Goal: Task Accomplishment & Management: Manage account settings

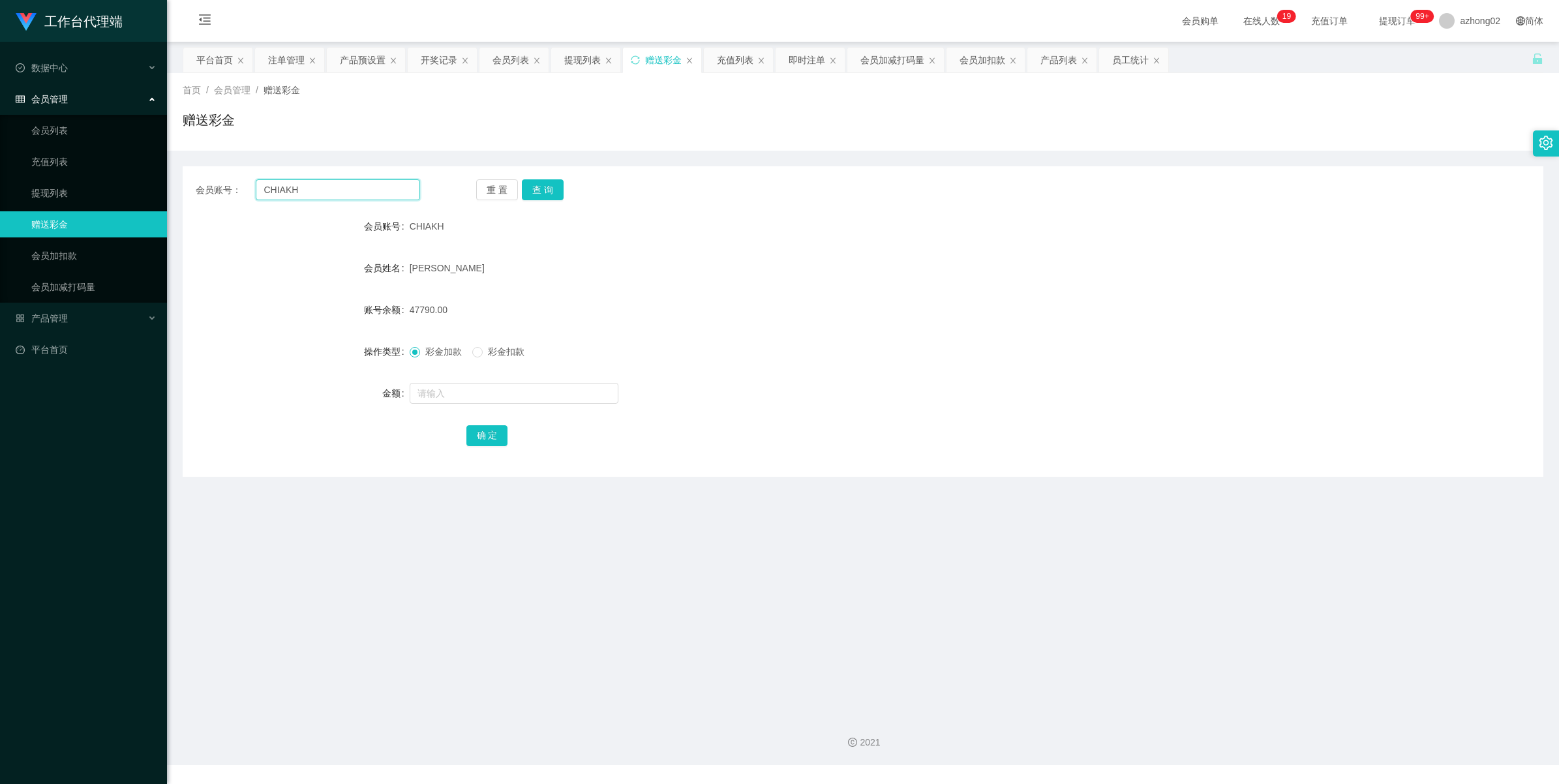
drag, startPoint x: 0, startPoint y: 0, endPoint x: 306, endPoint y: 194, distance: 362.3
click at [306, 194] on input "CHIAKH" at bounding box center [338, 189] width 165 height 21
paste input "0183410112"
type input "0183410112"
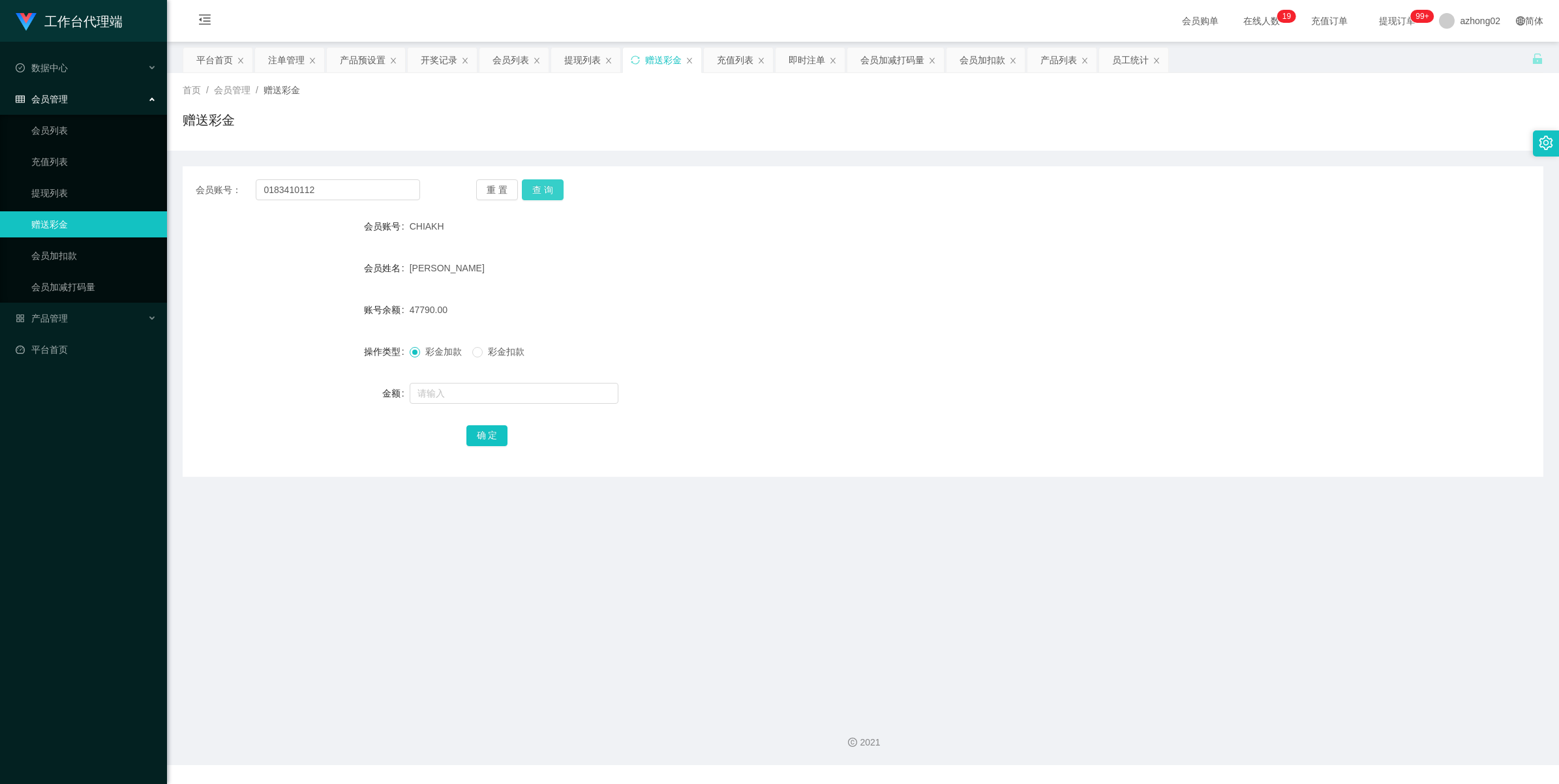
click at [549, 184] on button "查 询" at bounding box center [542, 189] width 41 height 21
click at [529, 193] on button "查 询" at bounding box center [542, 189] width 41 height 21
click at [47, 137] on link "会员列表" at bounding box center [94, 130] width 125 height 26
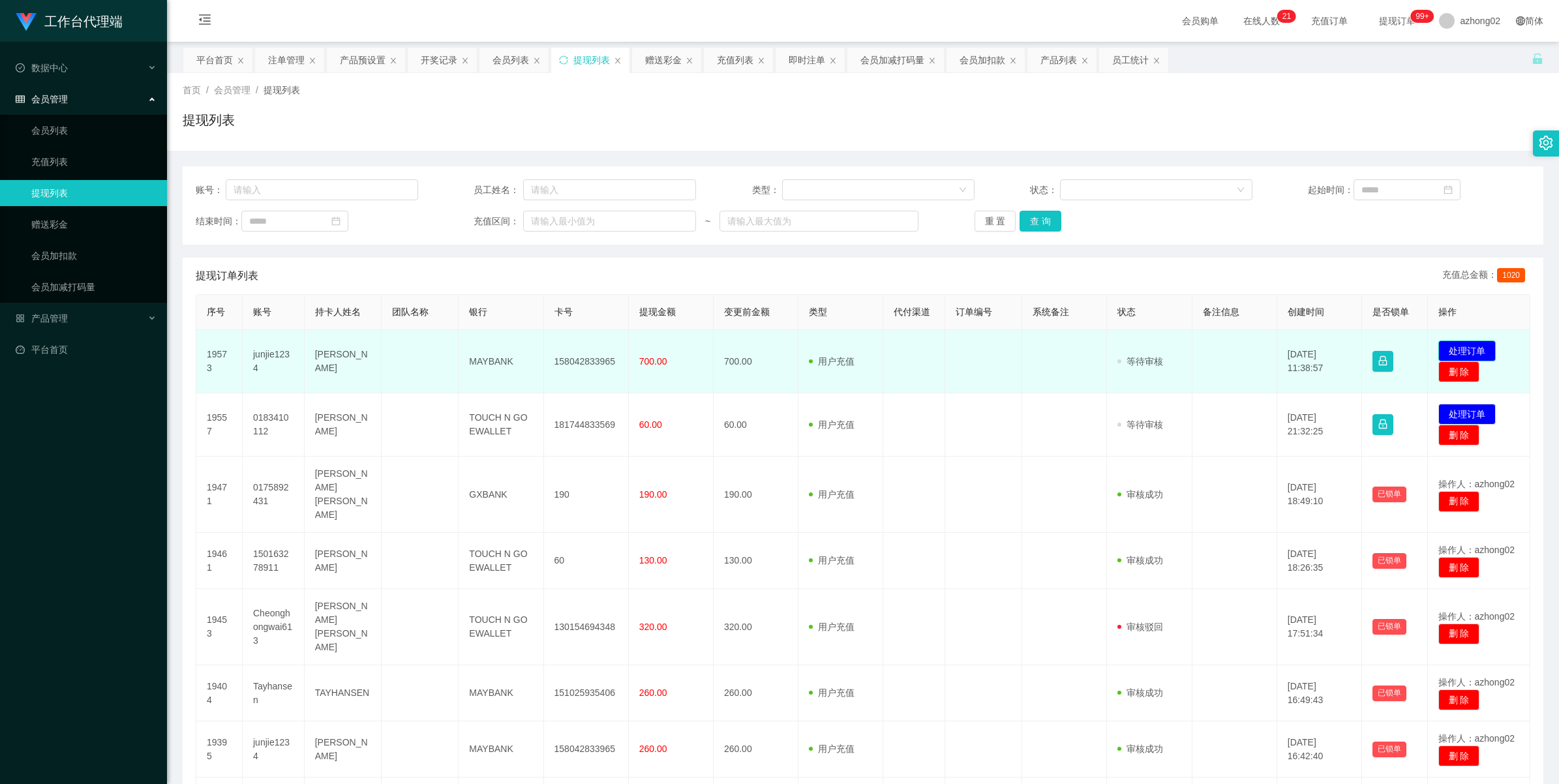
click at [1475, 353] on button "处理订单" at bounding box center [1467, 350] width 57 height 21
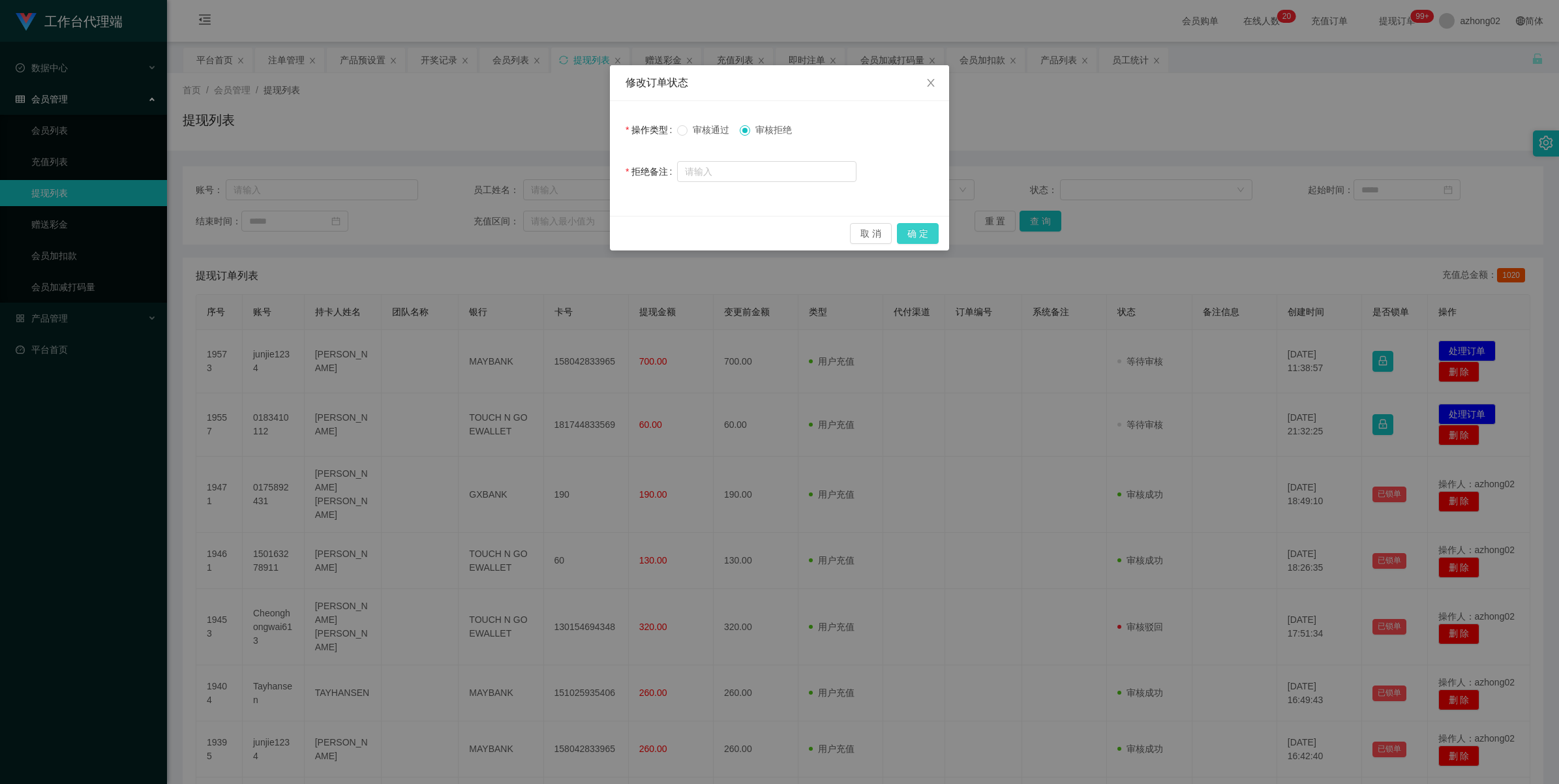
click at [911, 240] on button "确 定" at bounding box center [917, 233] width 41 height 21
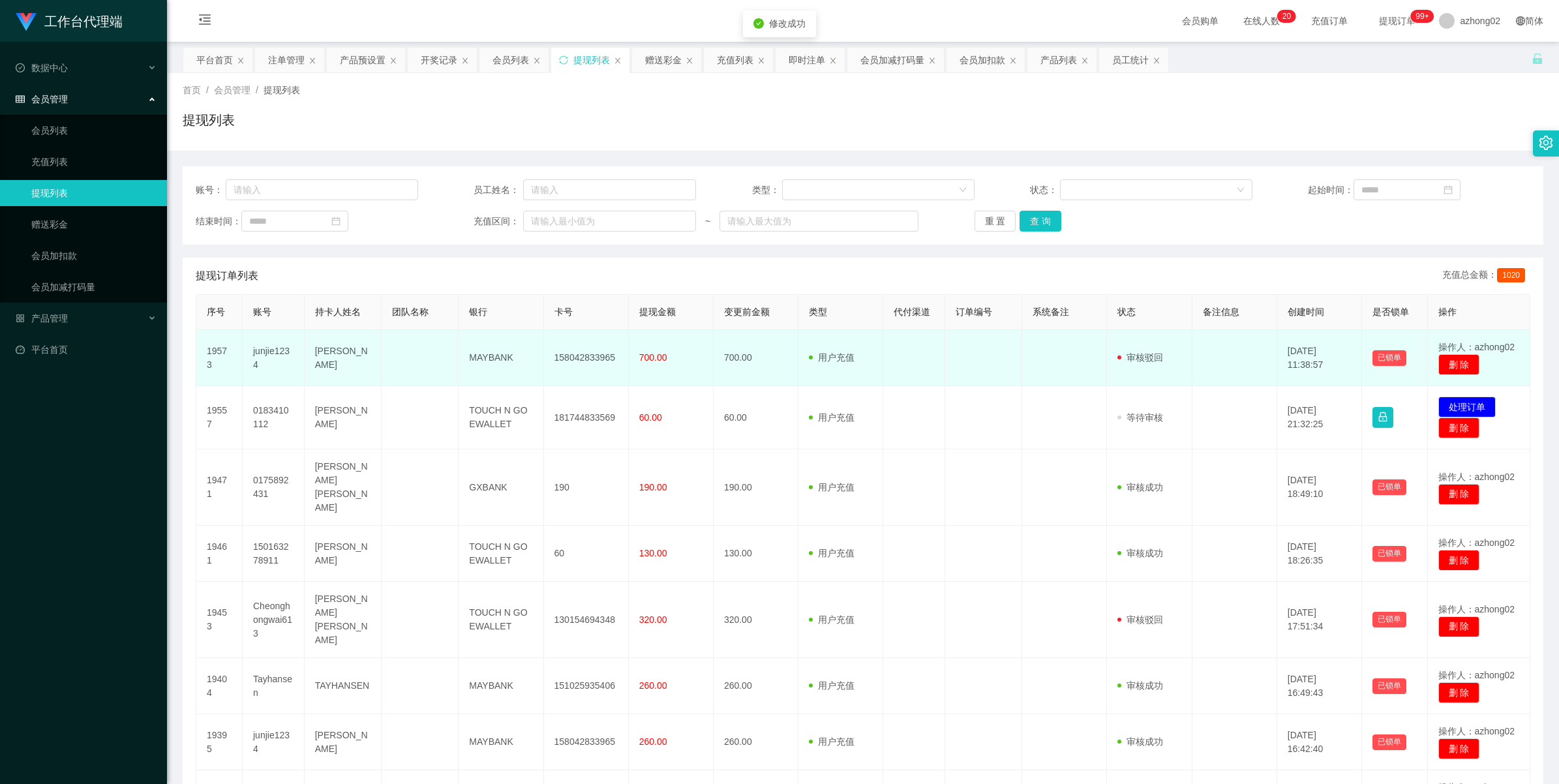
click at [264, 350] on td "junjie1234" at bounding box center [273, 358] width 62 height 56
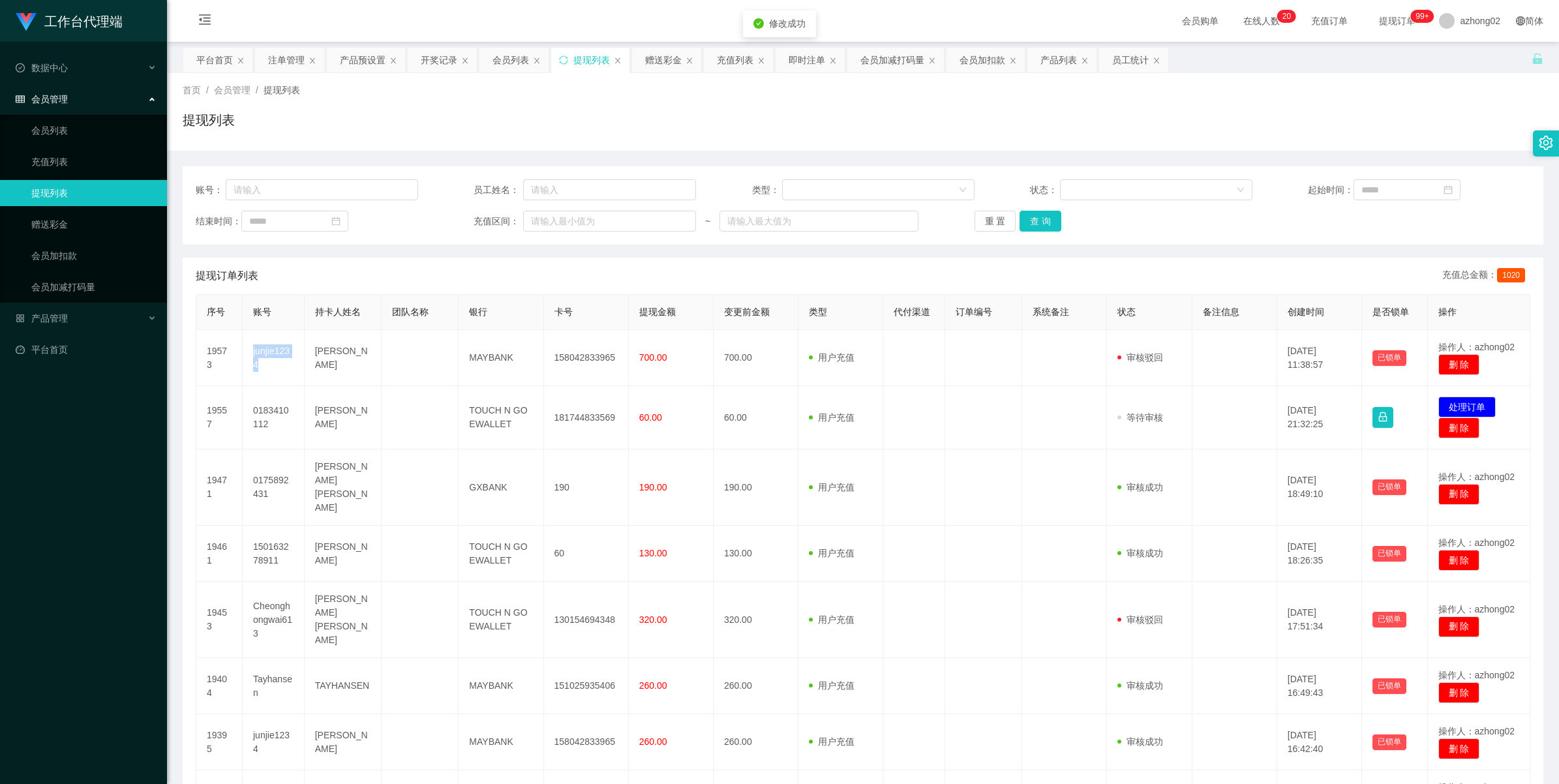
copy td "junjie1234"
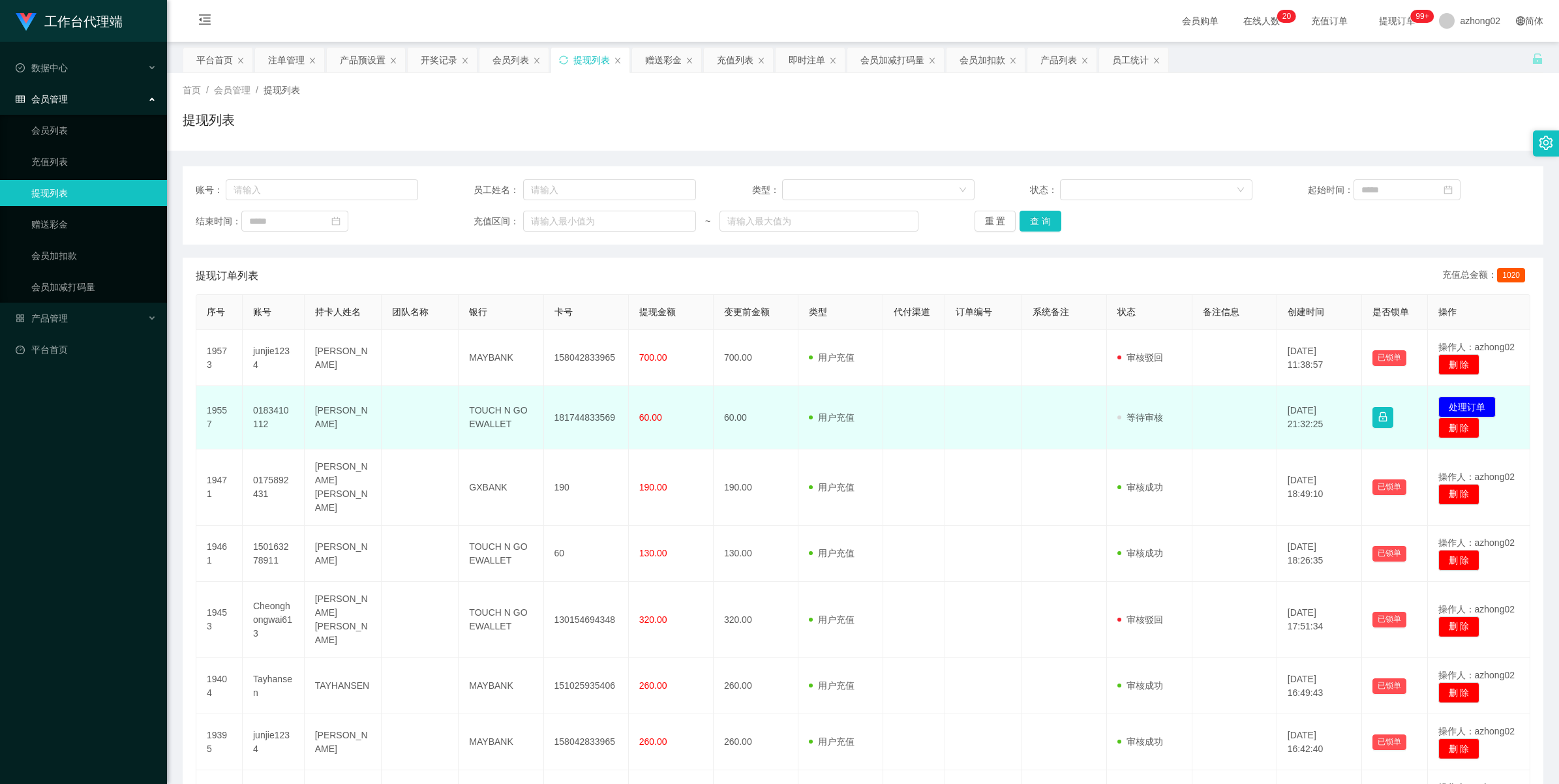
click at [279, 414] on td "0183410112" at bounding box center [273, 417] width 62 height 63
copy td "0183410112"
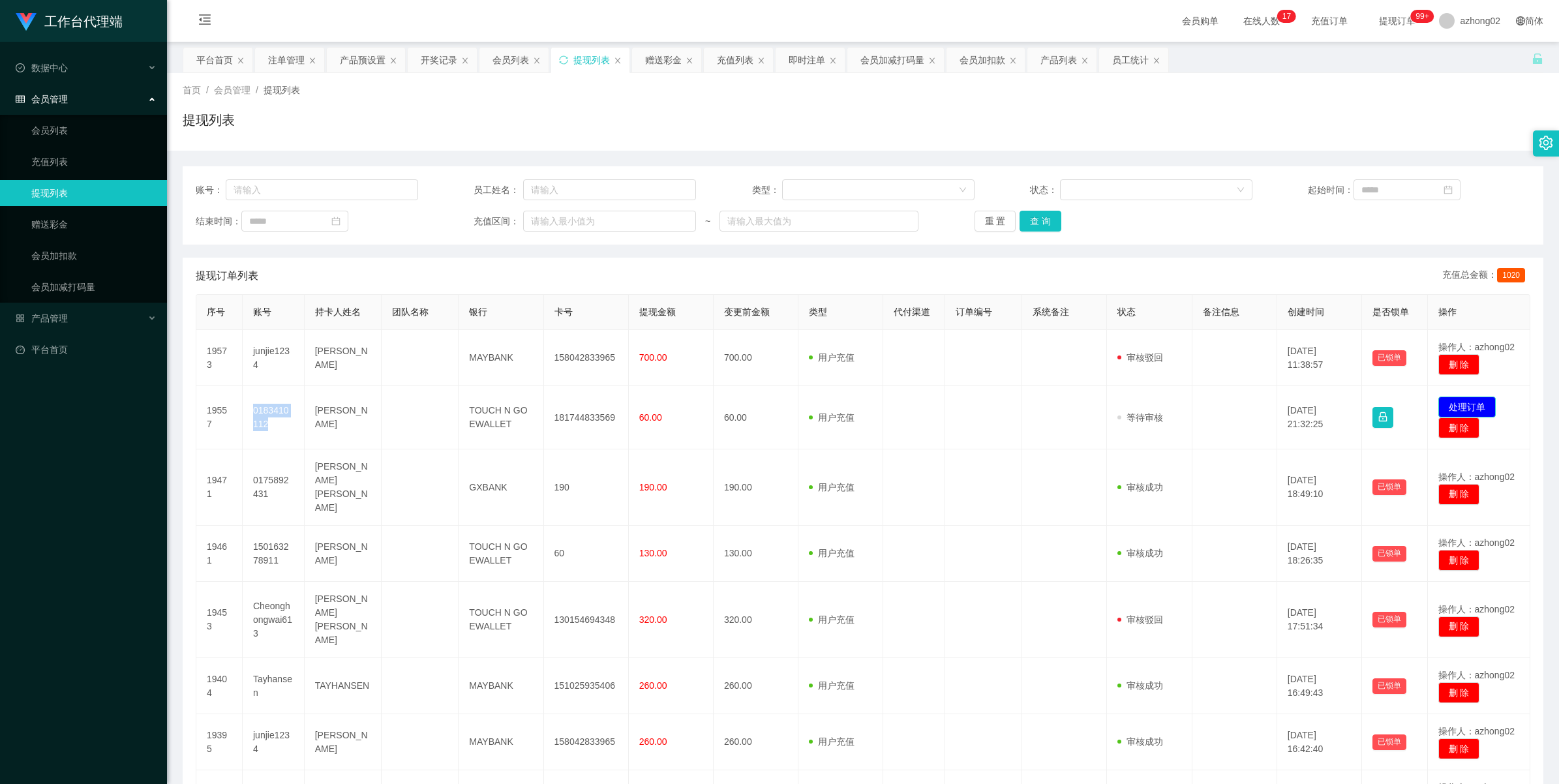
click at [1459, 409] on button "处理订单" at bounding box center [1467, 407] width 57 height 21
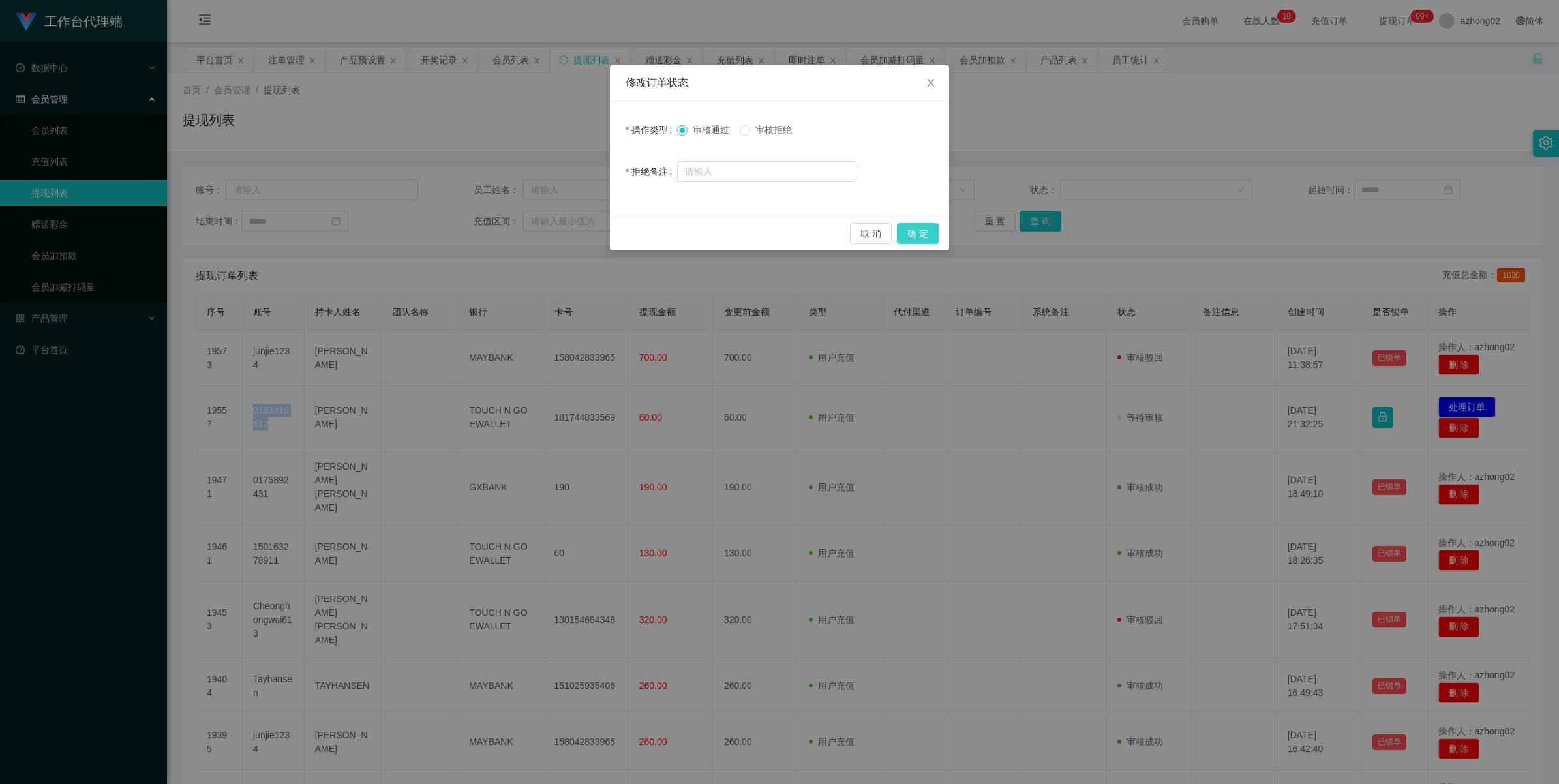
click at [918, 230] on button "确 定" at bounding box center [917, 233] width 41 height 21
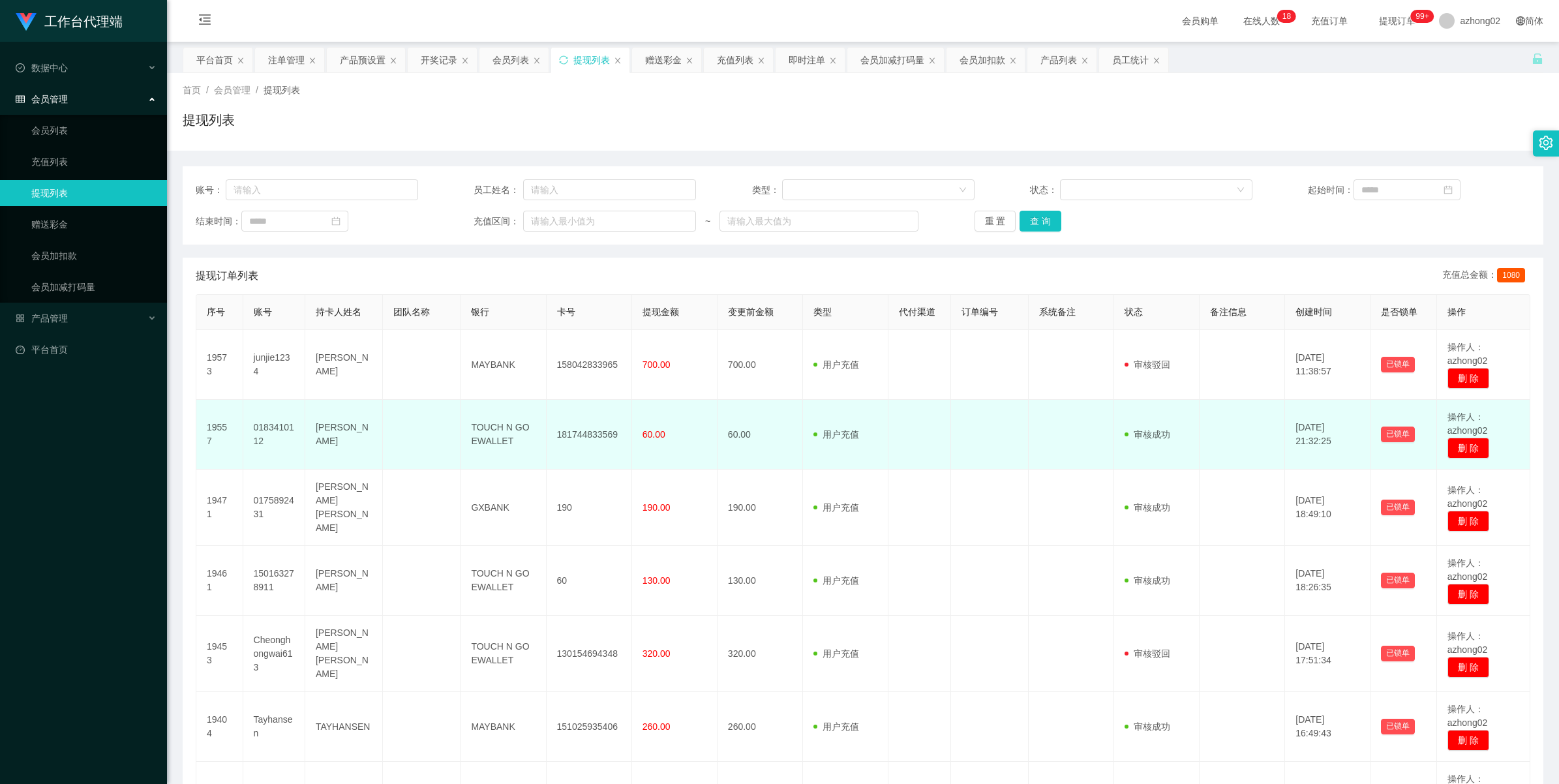
click at [581, 435] on td "181744833569" at bounding box center [588, 435] width 85 height 70
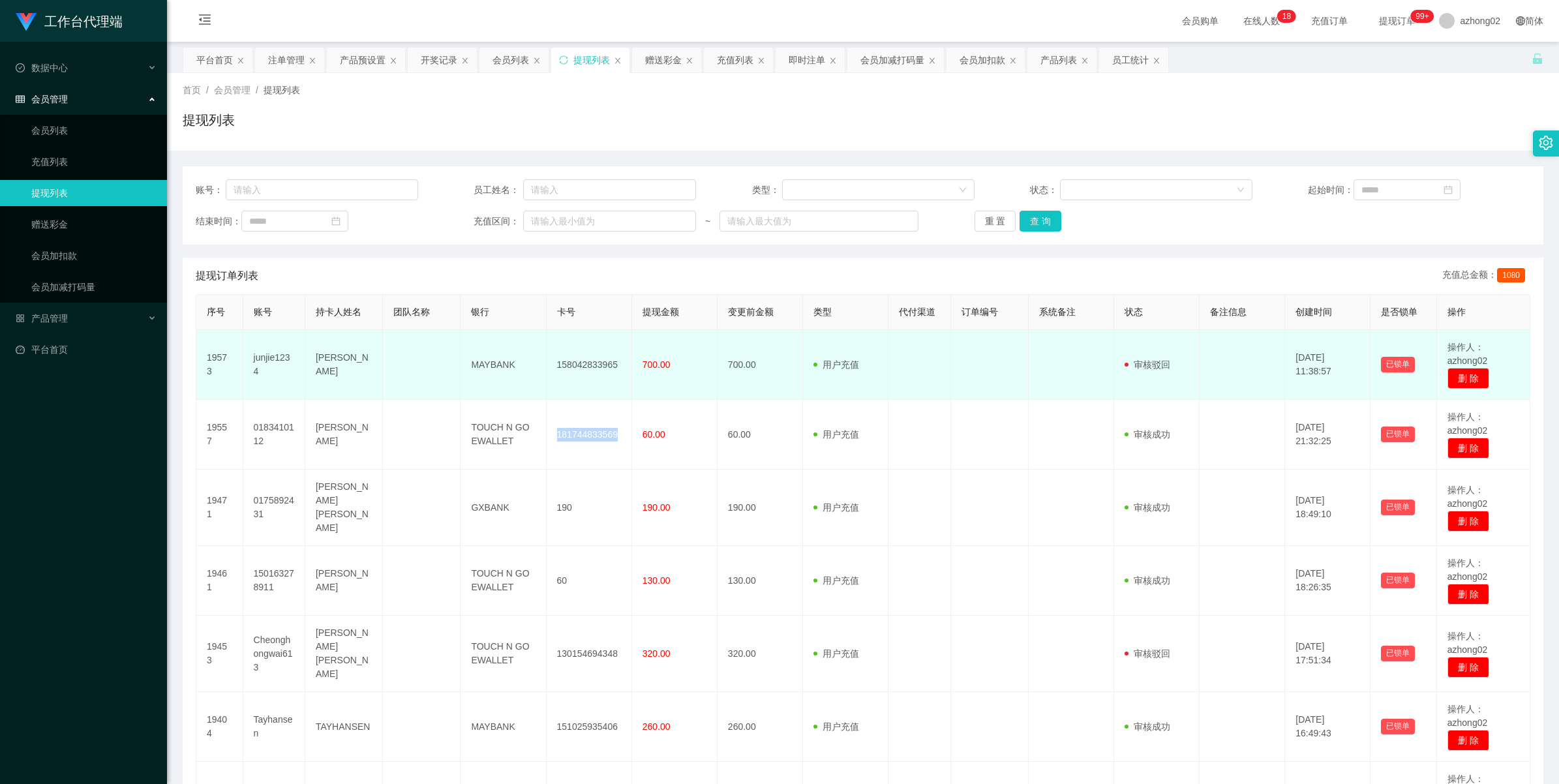
copy td "181744833569"
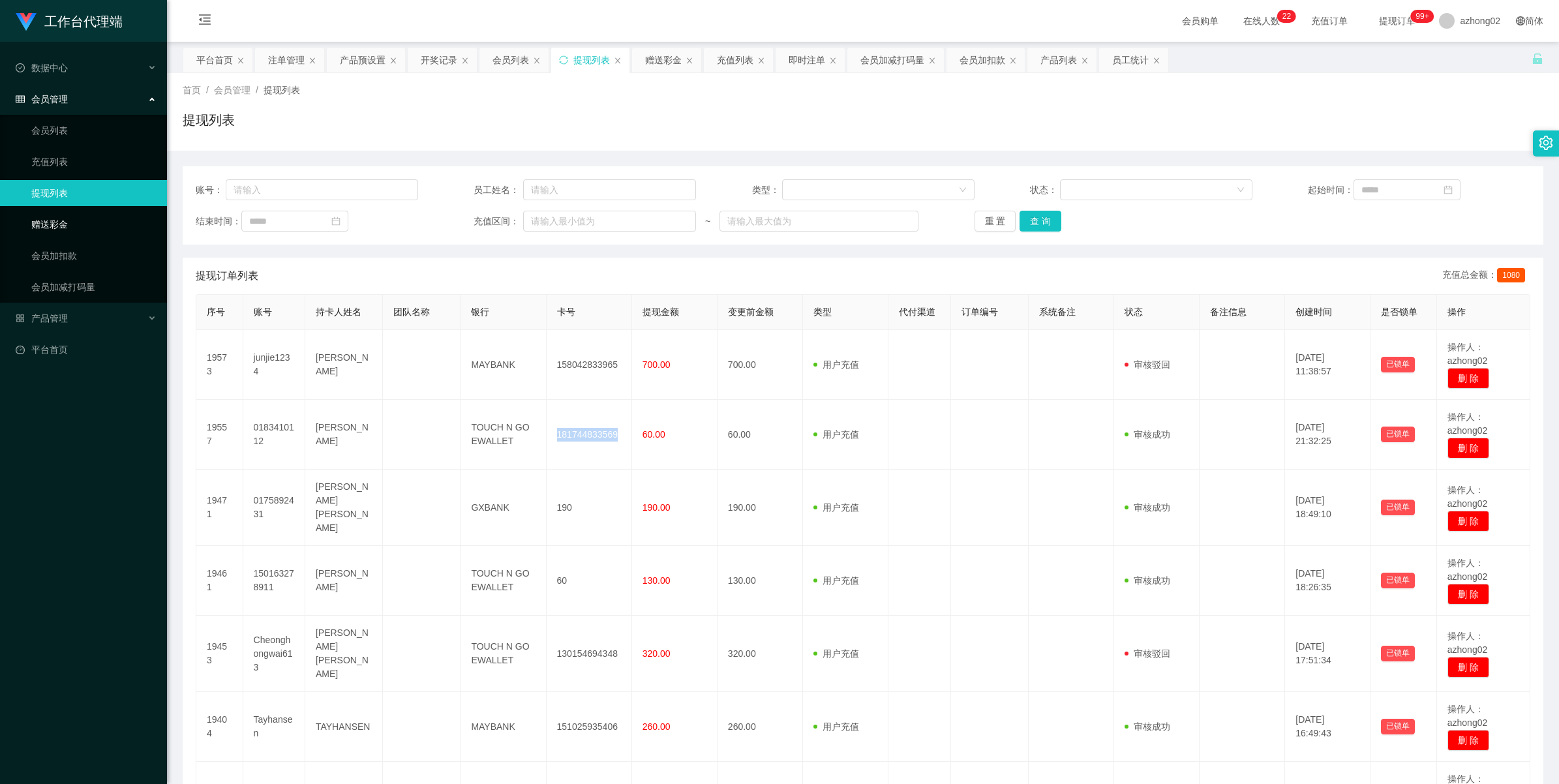
click at [56, 216] on link "赠送彩金" at bounding box center [94, 224] width 125 height 26
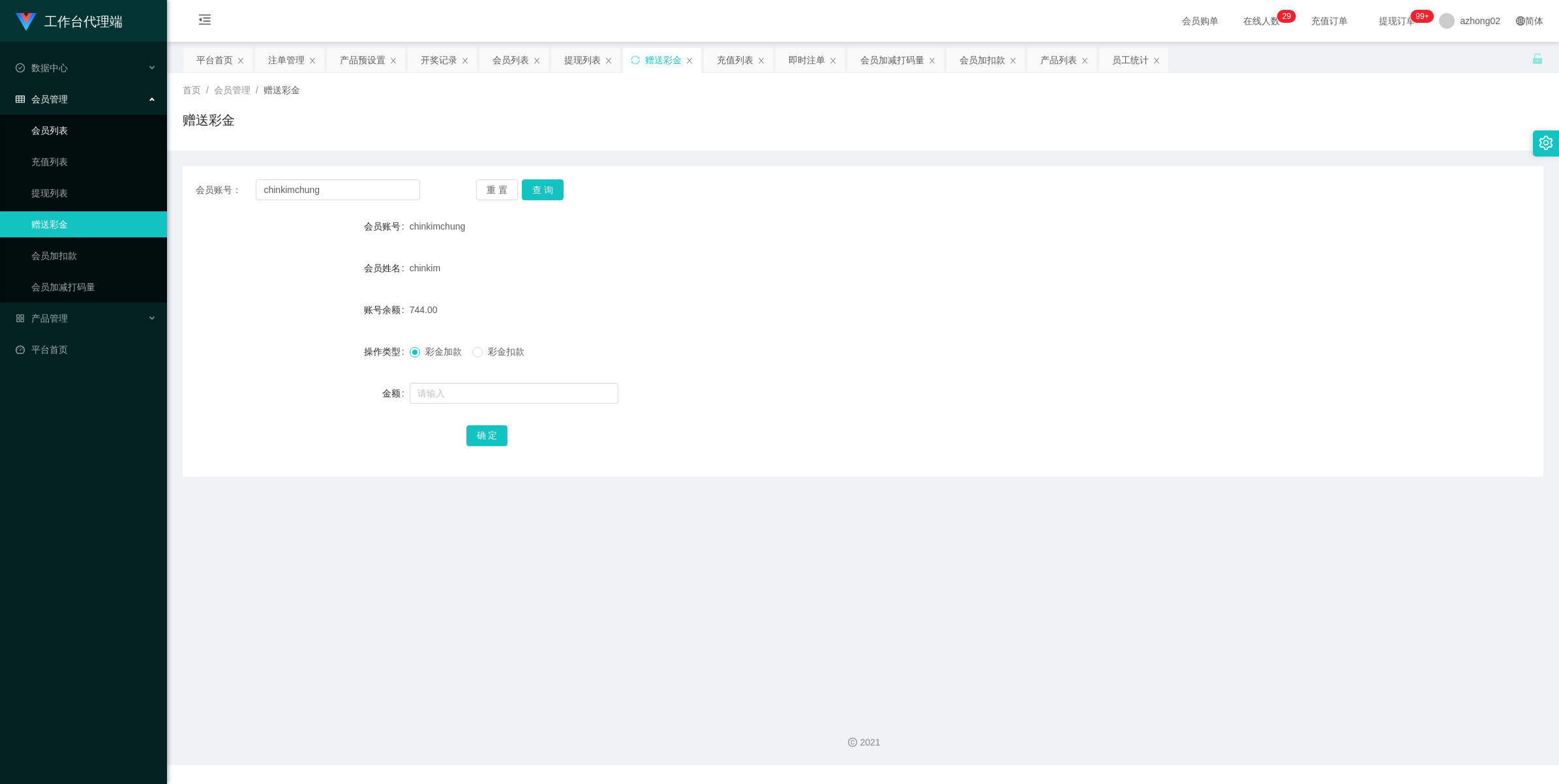
click at [60, 125] on link "会员列表" at bounding box center [94, 130] width 125 height 26
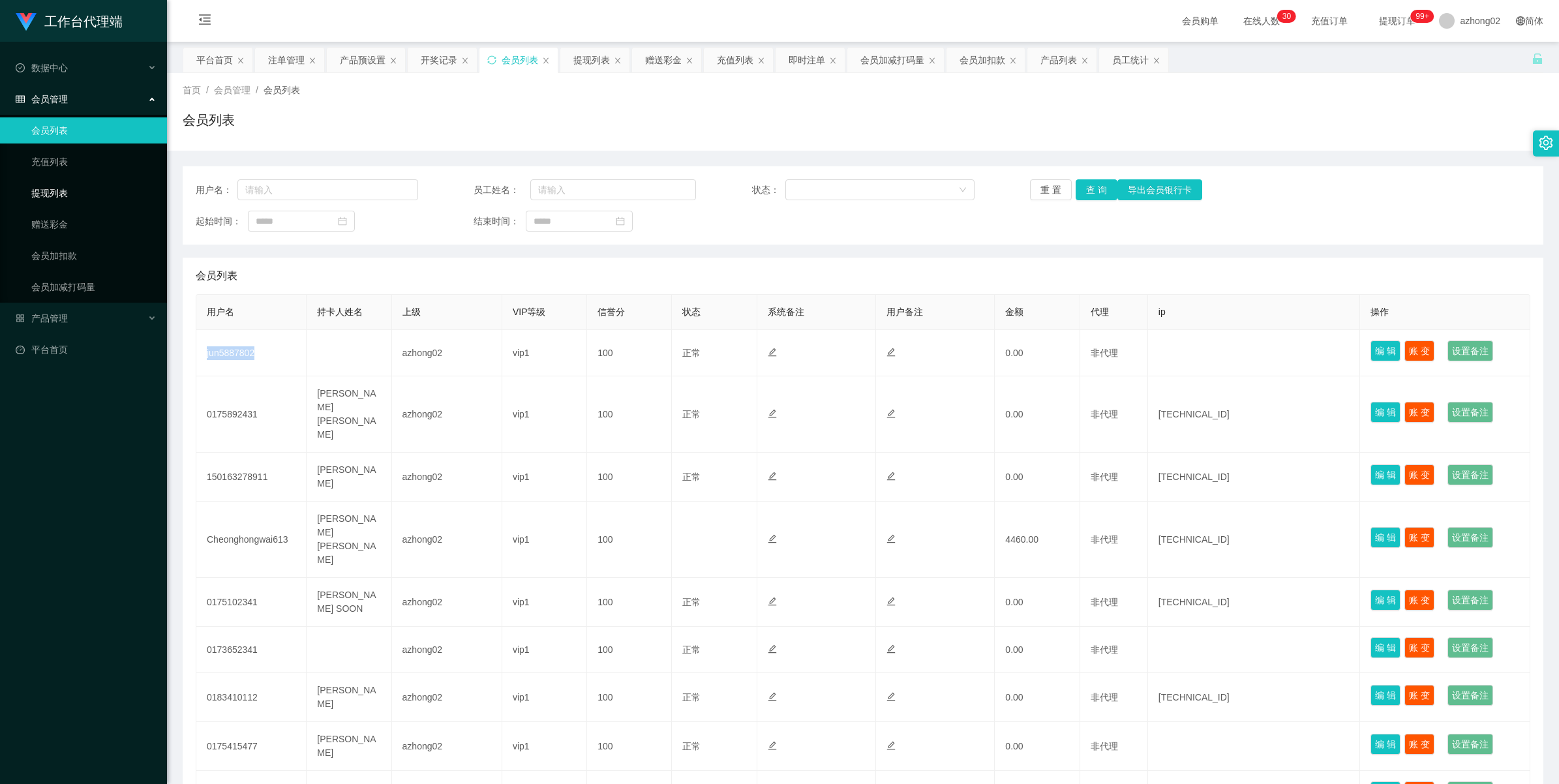
click at [49, 189] on link "提现列表" at bounding box center [94, 192] width 125 height 26
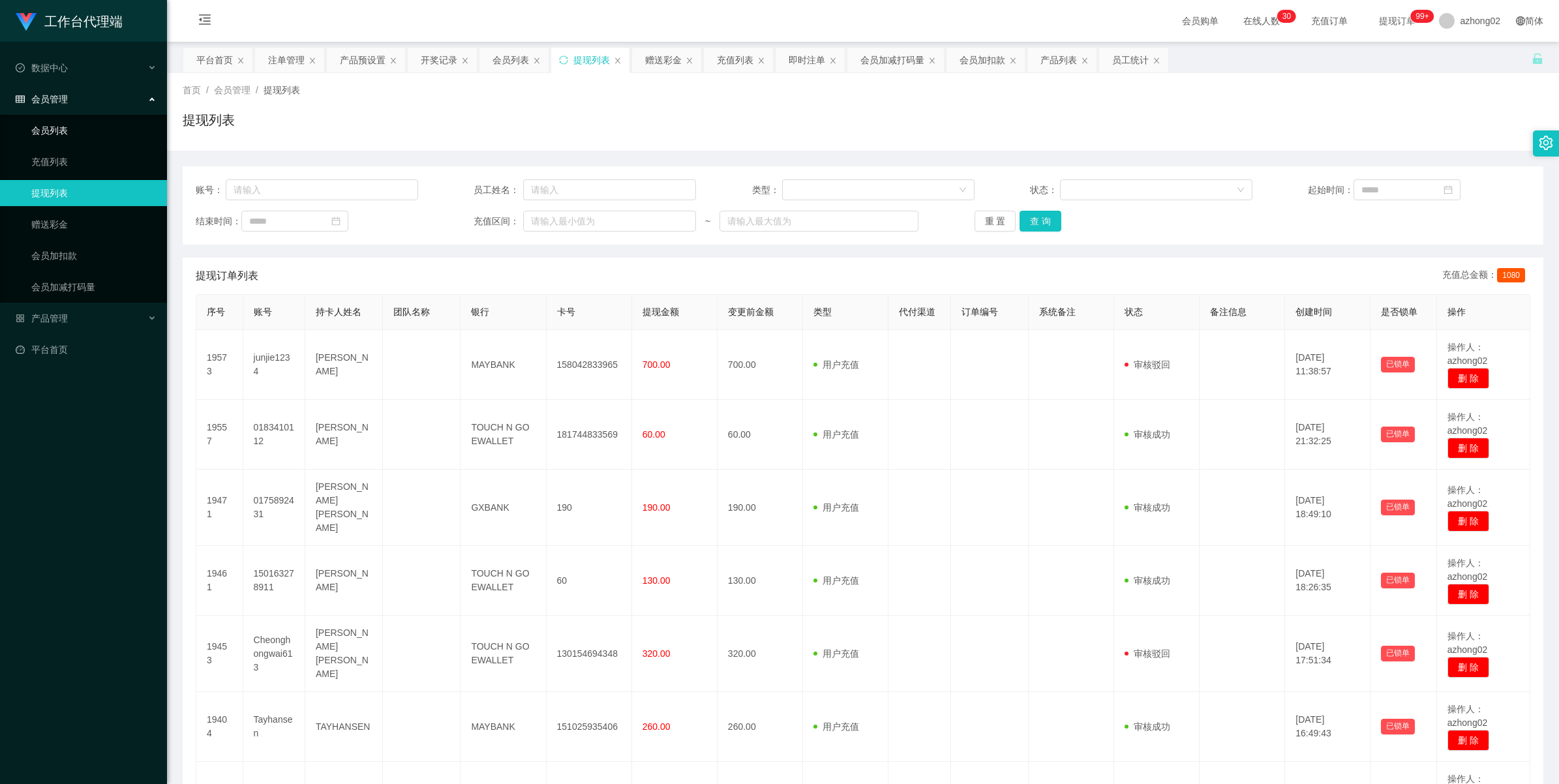
click at [61, 118] on link "会员列表" at bounding box center [94, 130] width 125 height 26
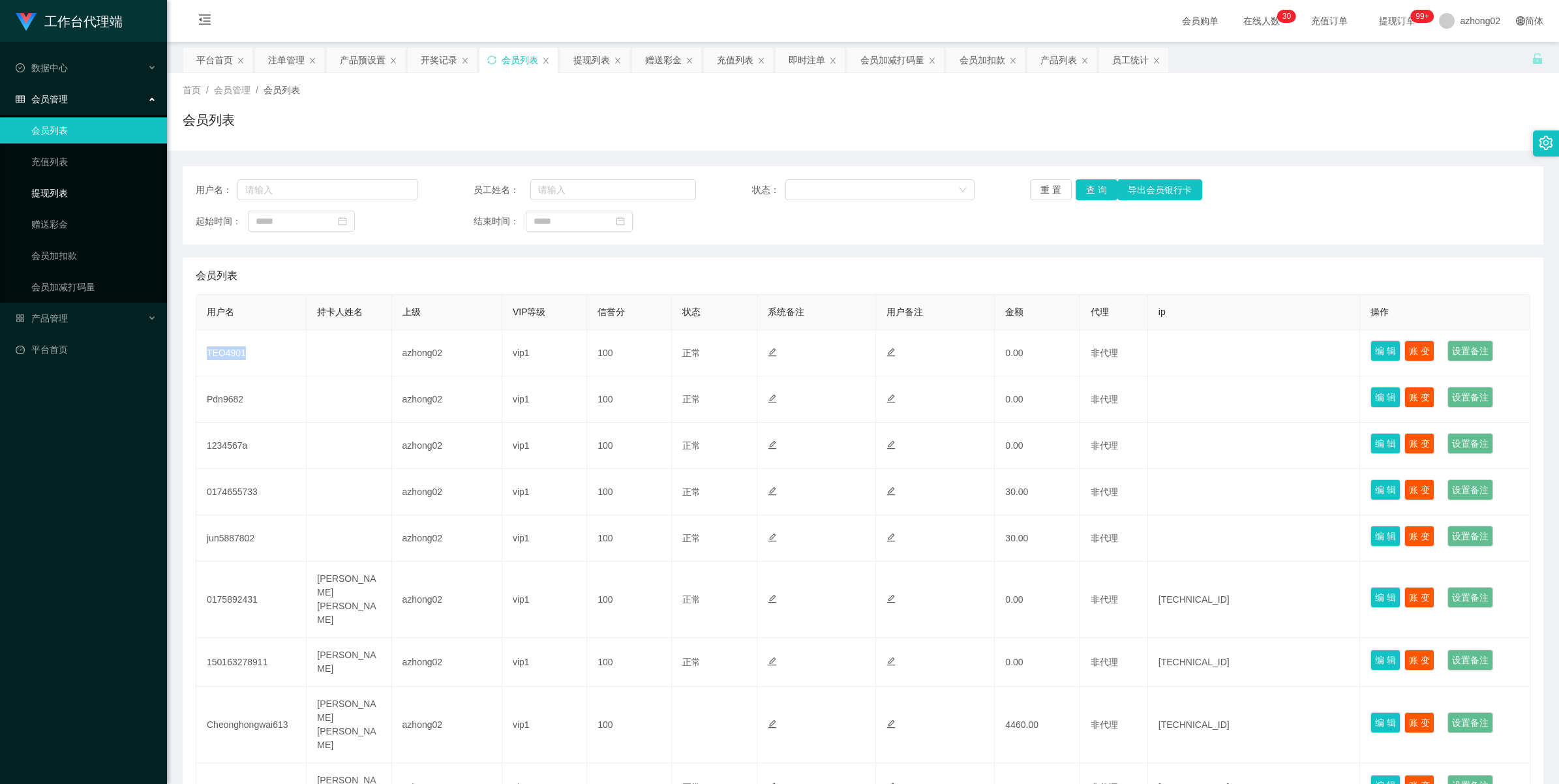
click at [43, 184] on link "提现列表" at bounding box center [94, 192] width 125 height 26
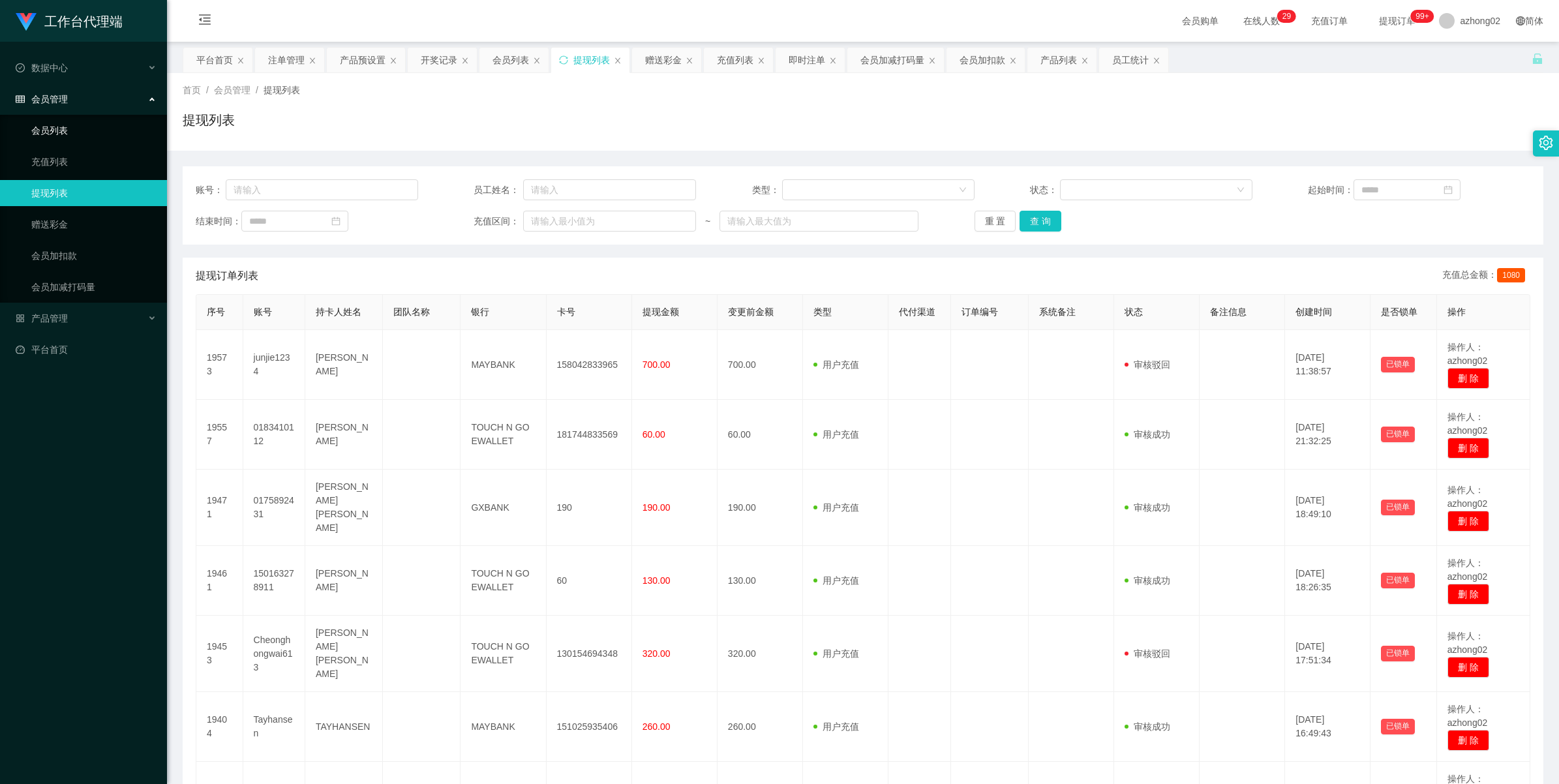
click at [56, 128] on link "会员列表" at bounding box center [94, 130] width 125 height 26
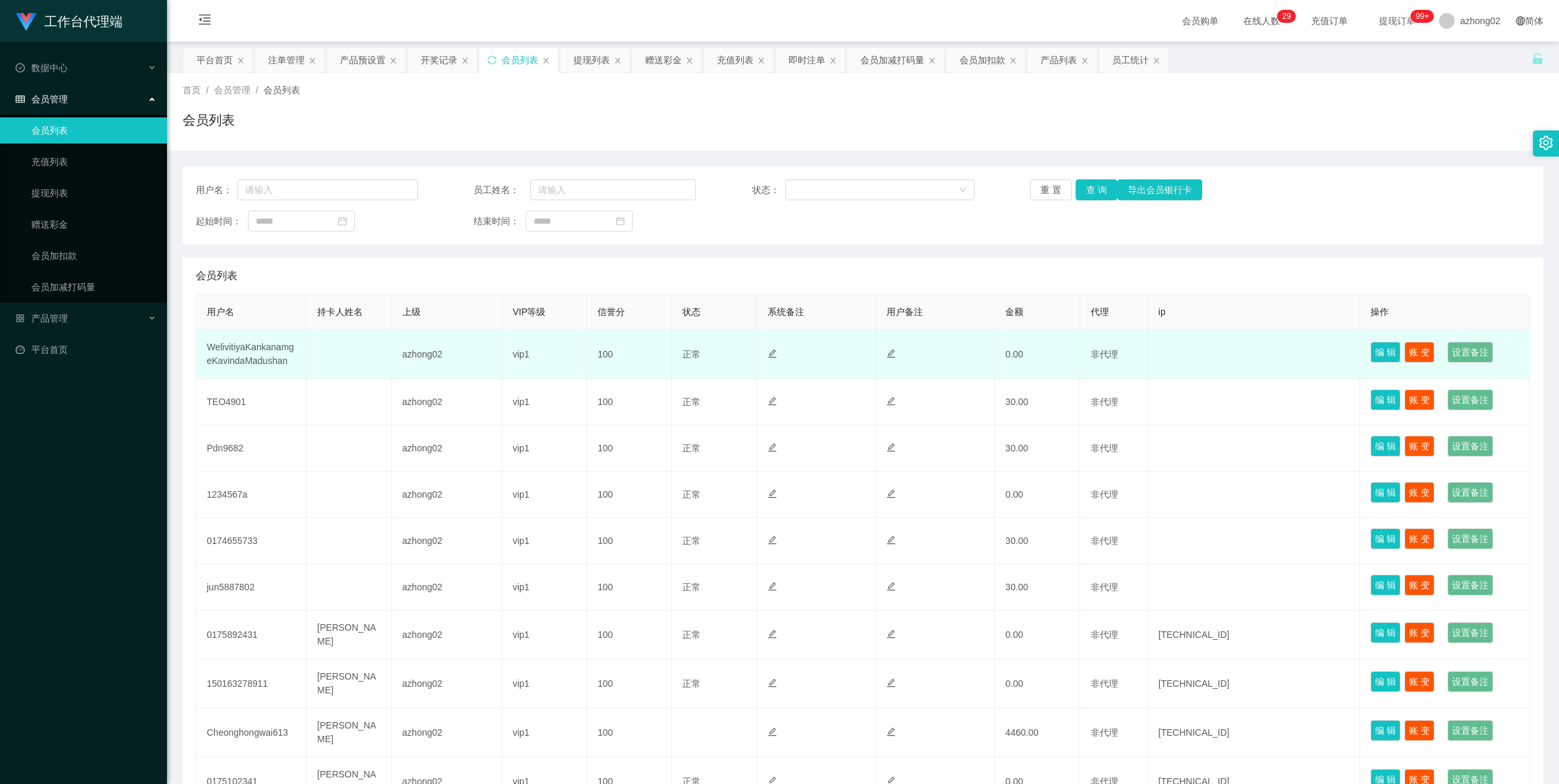
drag, startPoint x: 0, startPoint y: 0, endPoint x: 230, endPoint y: 349, distance: 418.0
click at [230, 349] on td "WelivitiyaKankanamgeKavindaMadushan" at bounding box center [252, 354] width 111 height 49
copy td "WelivitiyaKankanamgeKavindaMadushan"
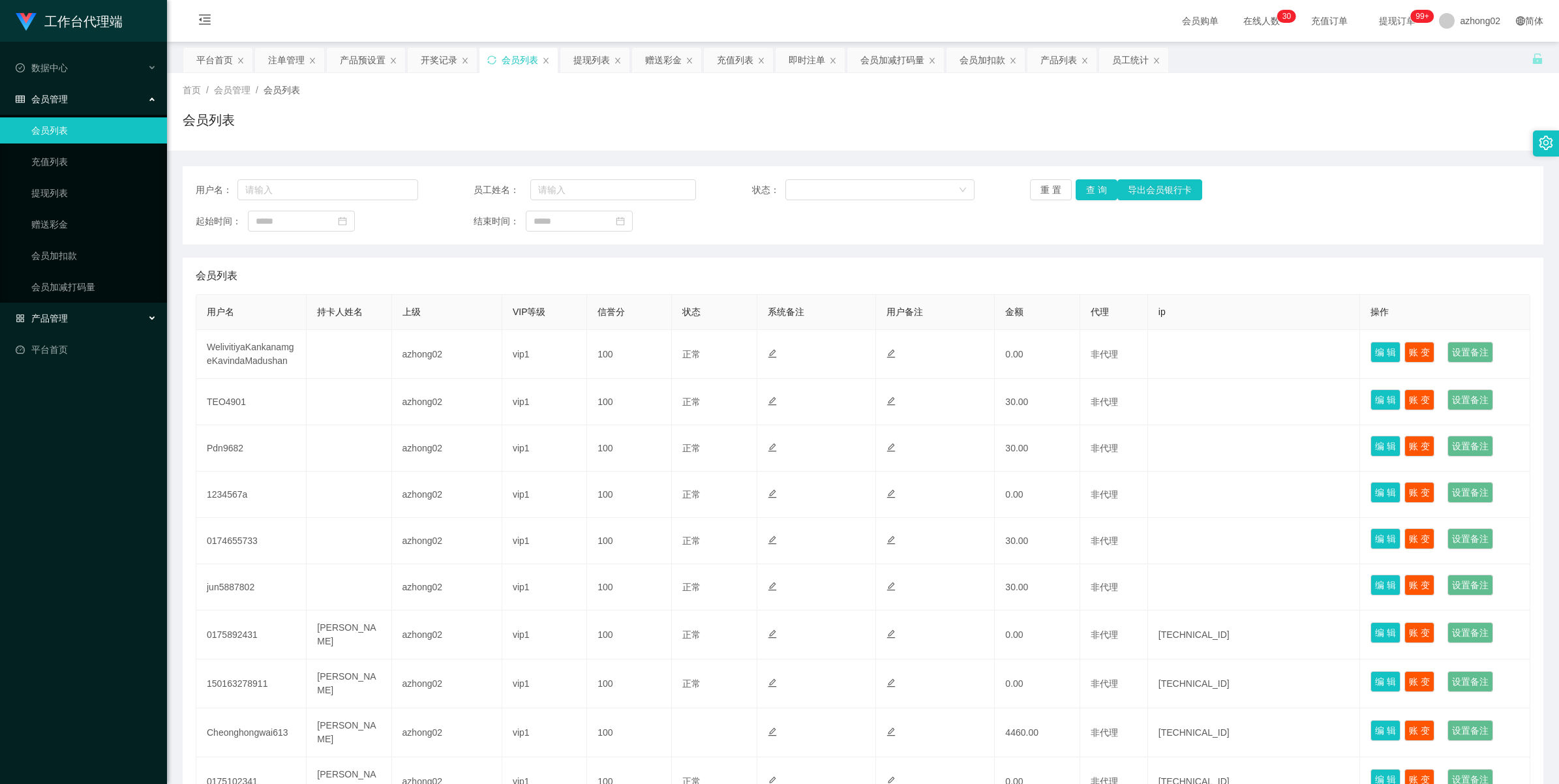
drag, startPoint x: 62, startPoint y: 310, endPoint x: 76, endPoint y: 314, distance: 14.6
click at [61, 310] on div "产品管理" at bounding box center [84, 318] width 167 height 26
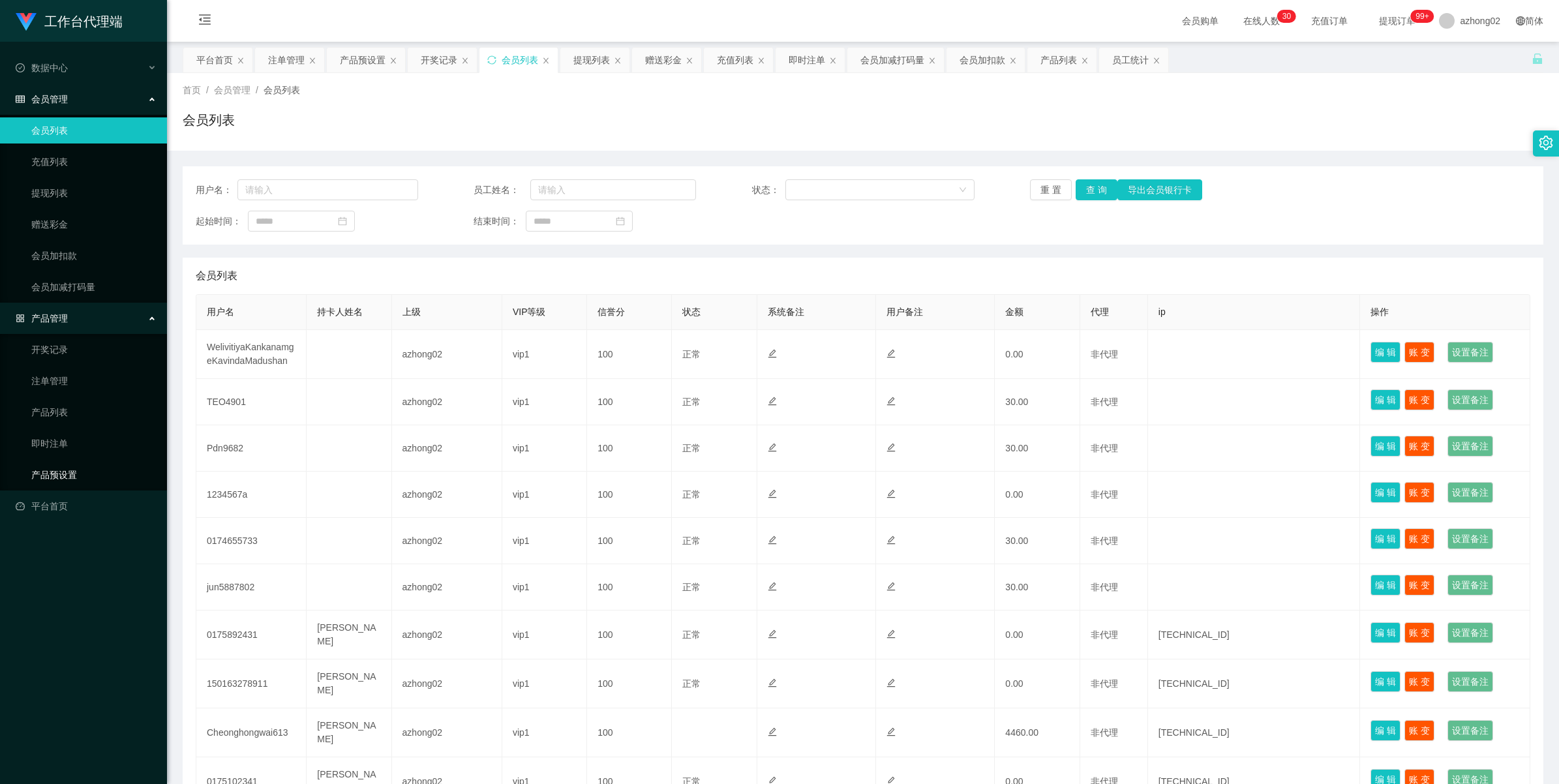
click at [57, 464] on link "产品预设置" at bounding box center [94, 474] width 125 height 26
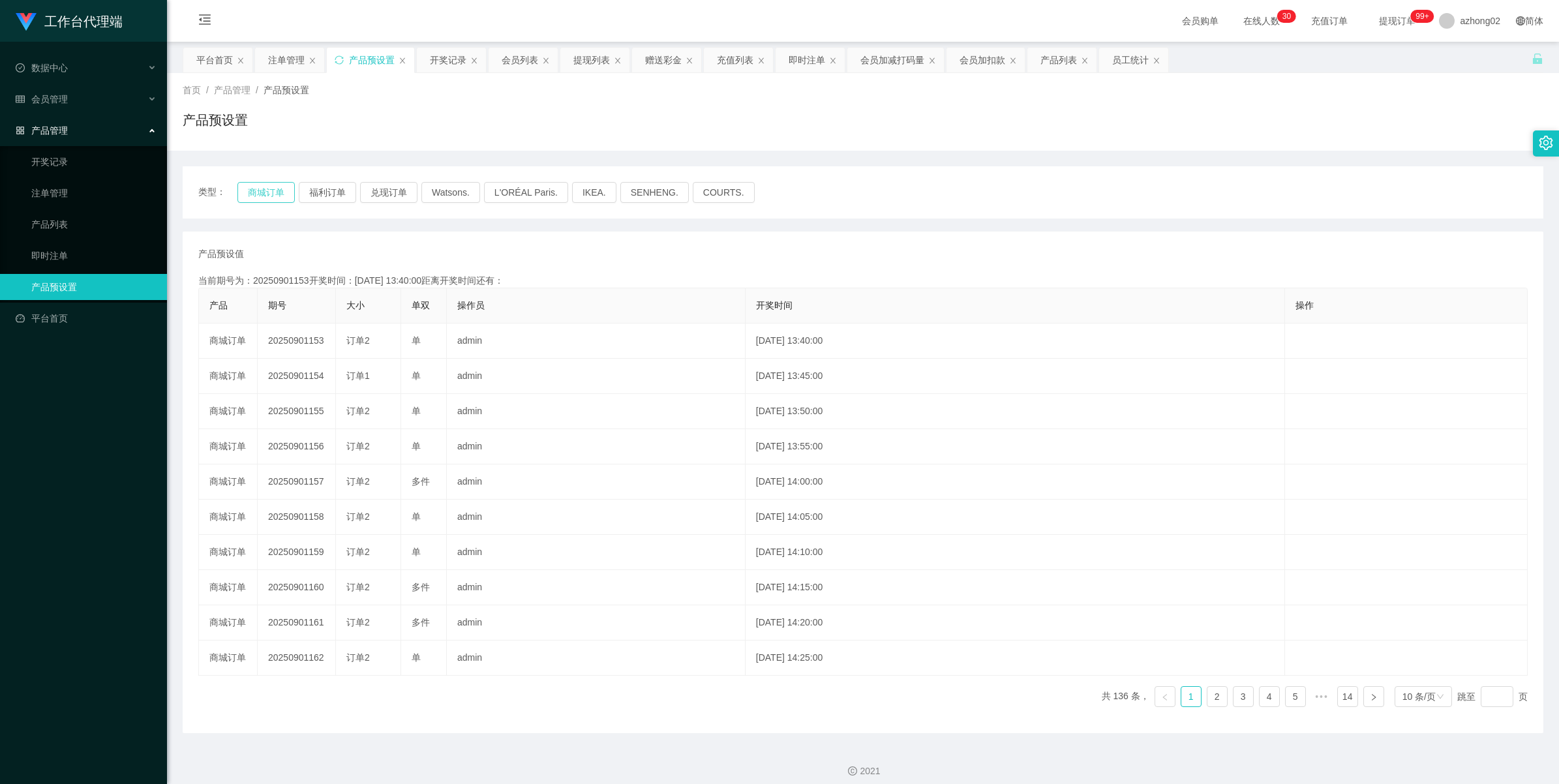
click at [260, 193] on button "商城订单" at bounding box center [266, 192] width 57 height 21
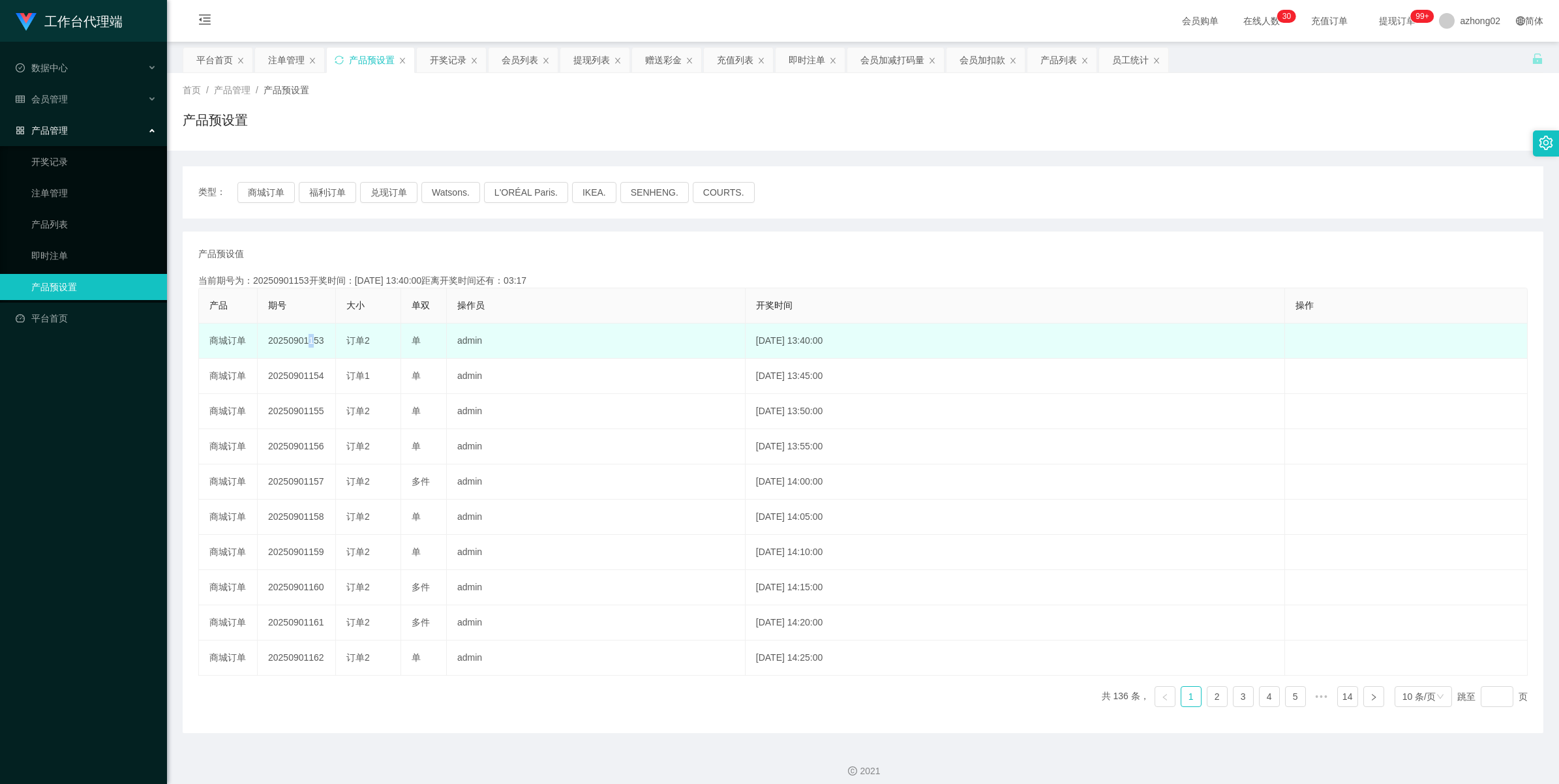
click at [305, 337] on td "20250901153" at bounding box center [296, 341] width 78 height 35
drag, startPoint x: 305, startPoint y: 337, endPoint x: 284, endPoint y: 343, distance: 21.8
click at [284, 343] on td "20250901153" at bounding box center [296, 341] width 78 height 35
click at [285, 338] on td "20250901153" at bounding box center [296, 341] width 78 height 35
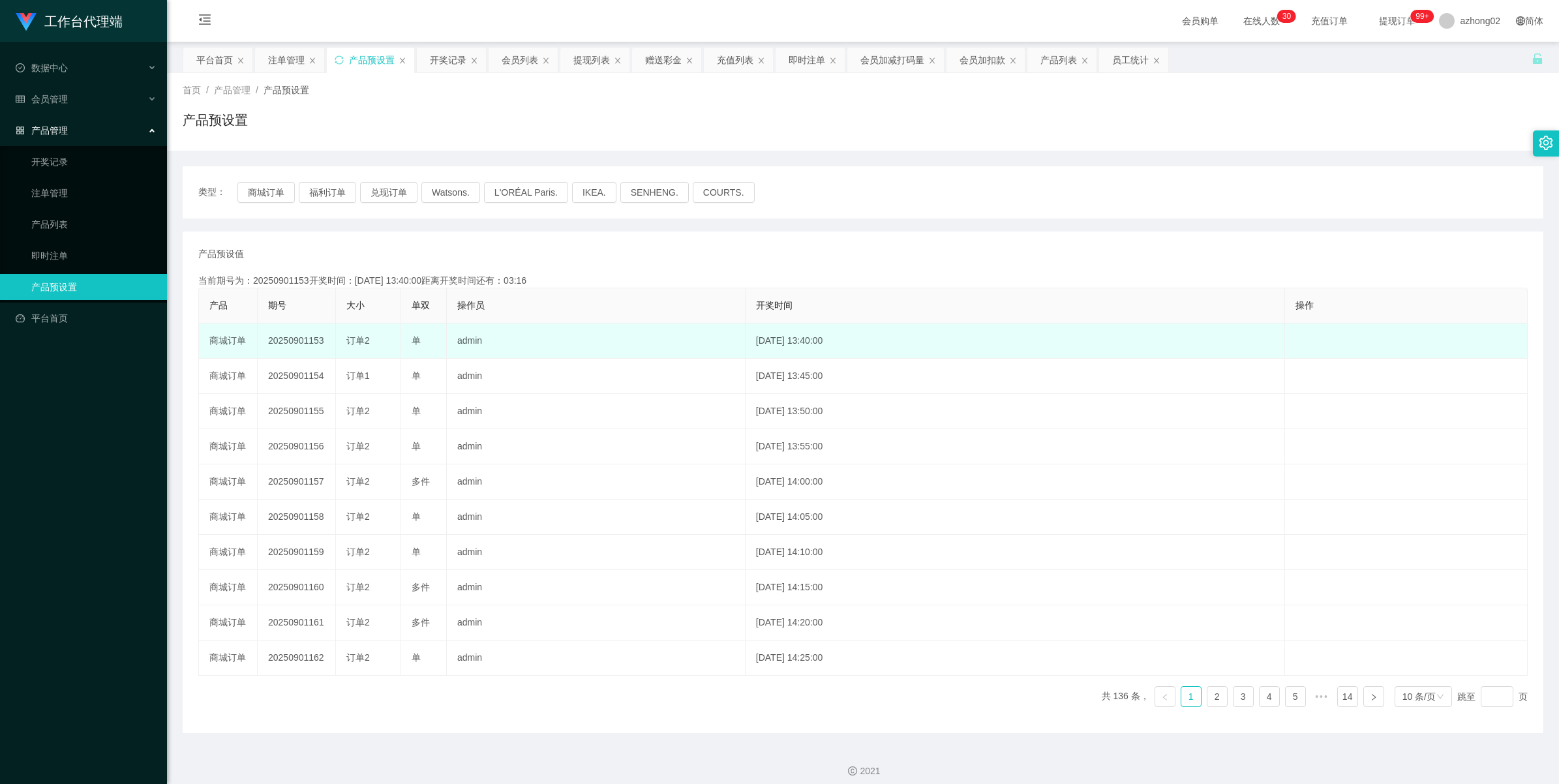
click at [285, 338] on td "20250901153" at bounding box center [296, 341] width 78 height 35
copy td "20250901153"
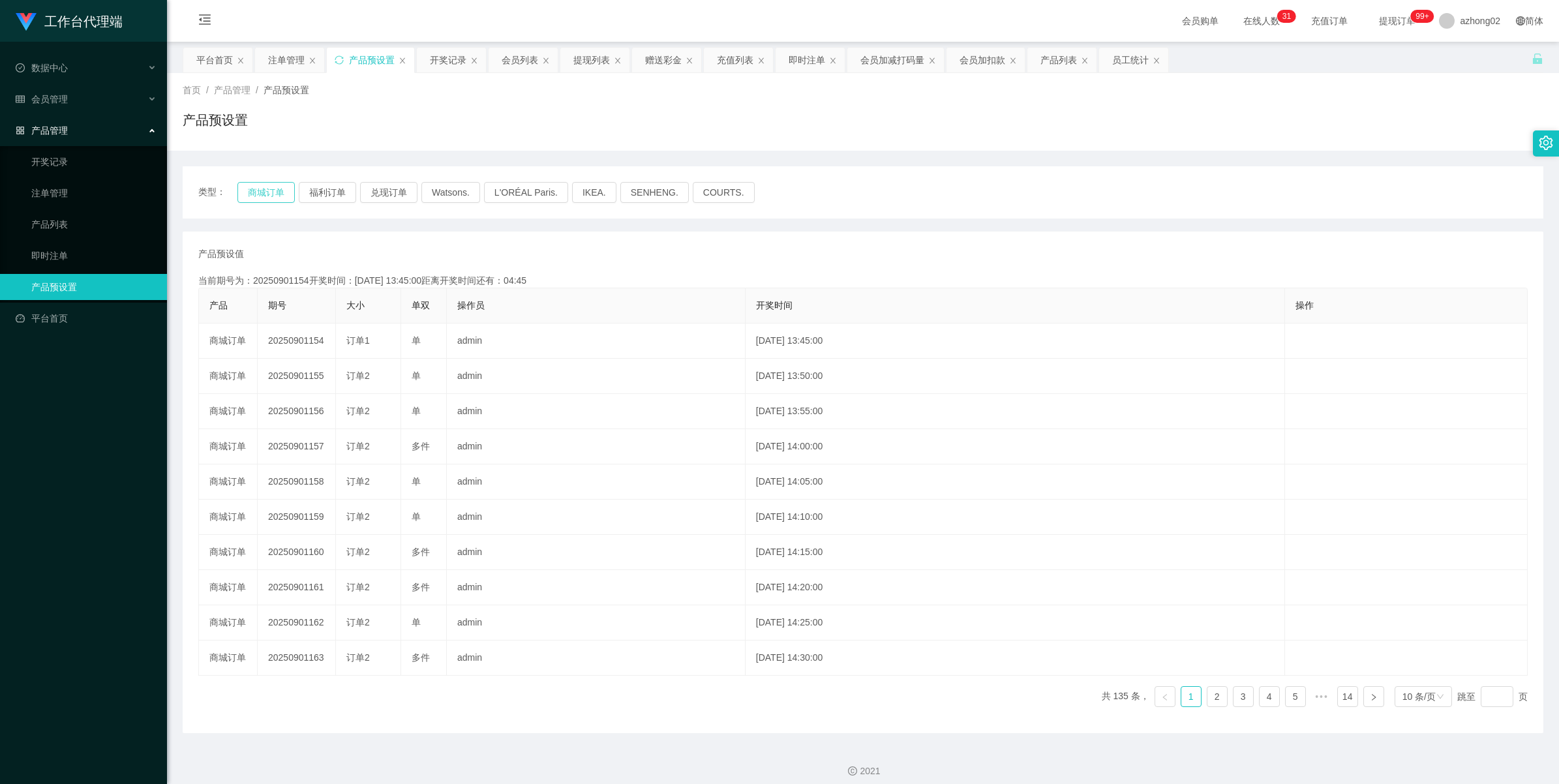
click at [259, 187] on button "商城订单" at bounding box center [266, 192] width 57 height 21
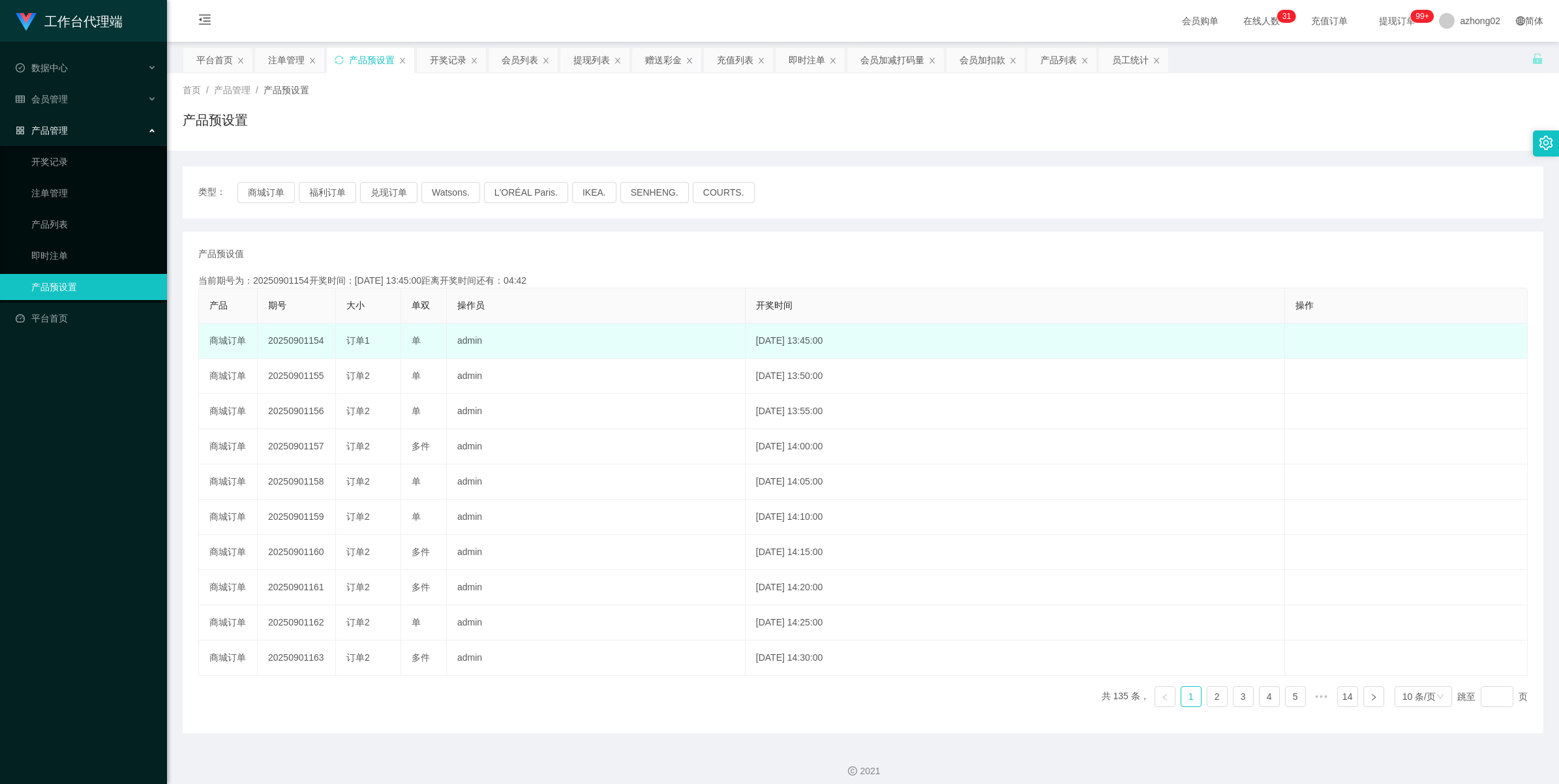
click at [301, 344] on td "20250901154" at bounding box center [296, 341] width 78 height 35
copy td "20250901154"
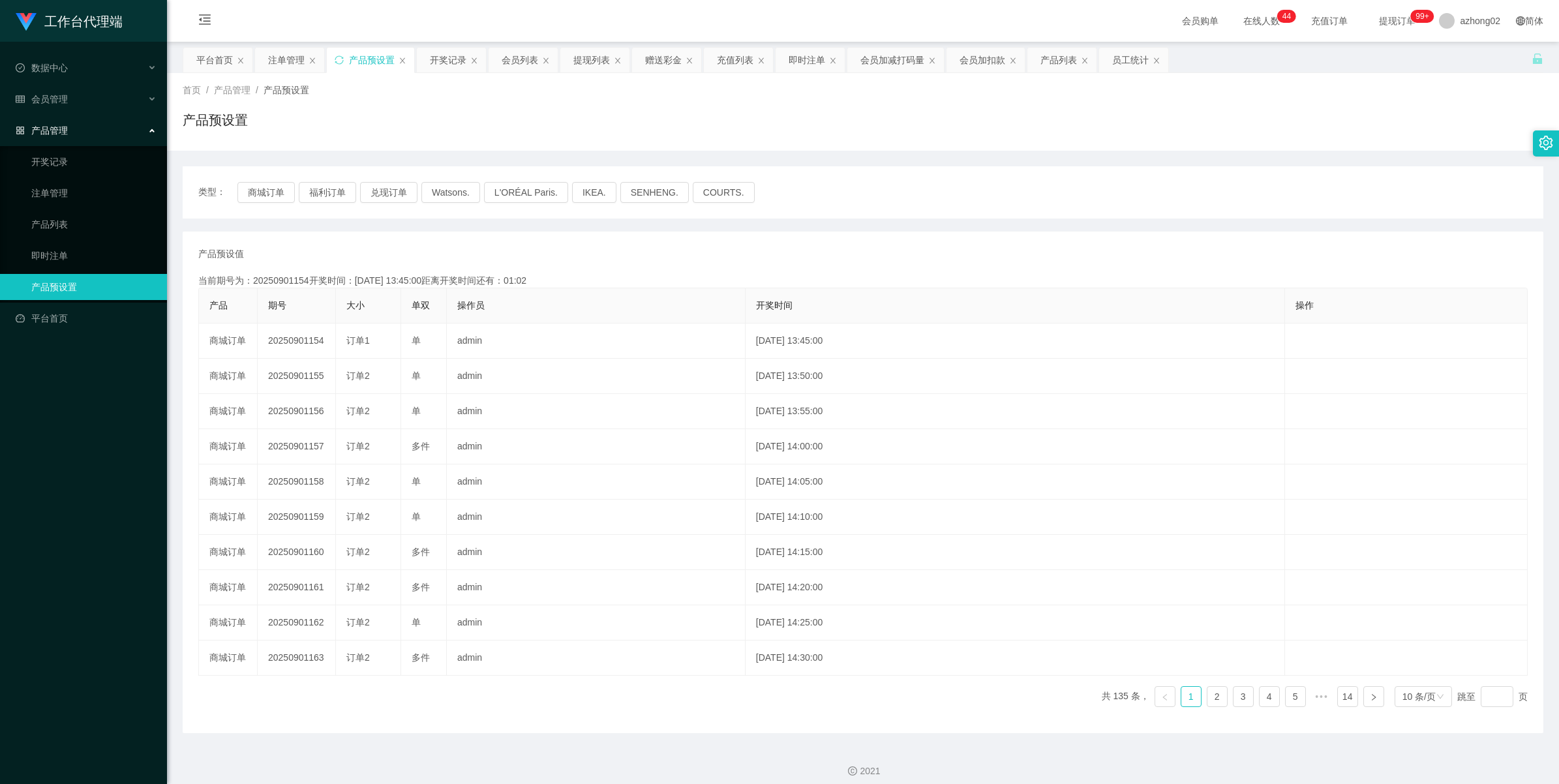
click at [52, 240] on ul "开奖记录 注单管理 产品列表 即时注单 产品预设置" at bounding box center [84, 224] width 167 height 156
click at [46, 216] on link "产品列表" at bounding box center [94, 224] width 125 height 26
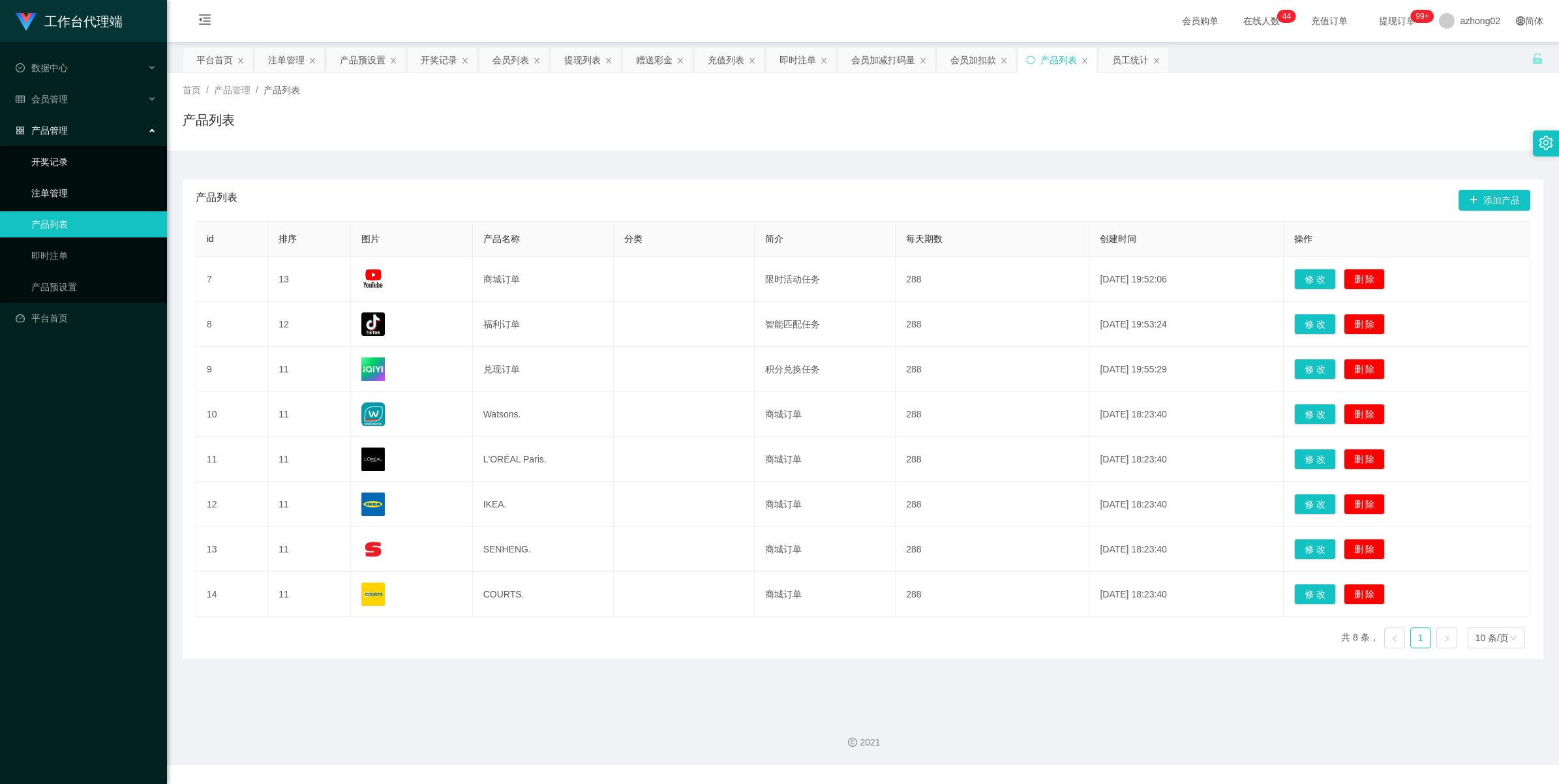
drag, startPoint x: 52, startPoint y: 194, endPoint x: 54, endPoint y: 156, distance: 38.1
click at [52, 193] on link "注单管理" at bounding box center [94, 192] width 125 height 26
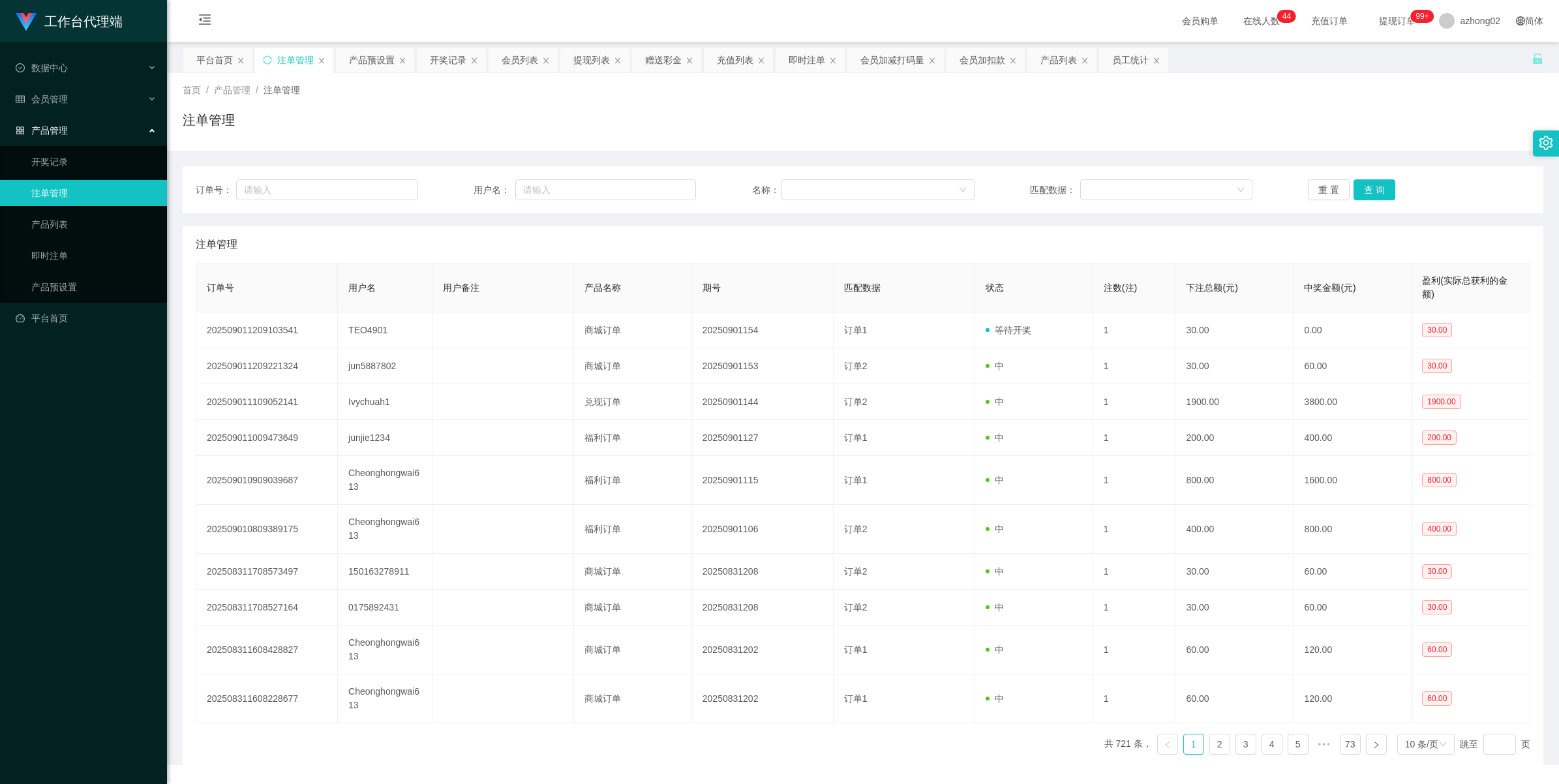
click at [51, 133] on span "产品管理" at bounding box center [42, 130] width 52 height 10
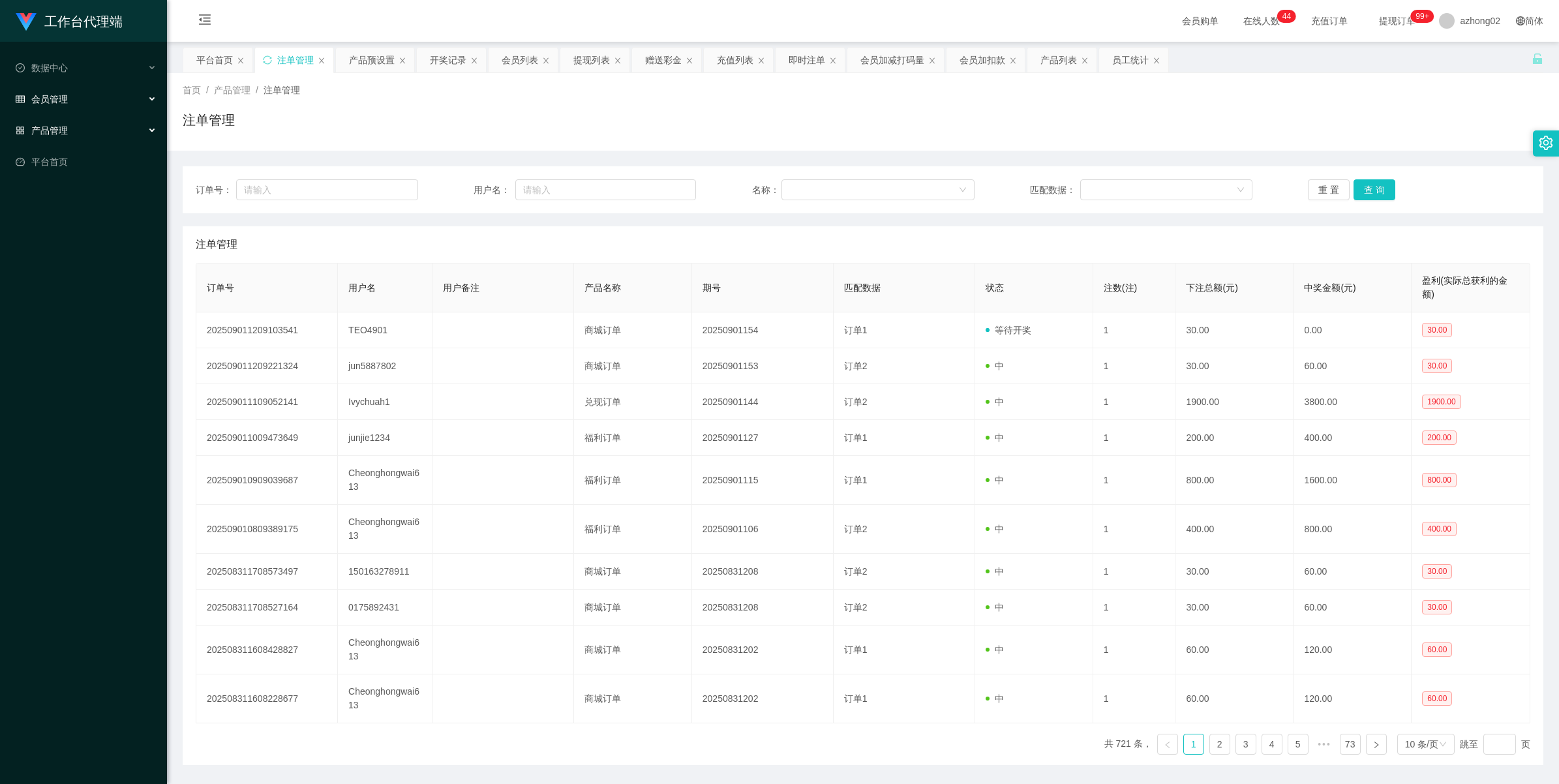
click at [40, 98] on span "会员管理" at bounding box center [42, 99] width 52 height 10
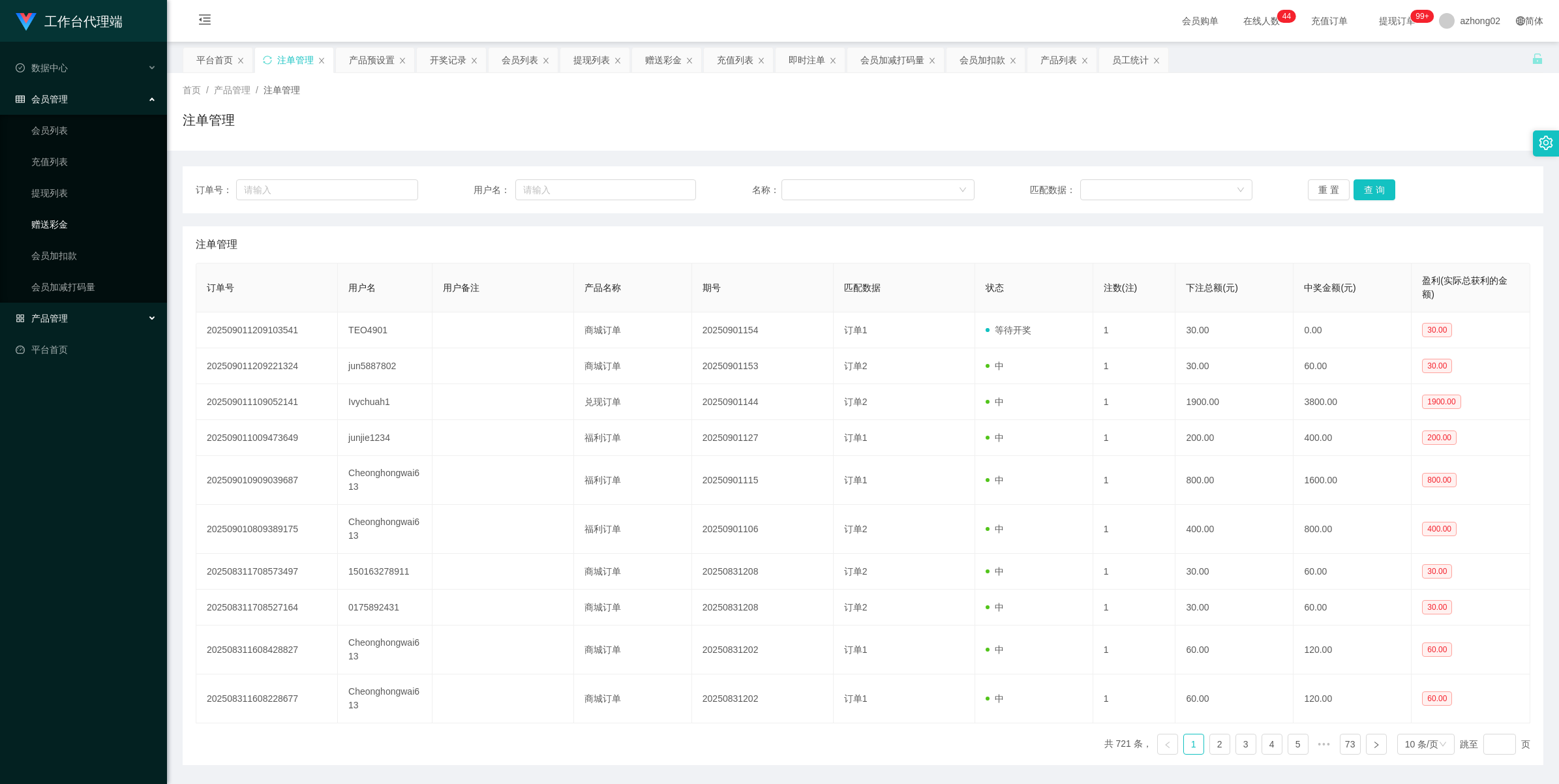
click at [63, 224] on link "赠送彩金" at bounding box center [94, 224] width 125 height 26
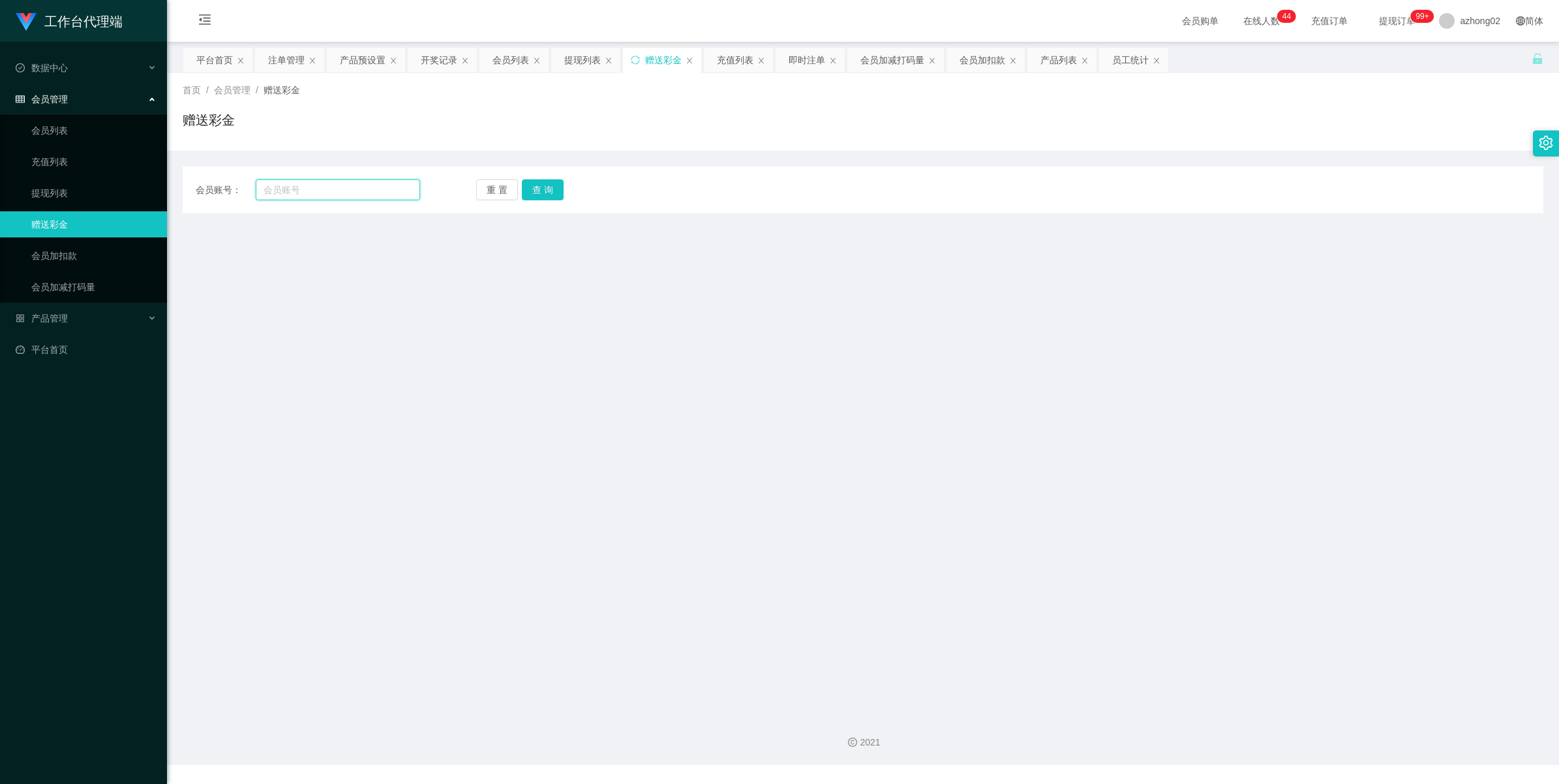
click at [303, 191] on input "text" at bounding box center [338, 189] width 165 height 21
paste input "jun5887802"
type input "jun5887802"
click at [533, 185] on button "查 询" at bounding box center [542, 189] width 41 height 21
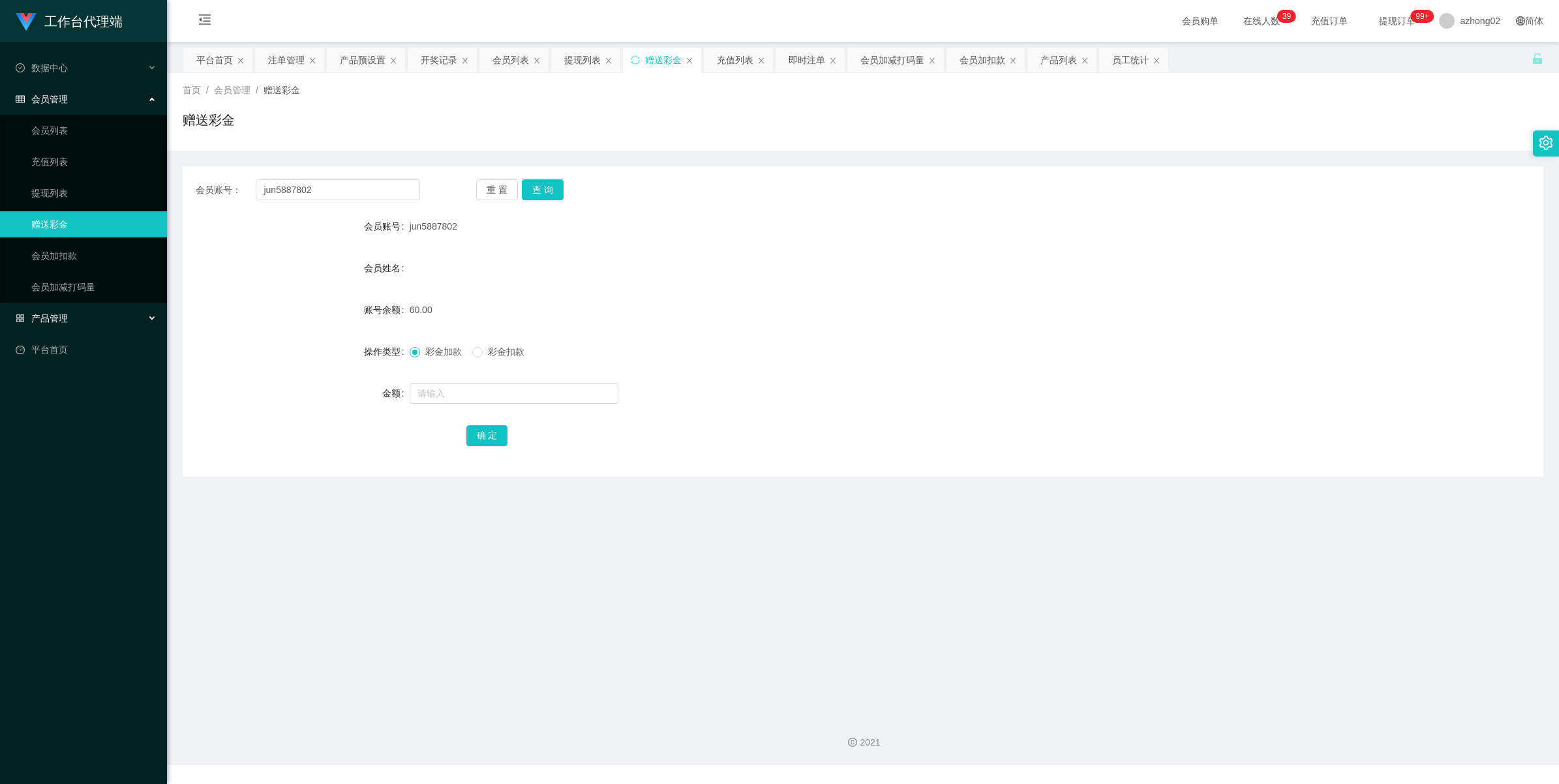
click at [41, 325] on div "产品管理" at bounding box center [84, 318] width 167 height 26
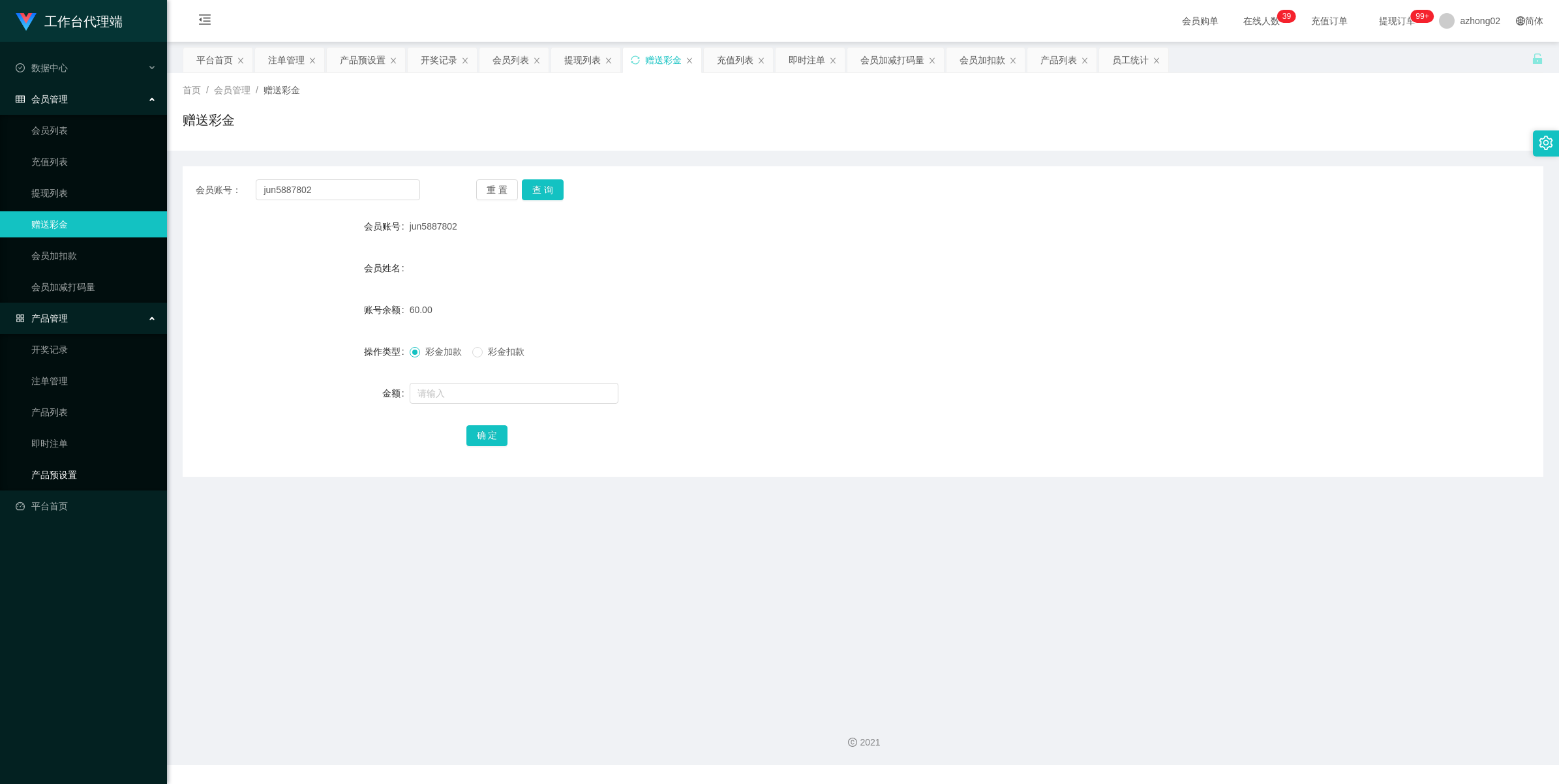
click at [35, 476] on link "产品预设置" at bounding box center [94, 474] width 125 height 26
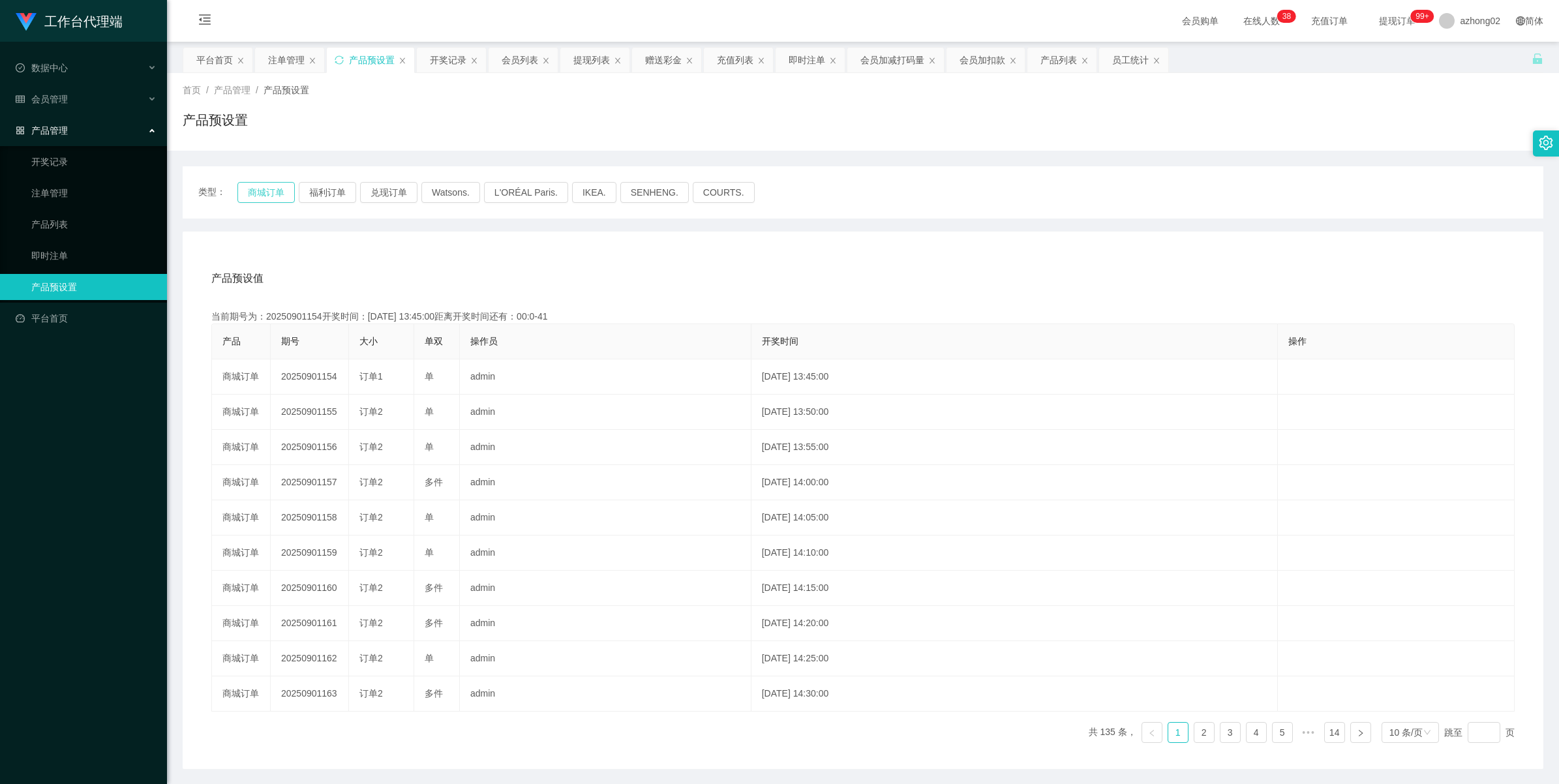
click at [279, 197] on button "商城订单" at bounding box center [266, 192] width 57 height 21
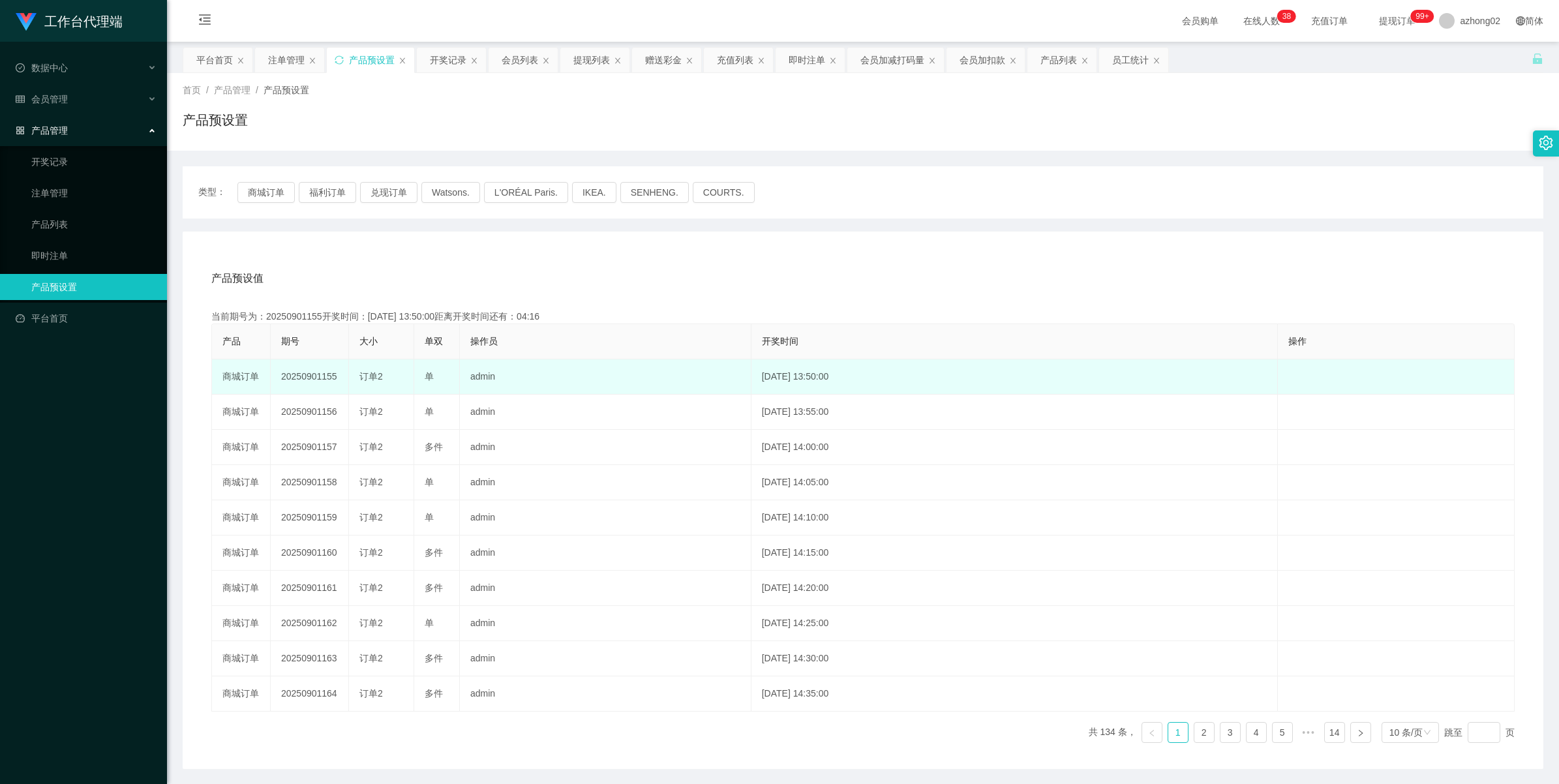
click at [311, 374] on td "20250901155" at bounding box center [310, 377] width 78 height 35
click at [313, 374] on td "20250901155" at bounding box center [310, 377] width 78 height 35
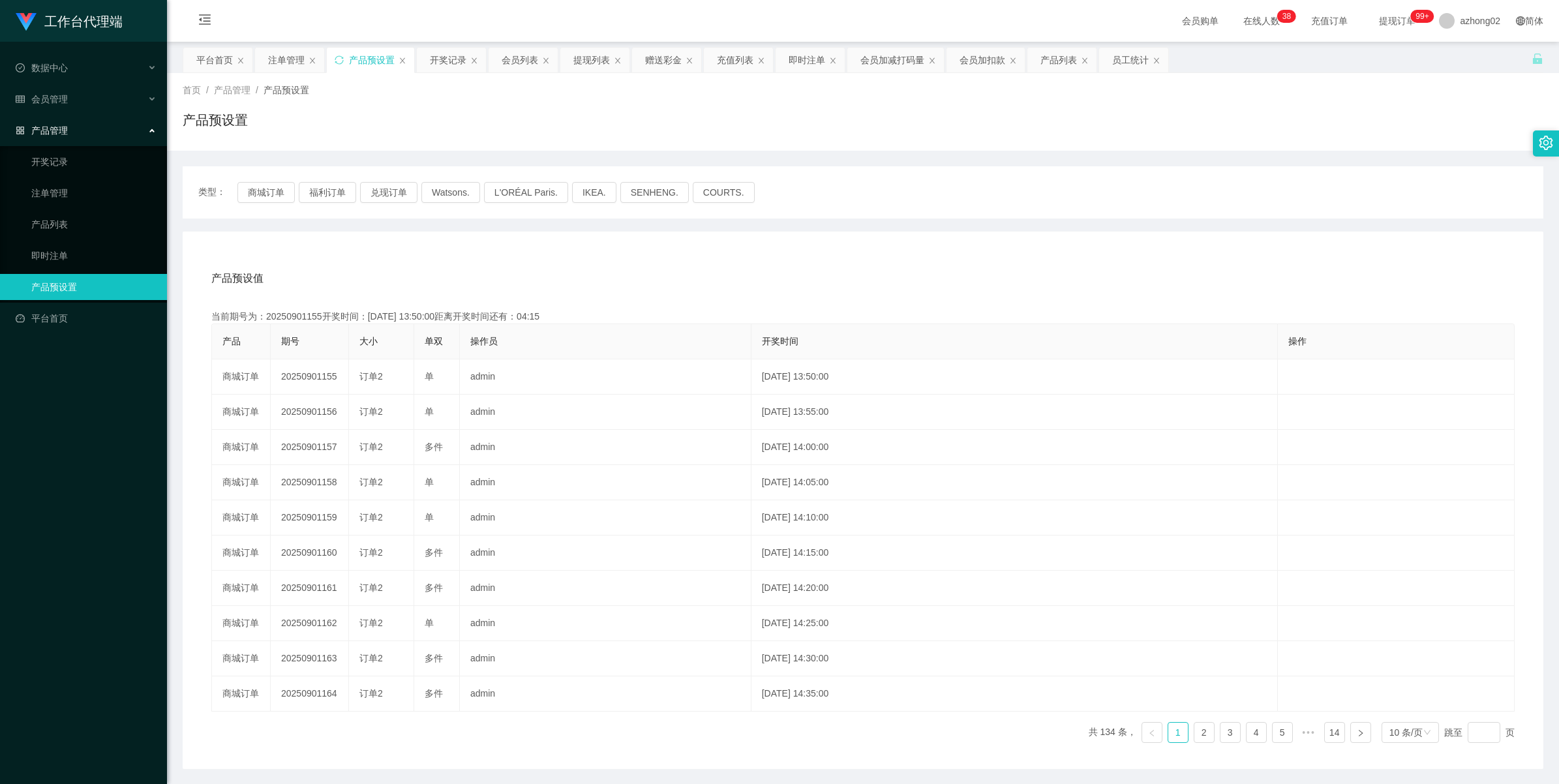
copy td "20250901155"
click at [49, 99] on span "会员管理" at bounding box center [42, 99] width 52 height 10
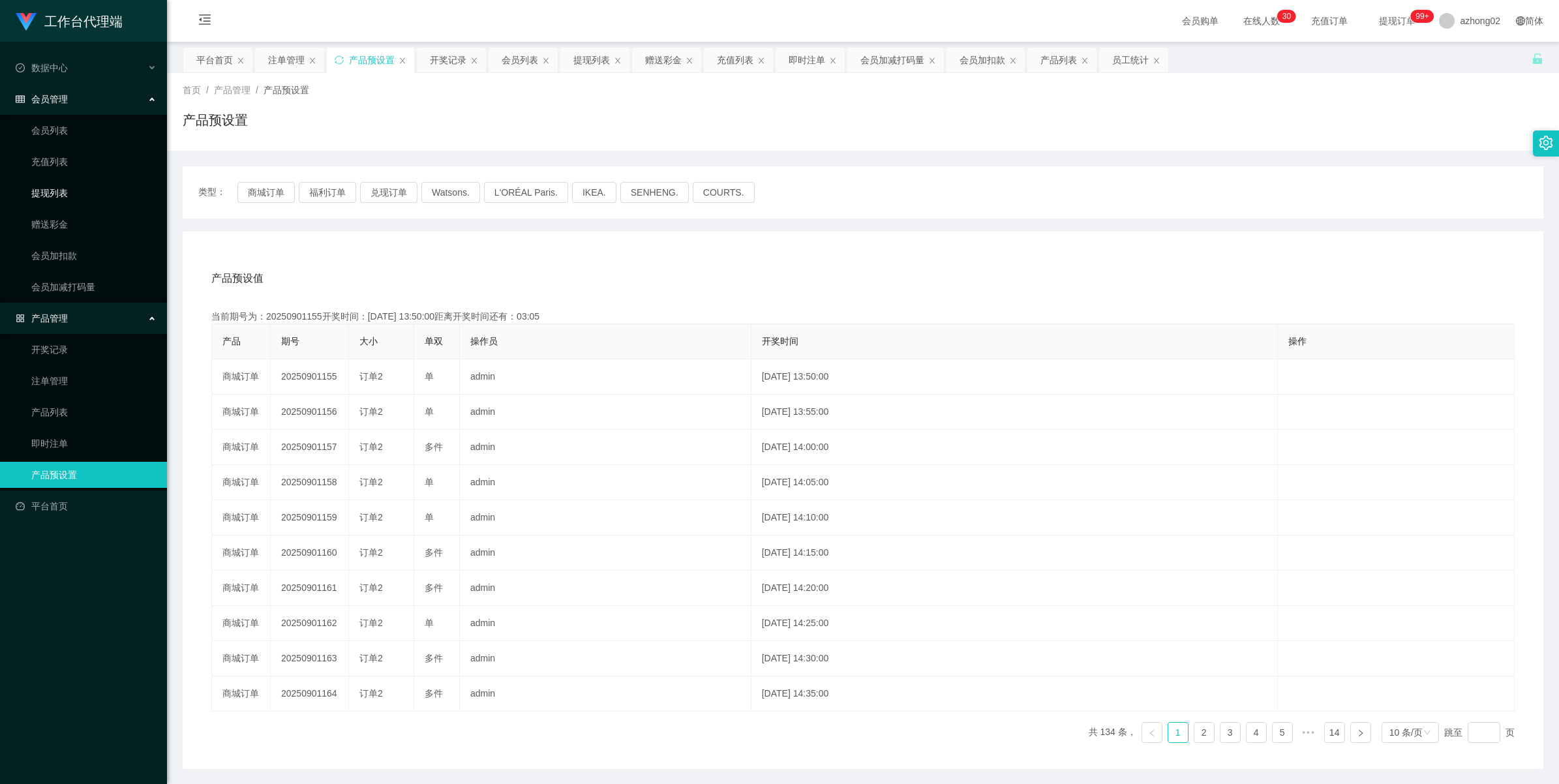
click at [57, 197] on link "提现列表" at bounding box center [94, 192] width 125 height 26
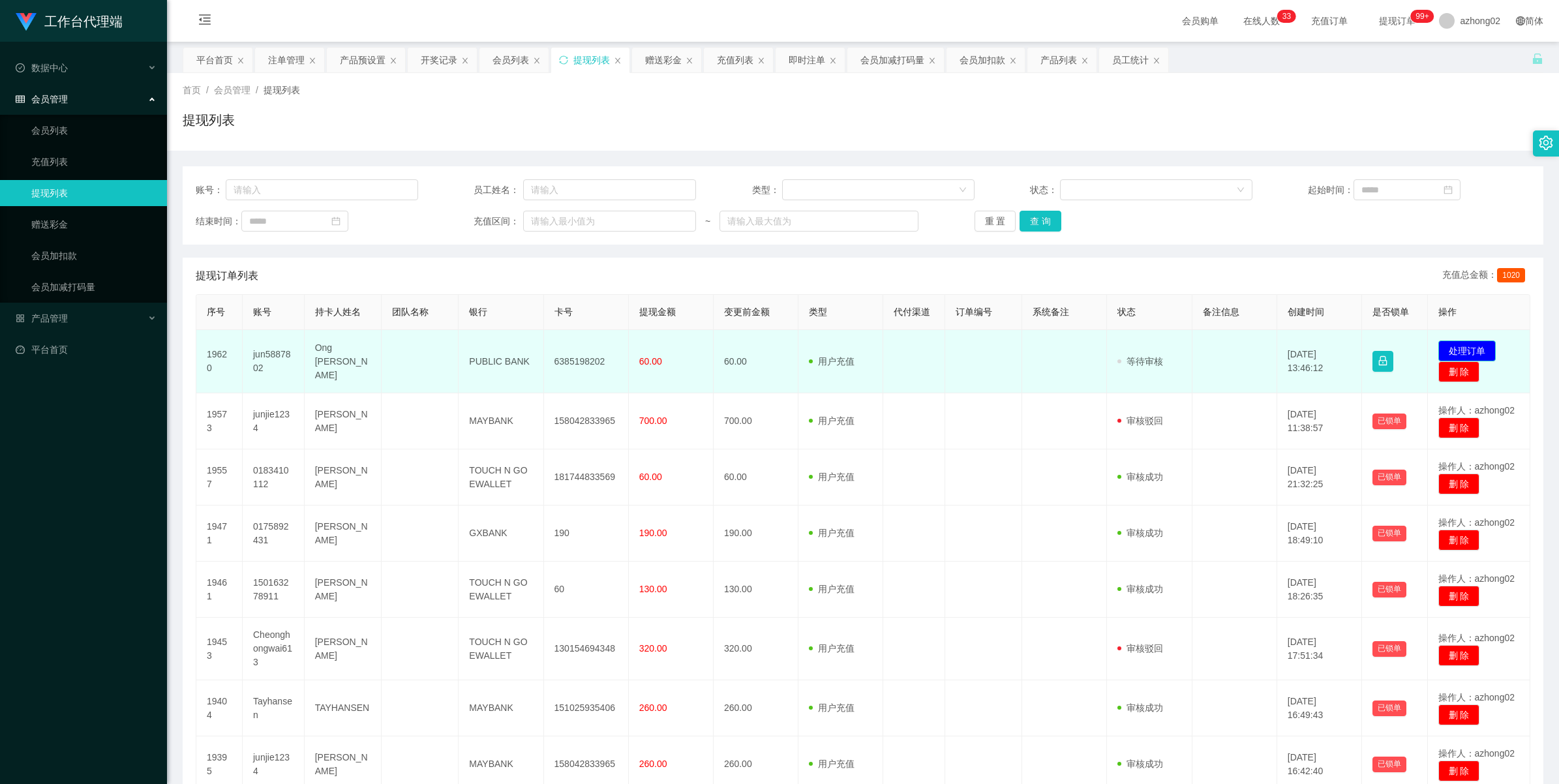
click at [1444, 344] on button "处理订单" at bounding box center [1467, 350] width 57 height 21
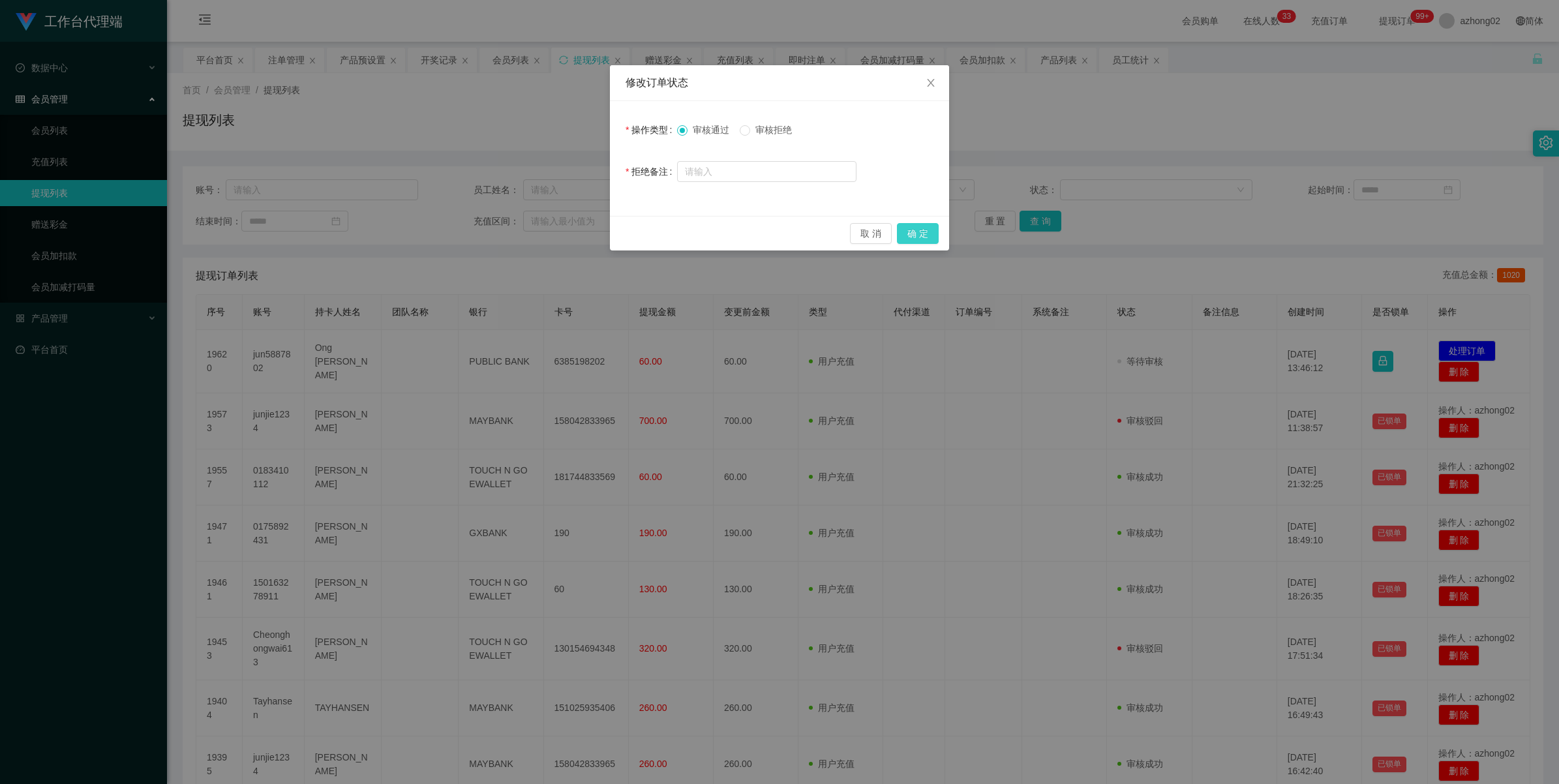
click at [911, 230] on button "确 定" at bounding box center [917, 233] width 41 height 21
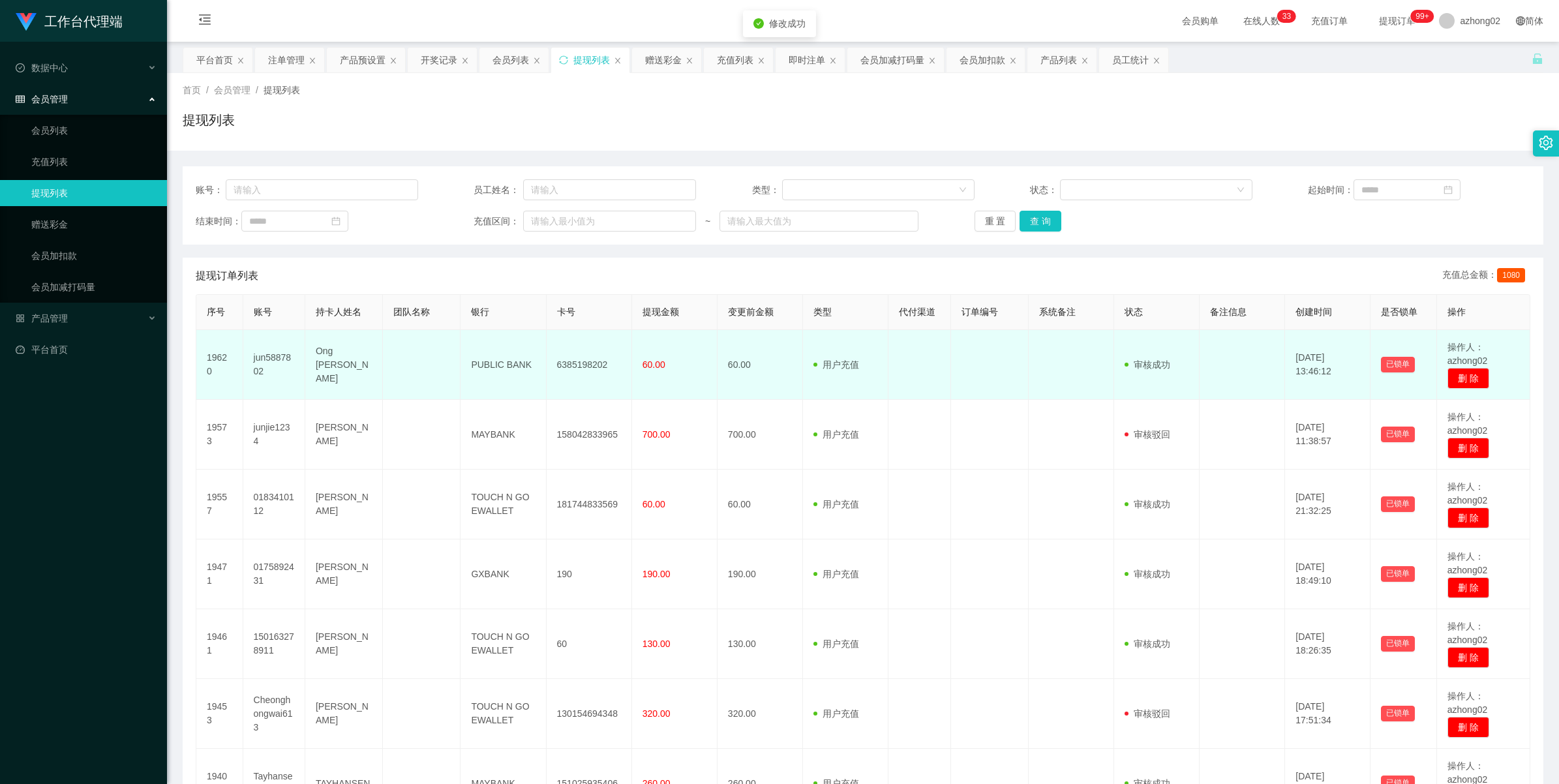
click at [567, 366] on td "6385198202" at bounding box center [588, 365] width 85 height 70
copy td "6385198202"
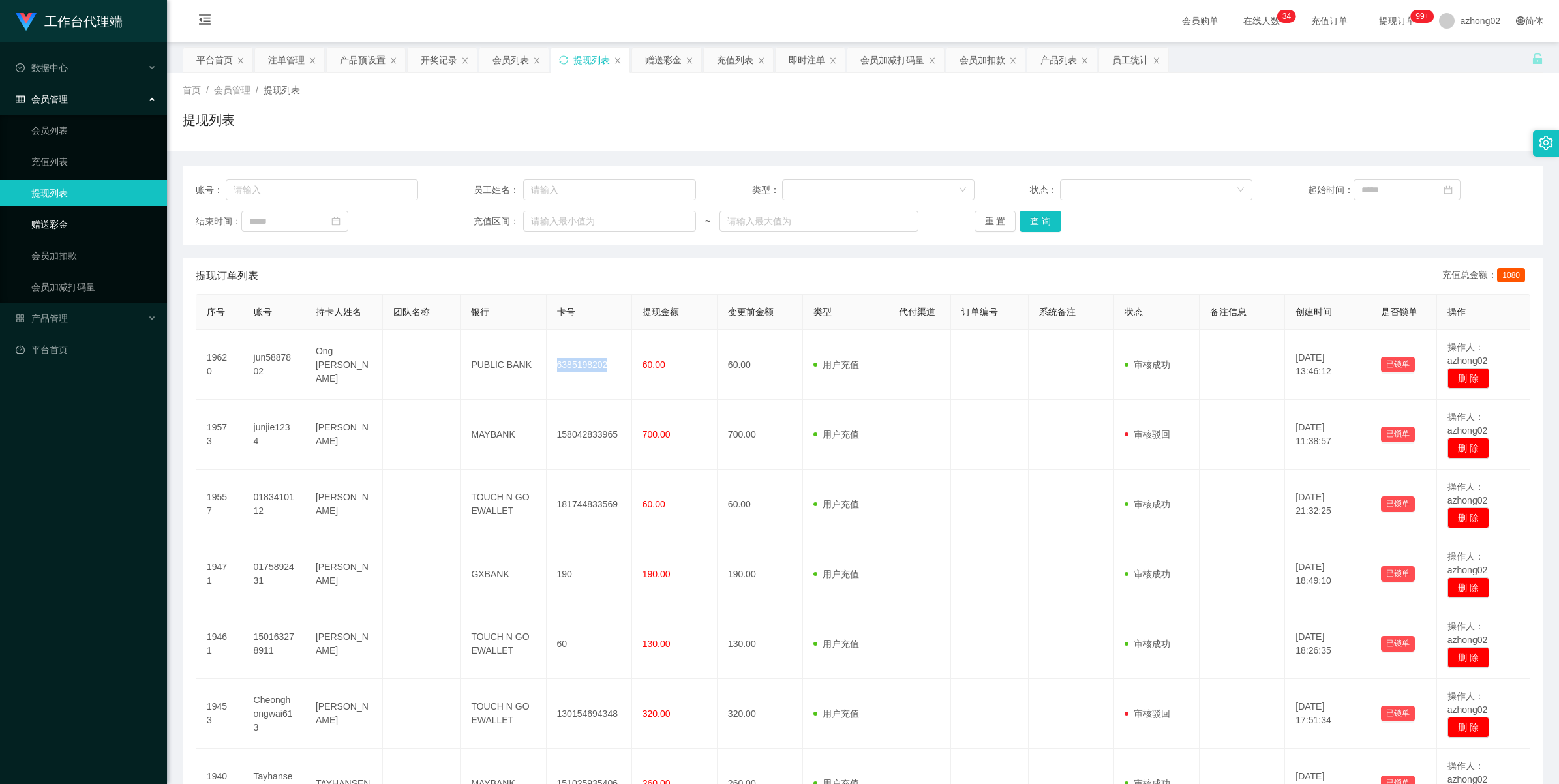
drag, startPoint x: 82, startPoint y: 219, endPoint x: 113, endPoint y: 213, distance: 31.6
click at [82, 219] on link "赠送彩金" at bounding box center [94, 224] width 125 height 26
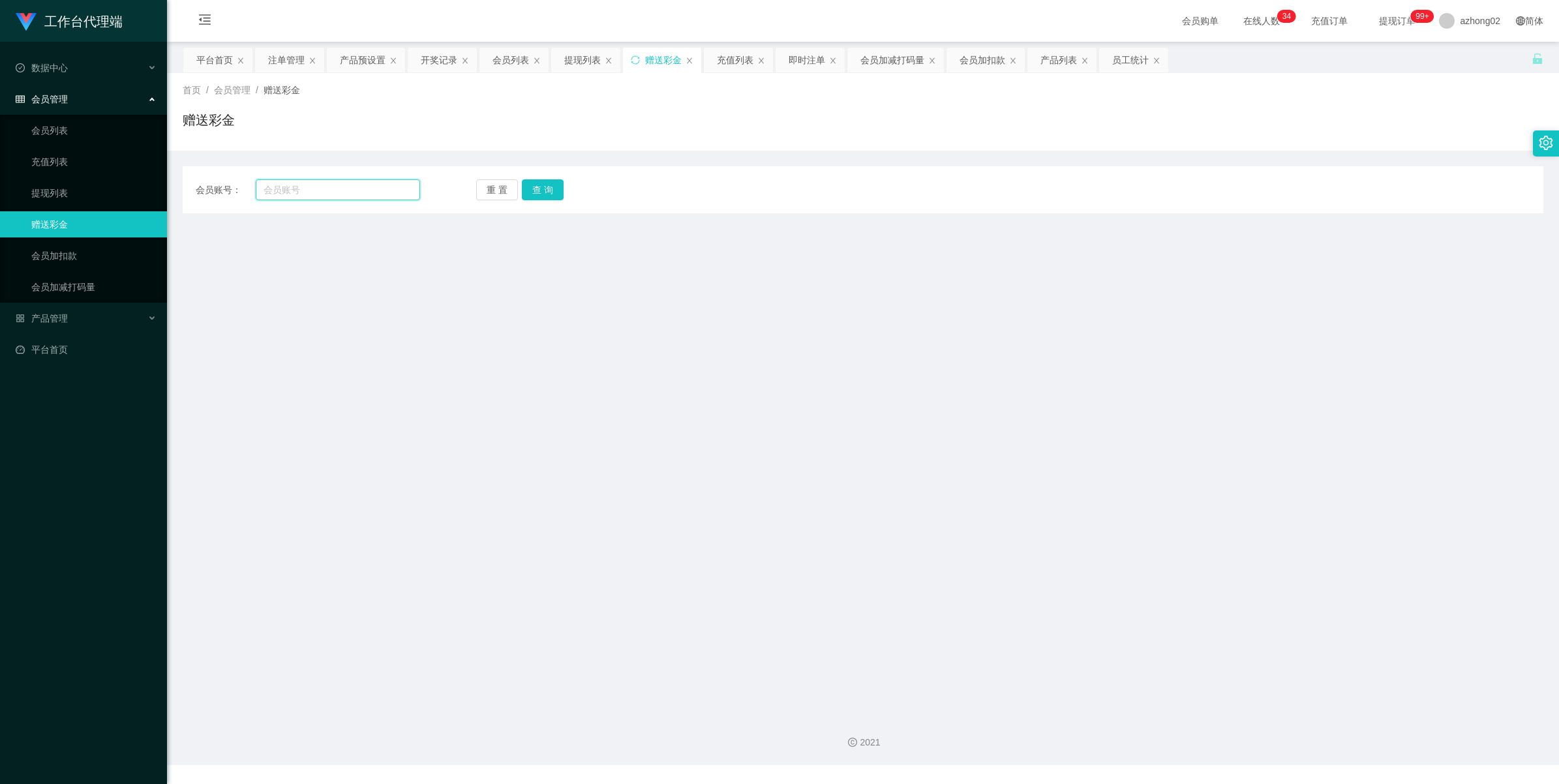
click at [333, 193] on input "text" at bounding box center [338, 189] width 165 height 21
paste input "0174655733"
drag, startPoint x: 546, startPoint y: 181, endPoint x: 581, endPoint y: 166, distance: 38.1
click at [548, 180] on button "查 询" at bounding box center [542, 189] width 41 height 21
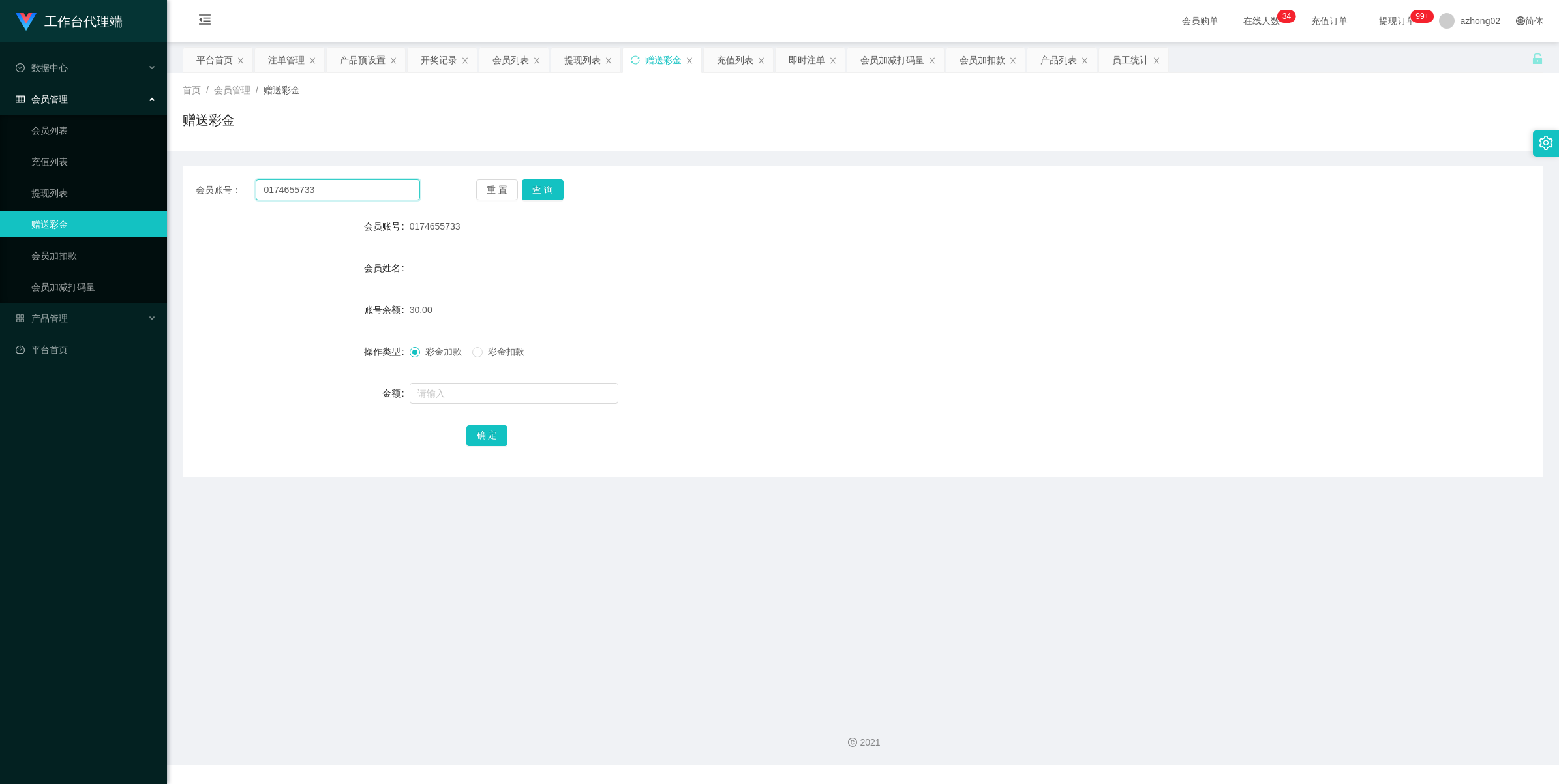
click at [327, 185] on input "0174655733" at bounding box center [338, 189] width 165 height 21
click at [327, 185] on input "0174655733" at bounding box center [338, 189] width 165 height 21
paste input "1234567a"
type input "1234567a"
click at [544, 185] on button "查 询" at bounding box center [542, 189] width 41 height 21
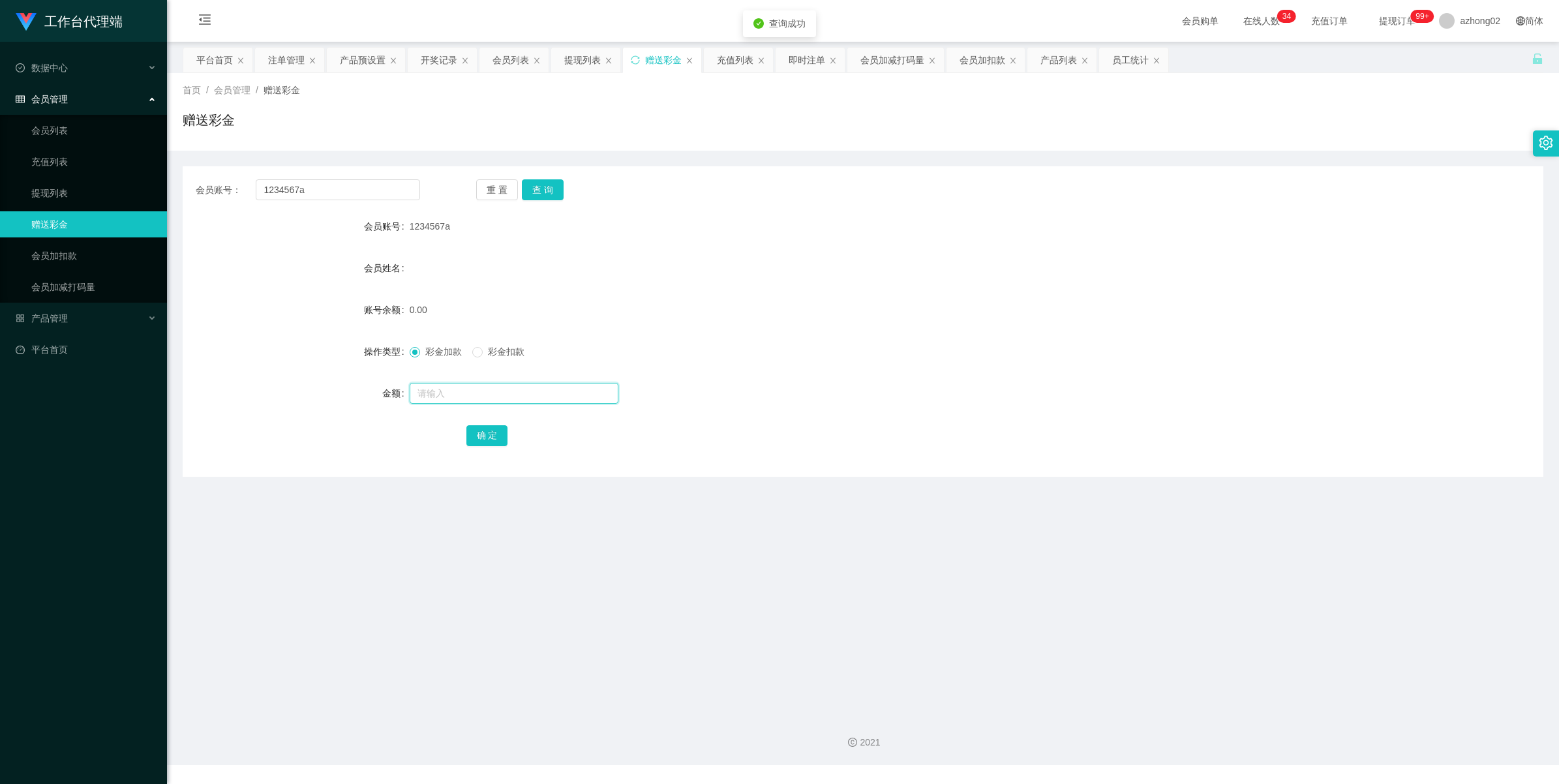
click at [441, 392] on input "text" at bounding box center [513, 393] width 208 height 21
type input "60"
click at [500, 438] on button "确 定" at bounding box center [486, 435] width 41 height 21
click at [73, 294] on link "会员加减打码量" at bounding box center [94, 287] width 125 height 26
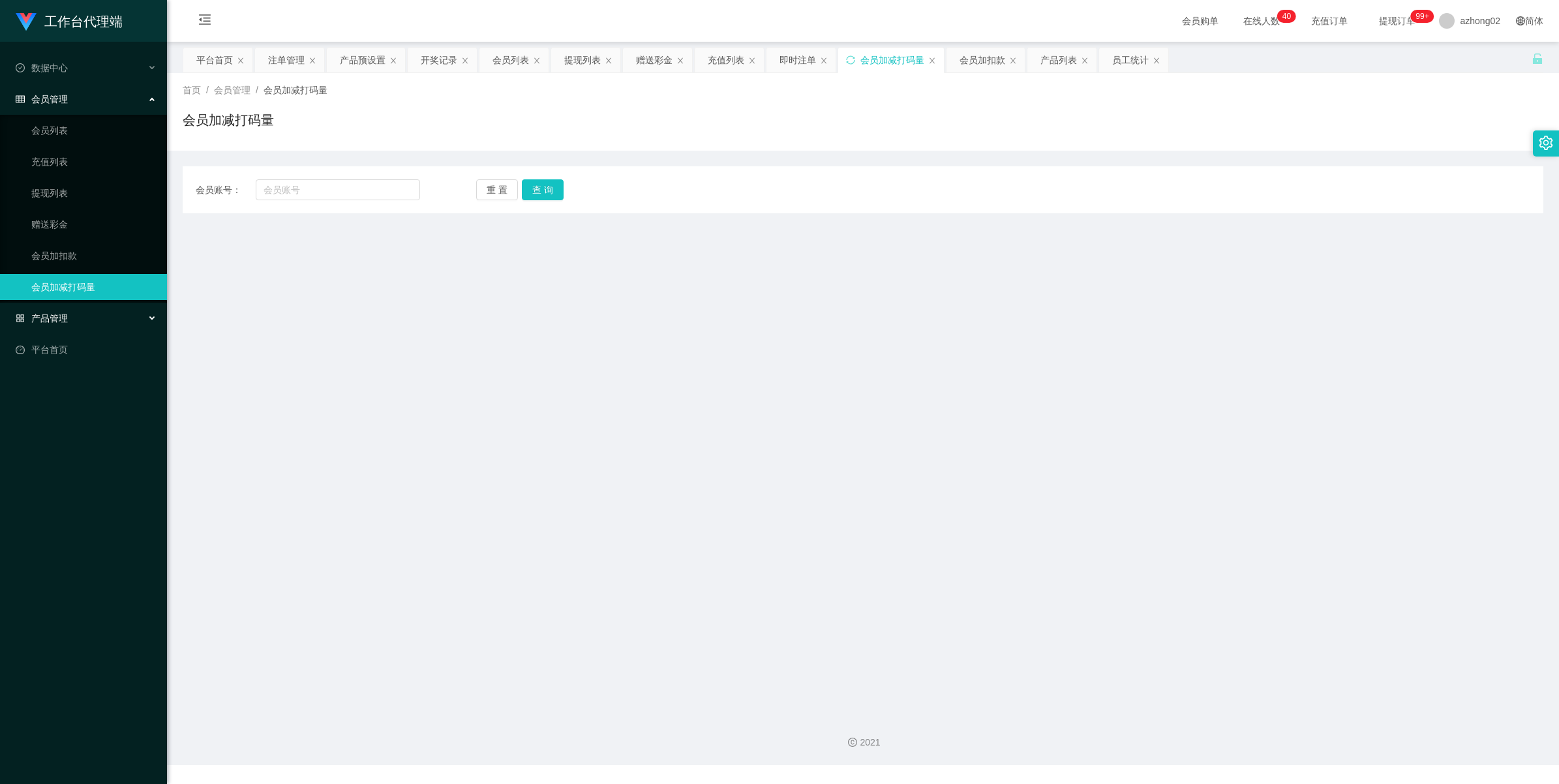
click at [59, 324] on div "产品管理" at bounding box center [84, 318] width 167 height 26
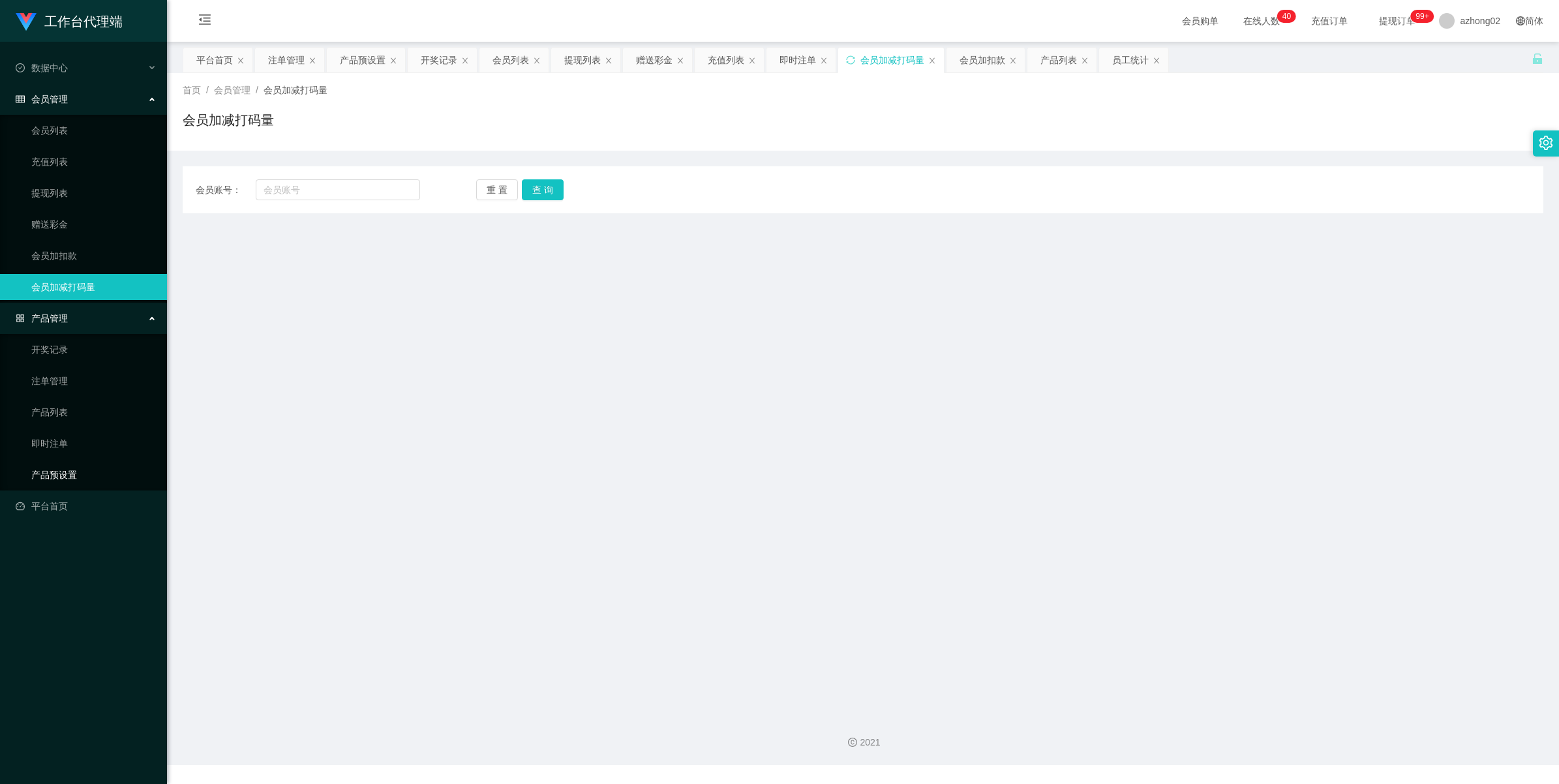
click at [57, 476] on link "产品预设置" at bounding box center [94, 474] width 125 height 26
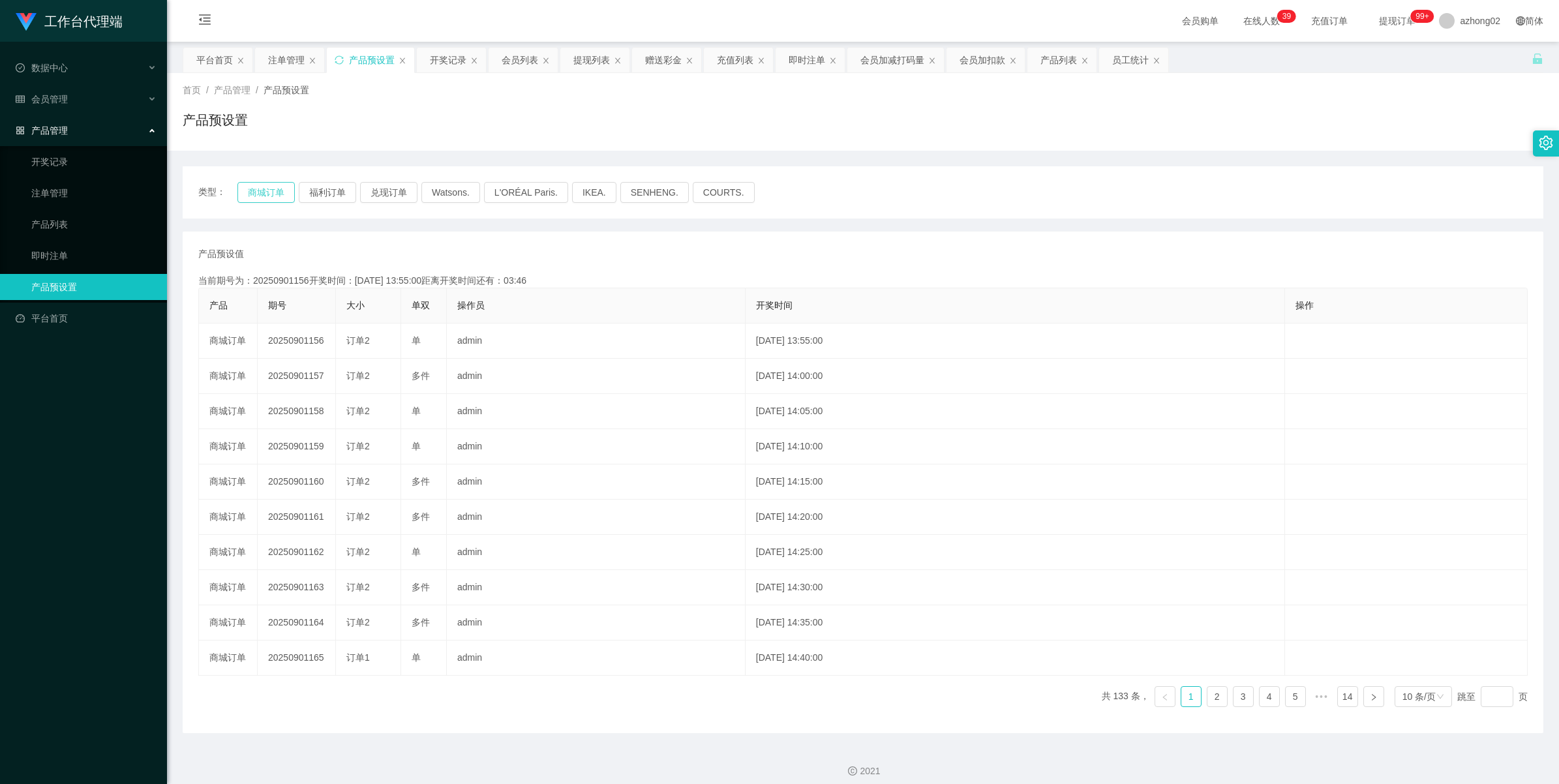
click at [257, 193] on button "商城订单" at bounding box center [266, 192] width 57 height 21
click at [46, 98] on span "会员管理" at bounding box center [42, 99] width 52 height 10
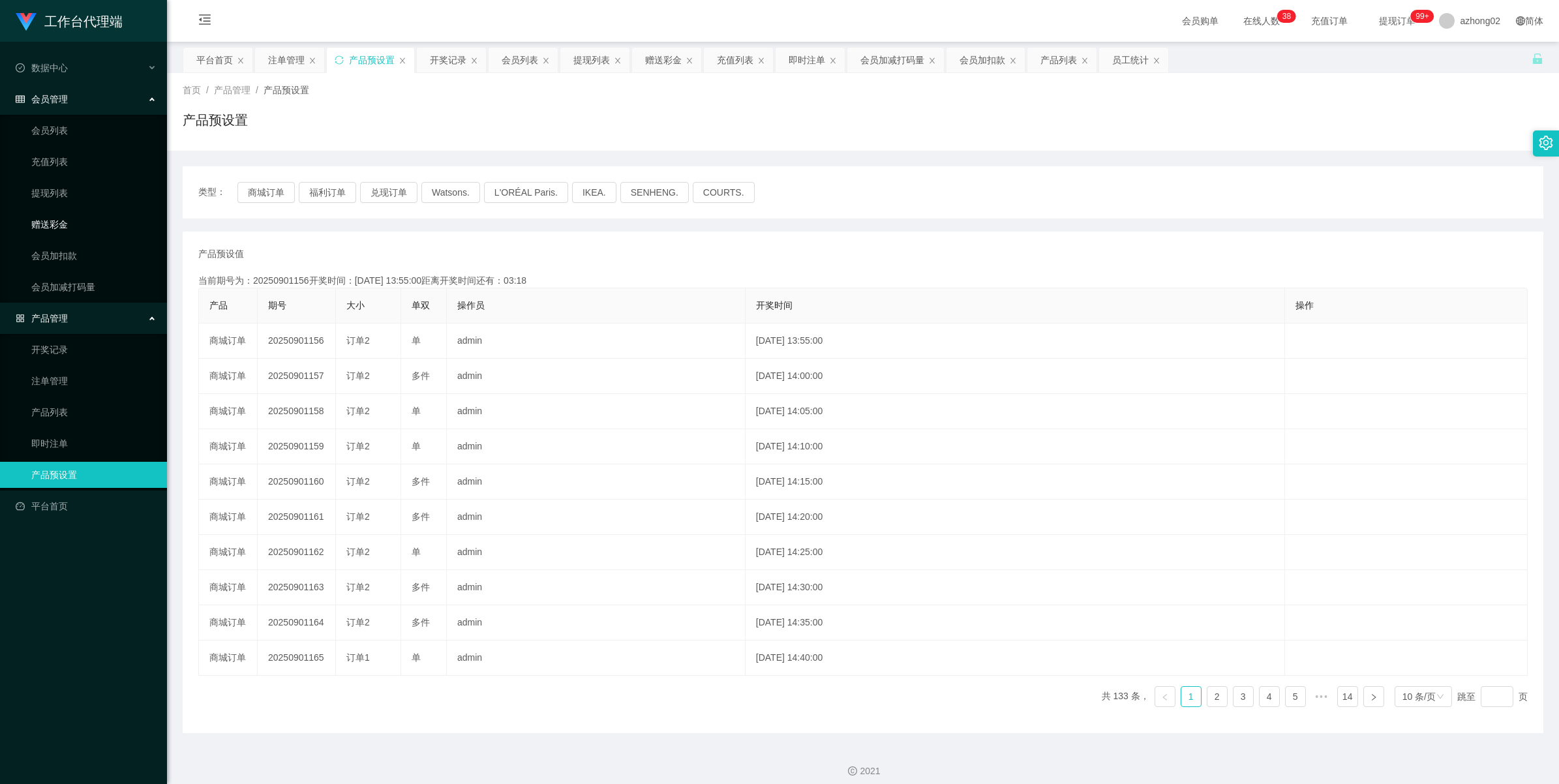
drag, startPoint x: 59, startPoint y: 226, endPoint x: 100, endPoint y: 224, distance: 41.0
click at [59, 226] on link "赠送彩金" at bounding box center [94, 224] width 125 height 26
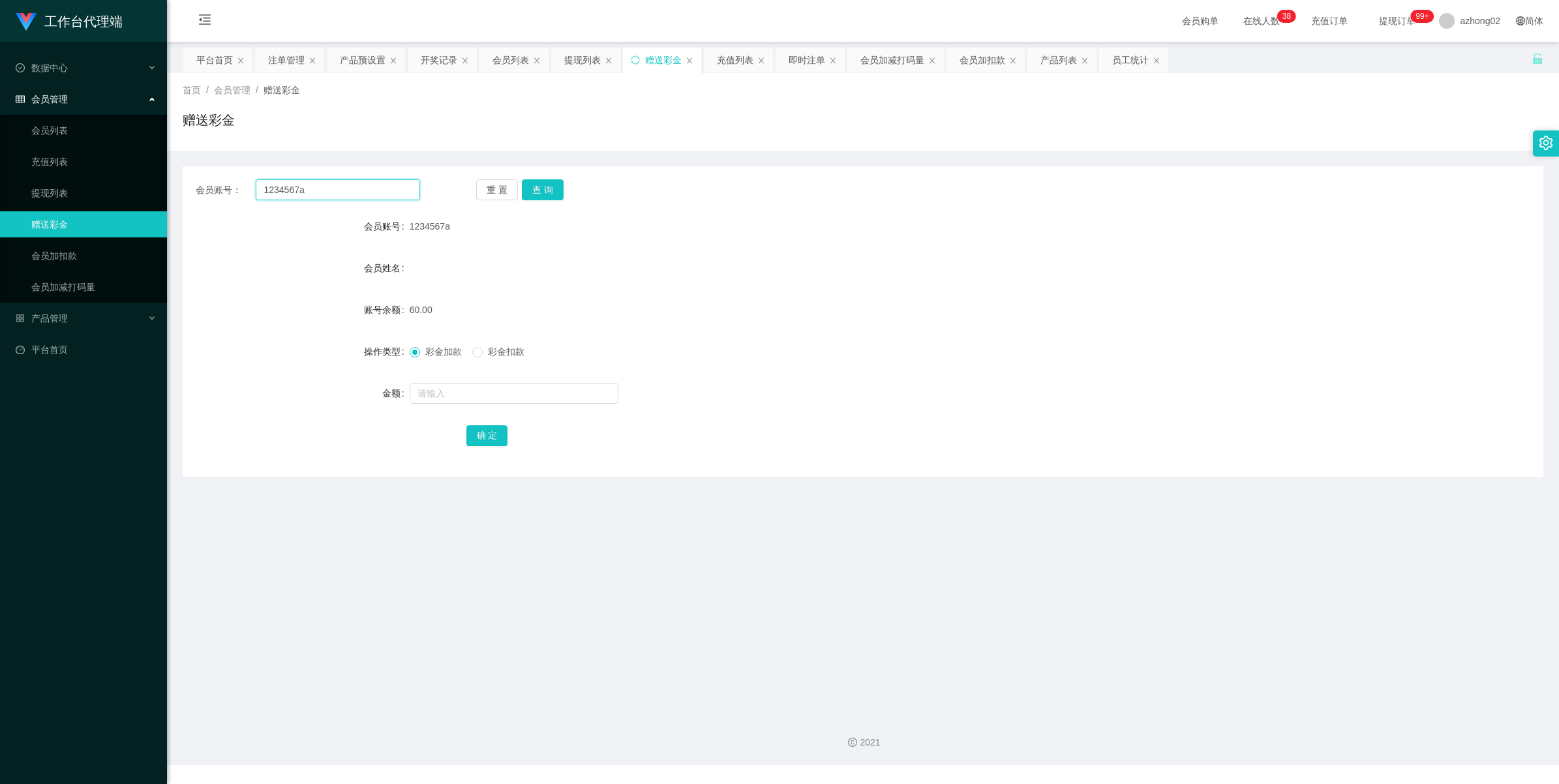
click at [336, 193] on input "1234567a" at bounding box center [338, 189] width 165 height 21
paste input "0174655733"
drag, startPoint x: 555, startPoint y: 187, endPoint x: 558, endPoint y: 208, distance: 21.2
click at [555, 187] on button "查 询" at bounding box center [542, 189] width 41 height 21
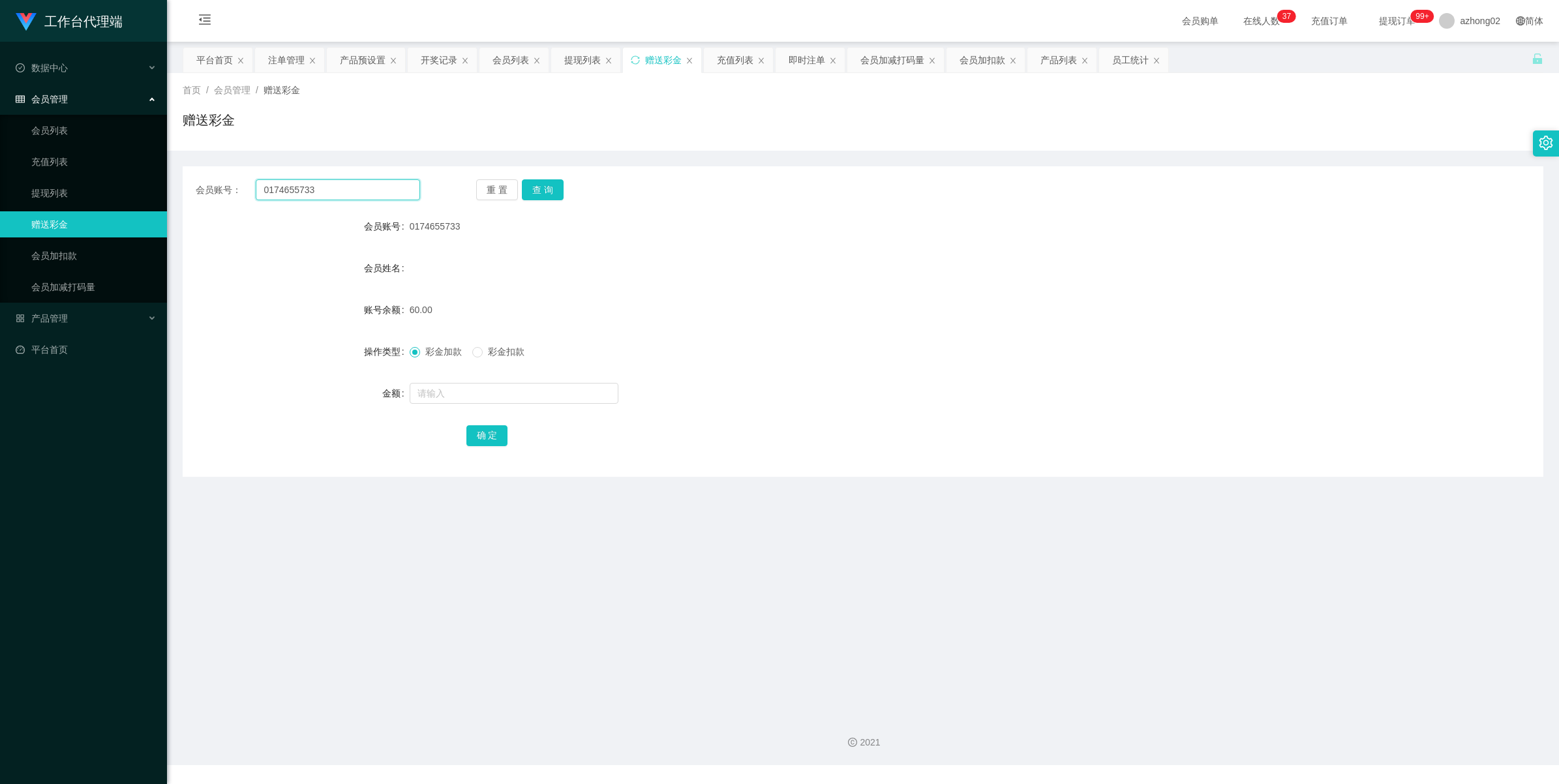
click at [294, 185] on input "0174655733" at bounding box center [338, 189] width 165 height 21
paste input "Pdn9682"
type input "Pdn9682"
click at [536, 185] on button "查 询" at bounding box center [542, 189] width 41 height 21
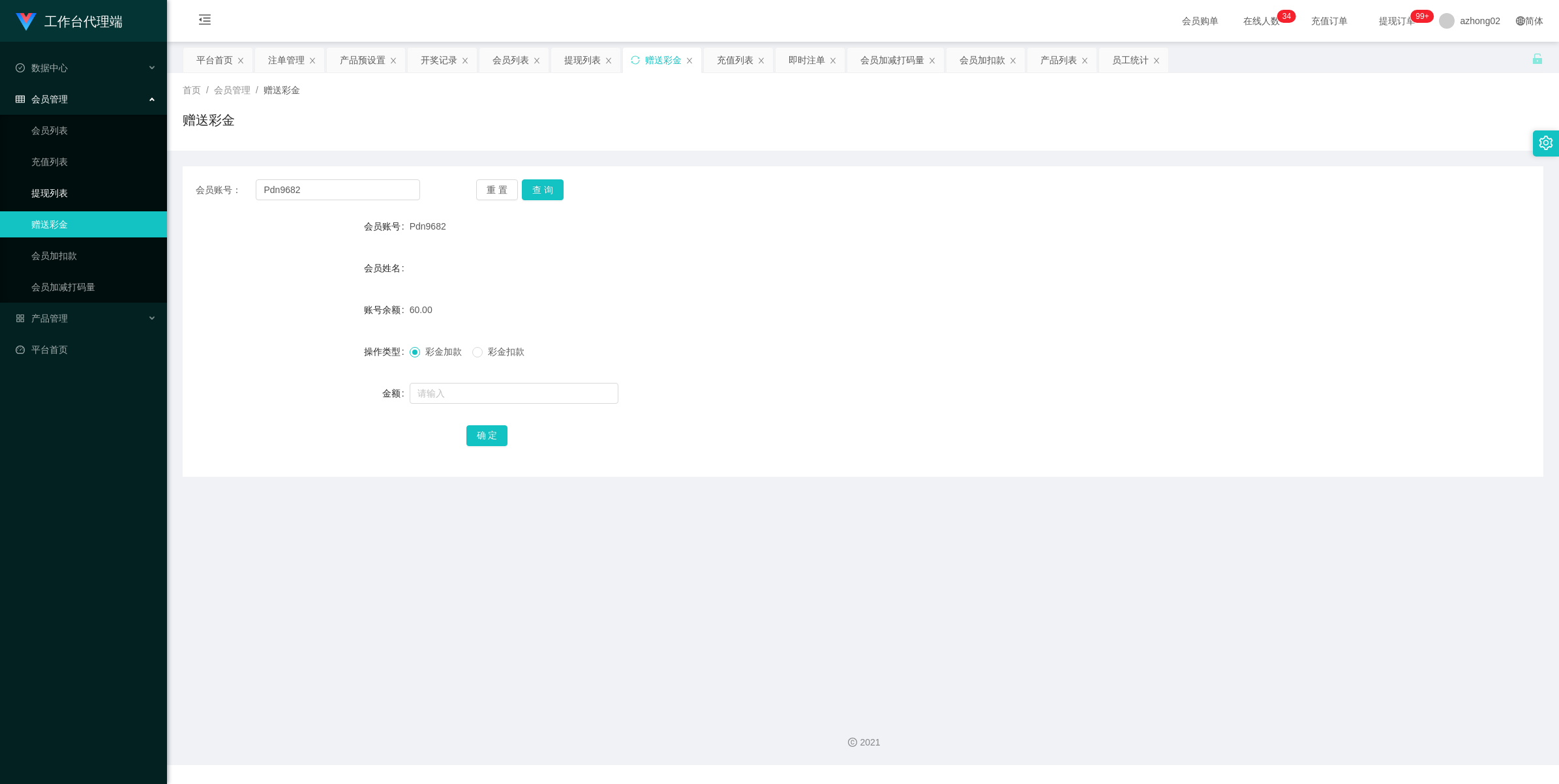
drag, startPoint x: 50, startPoint y: 193, endPoint x: 53, endPoint y: 116, distance: 77.1
click at [50, 193] on link "提现列表" at bounding box center [94, 192] width 125 height 26
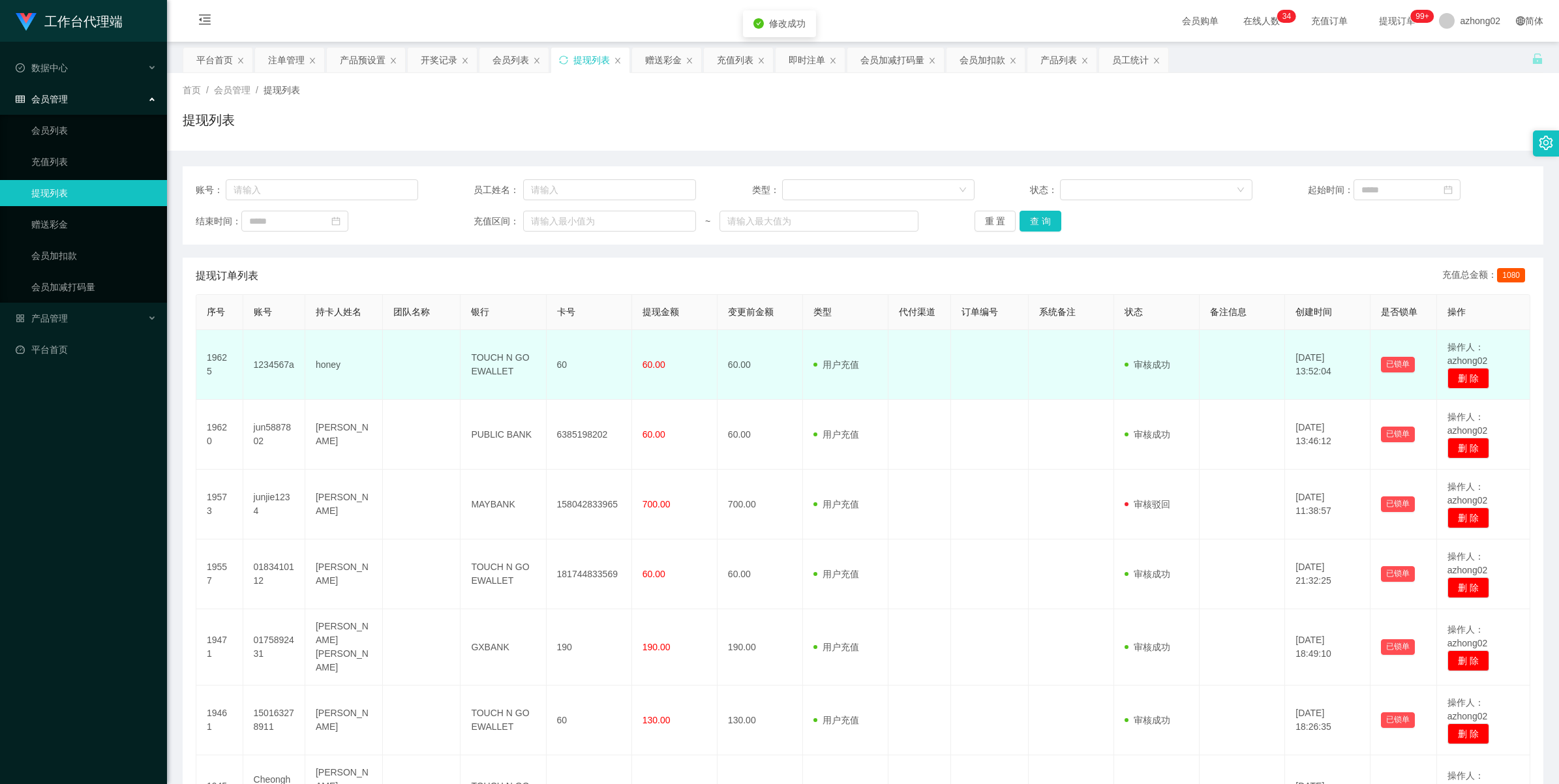
click at [262, 363] on td "1234567a" at bounding box center [273, 365] width 62 height 70
copy td "1234567a"
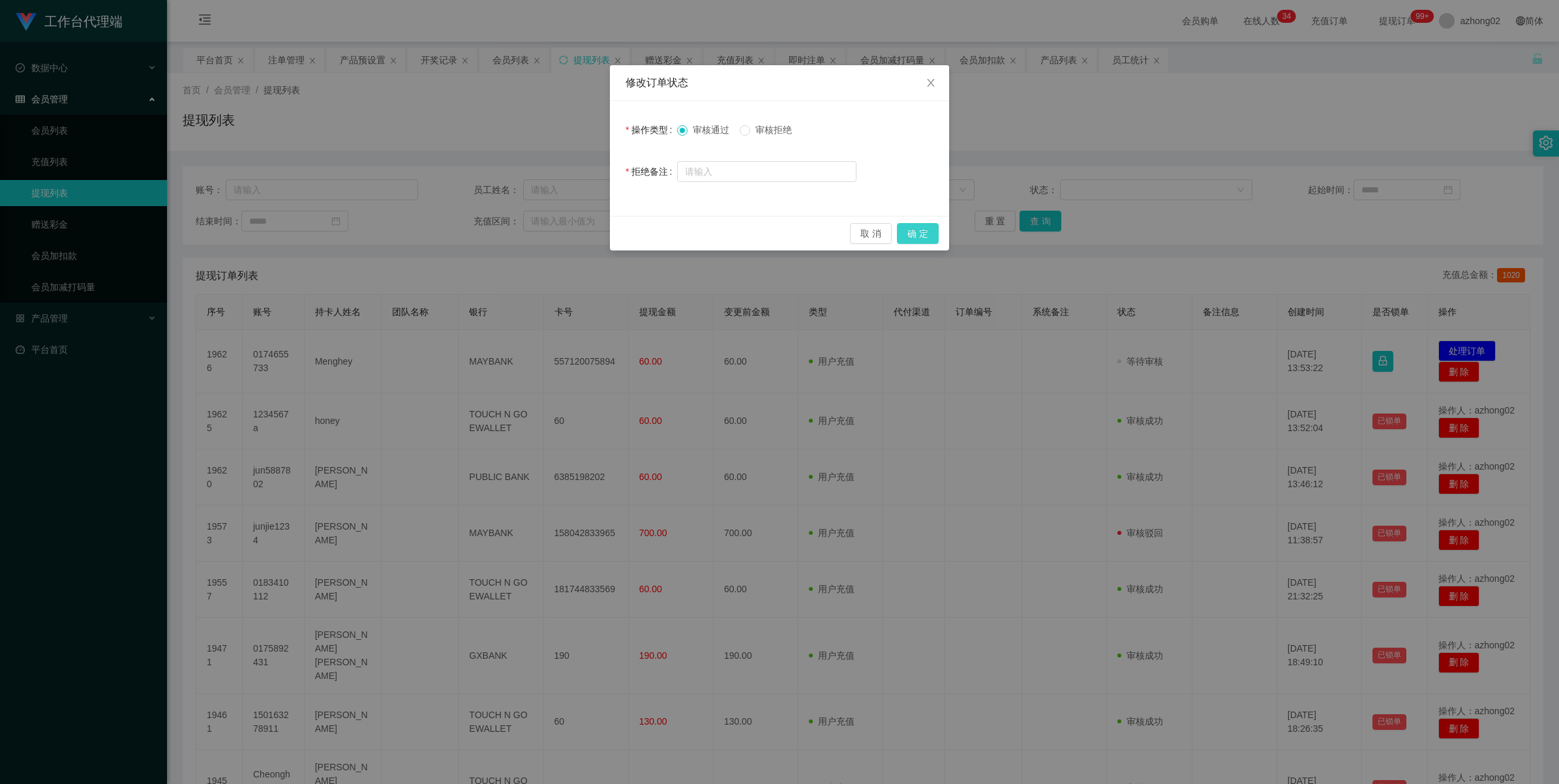
click at [911, 230] on button "确 定" at bounding box center [917, 233] width 41 height 21
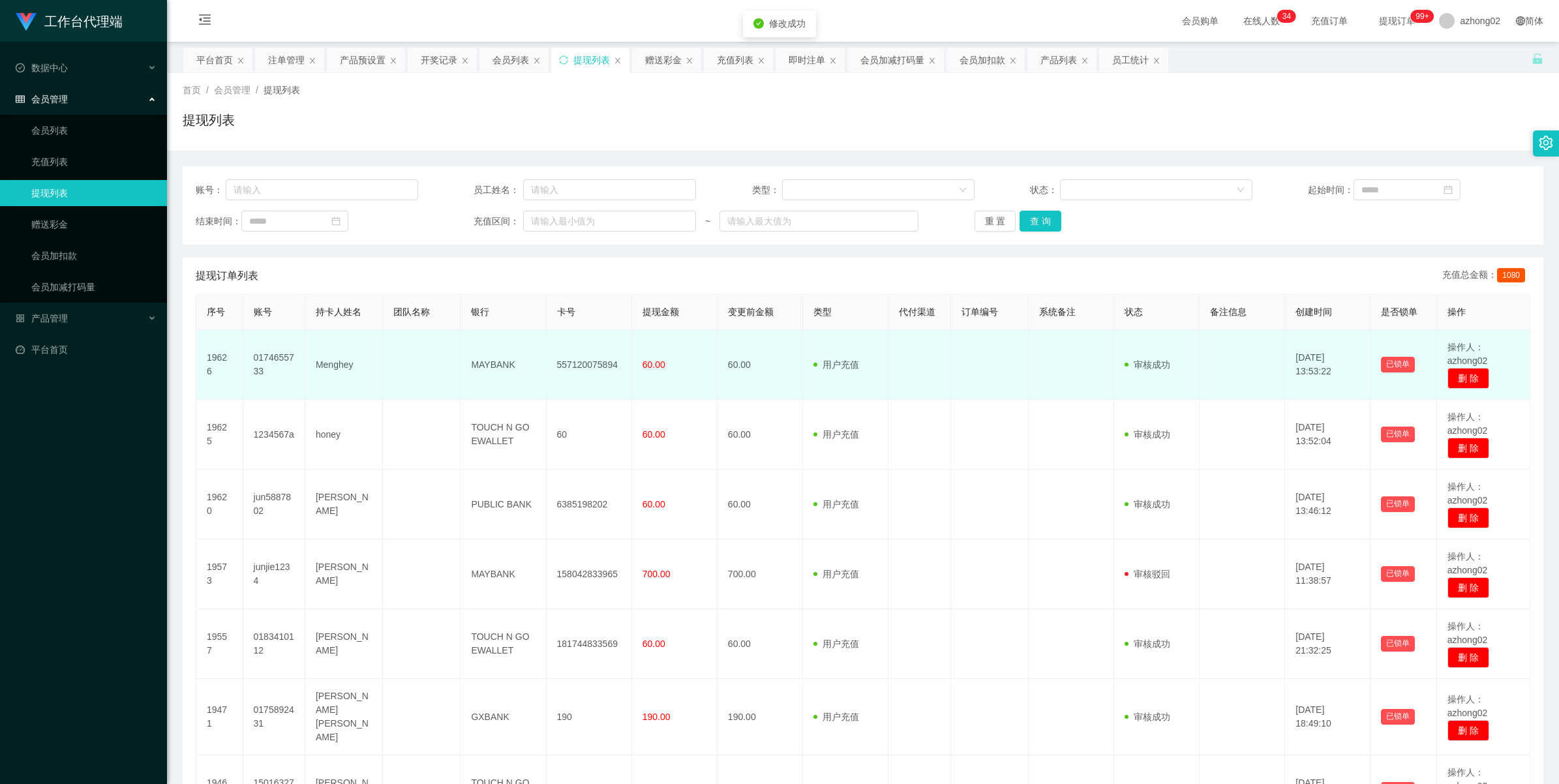
click at [592, 360] on td "557120075894" at bounding box center [588, 365] width 85 height 70
copy td "557120075894"
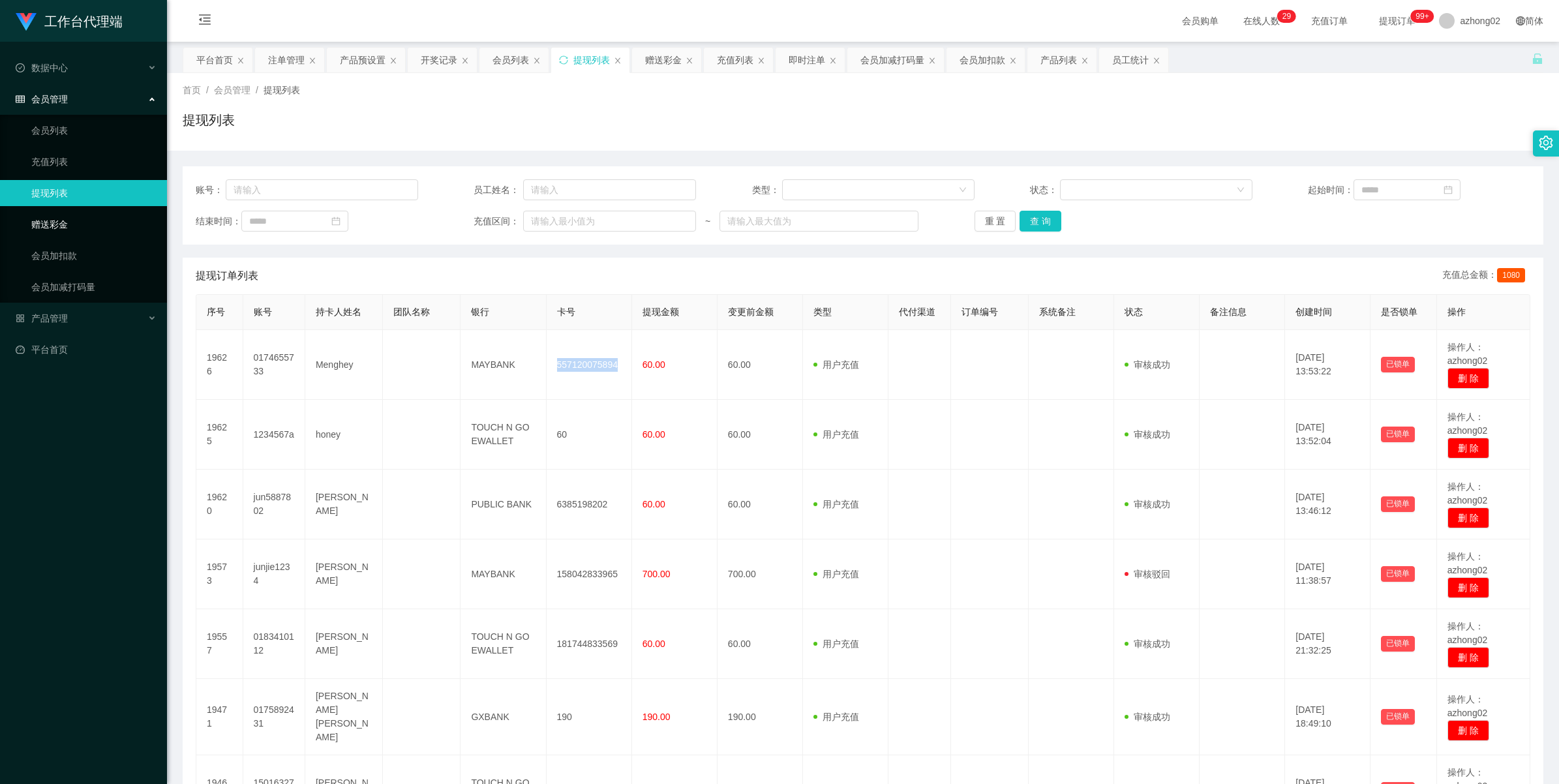
drag, startPoint x: 50, startPoint y: 222, endPoint x: 160, endPoint y: 215, distance: 110.2
click at [50, 222] on link "赠送彩金" at bounding box center [94, 224] width 125 height 26
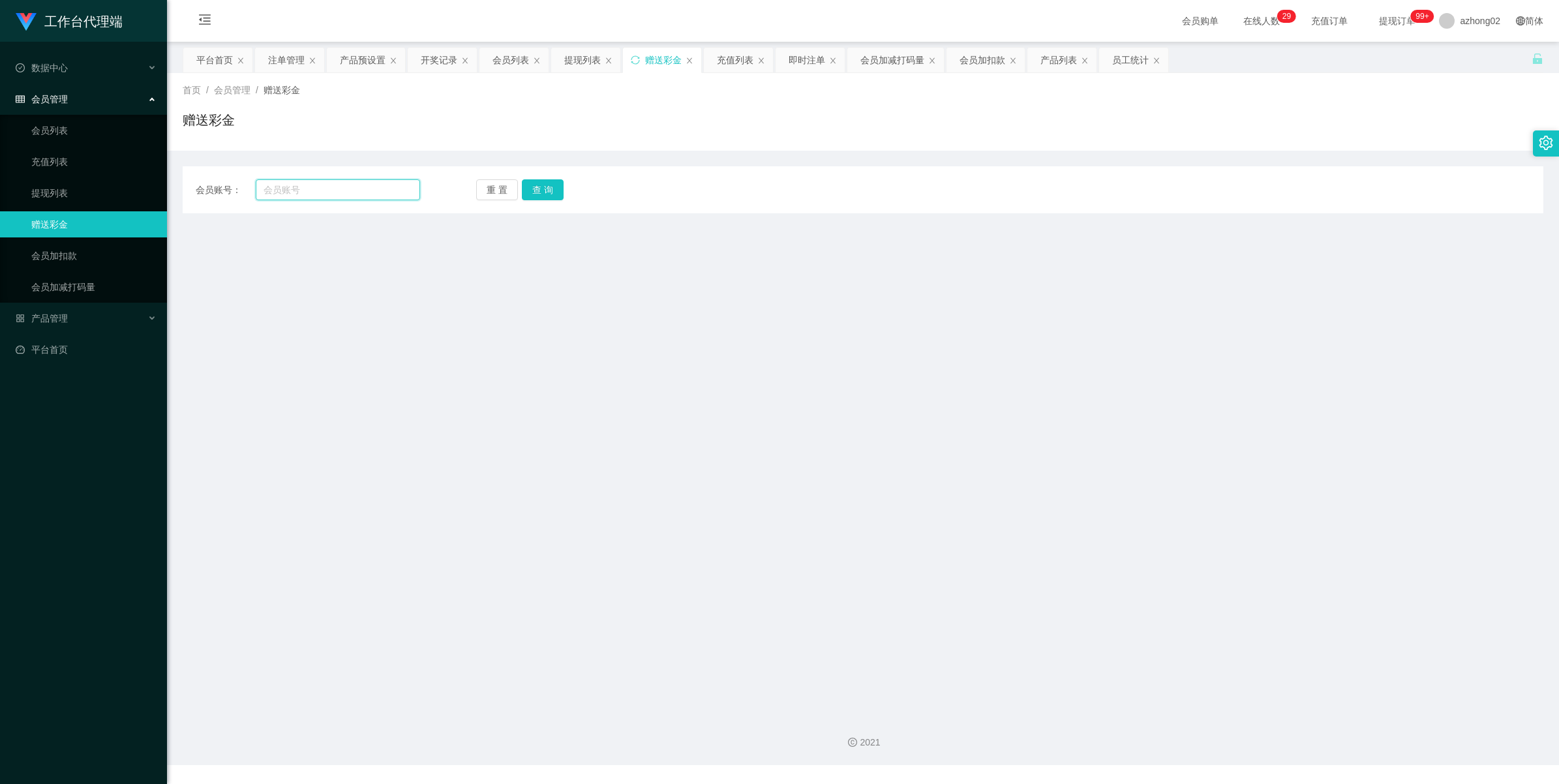
click at [289, 191] on input "text" at bounding box center [338, 189] width 165 height 21
paste input "WelivitiyaKankanamgeKavindaMadushan"
type input "WelivitiyaKankanamgeKavindaMadushan"
drag, startPoint x: 548, startPoint y: 191, endPoint x: 529, endPoint y: 188, distance: 19.2
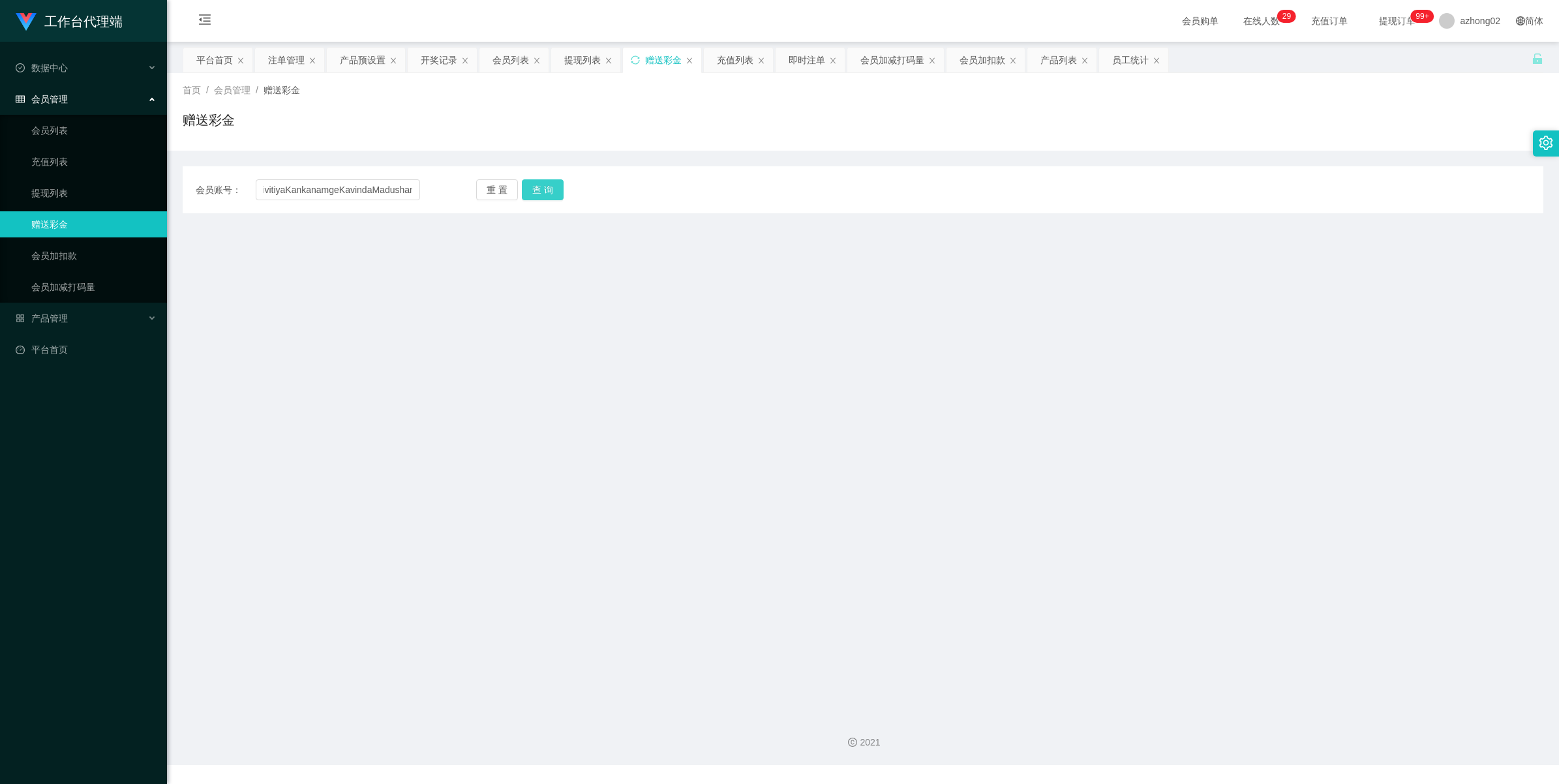
click at [548, 191] on button "查 询" at bounding box center [542, 189] width 41 height 21
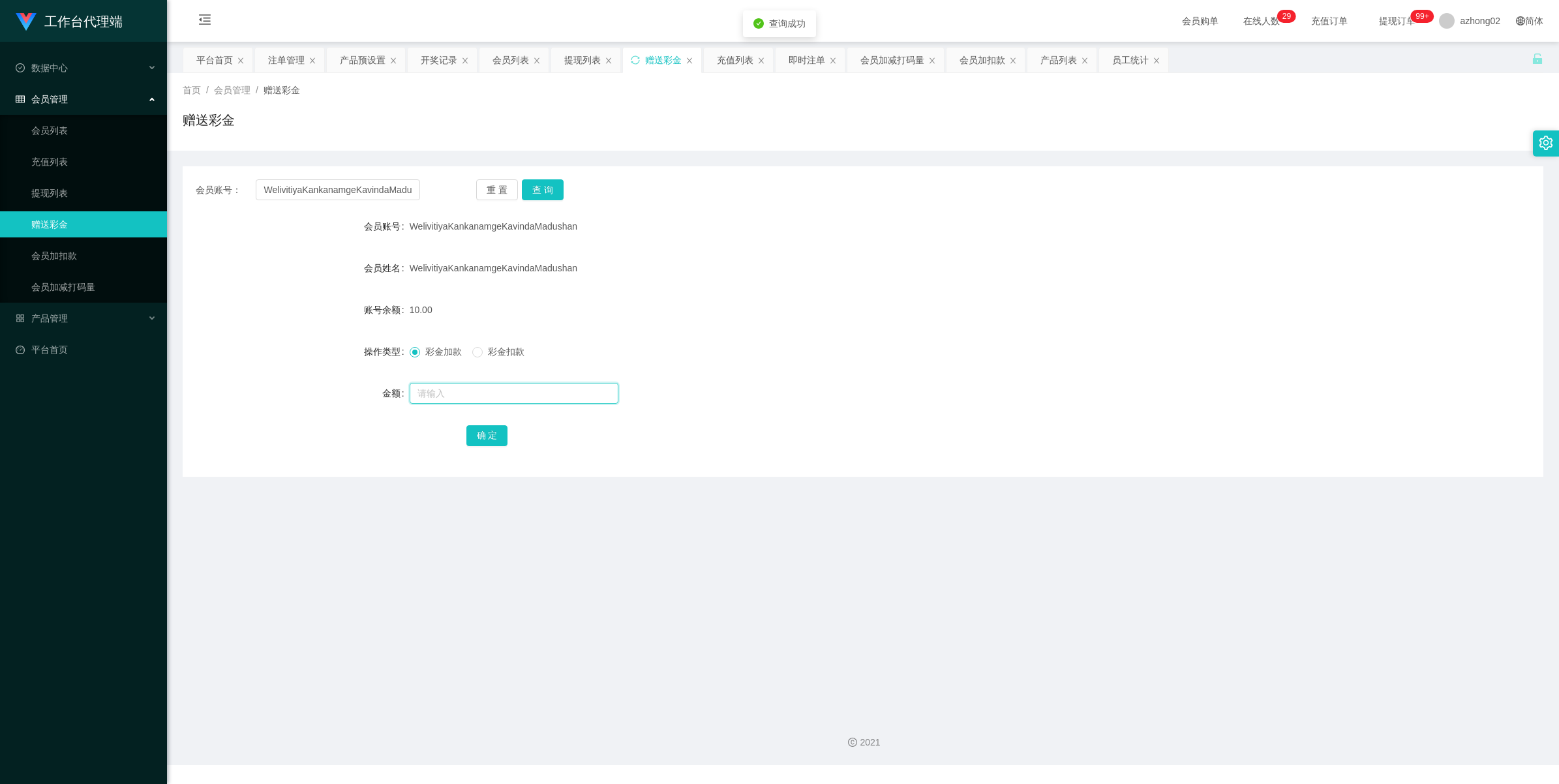
click at [452, 388] on input "text" at bounding box center [513, 393] width 208 height 21
type input "50"
click at [480, 447] on div "确 定" at bounding box center [863, 435] width 793 height 26
click at [481, 437] on button "确 定" at bounding box center [486, 435] width 41 height 21
click at [50, 193] on link "提现列表" at bounding box center [94, 192] width 125 height 26
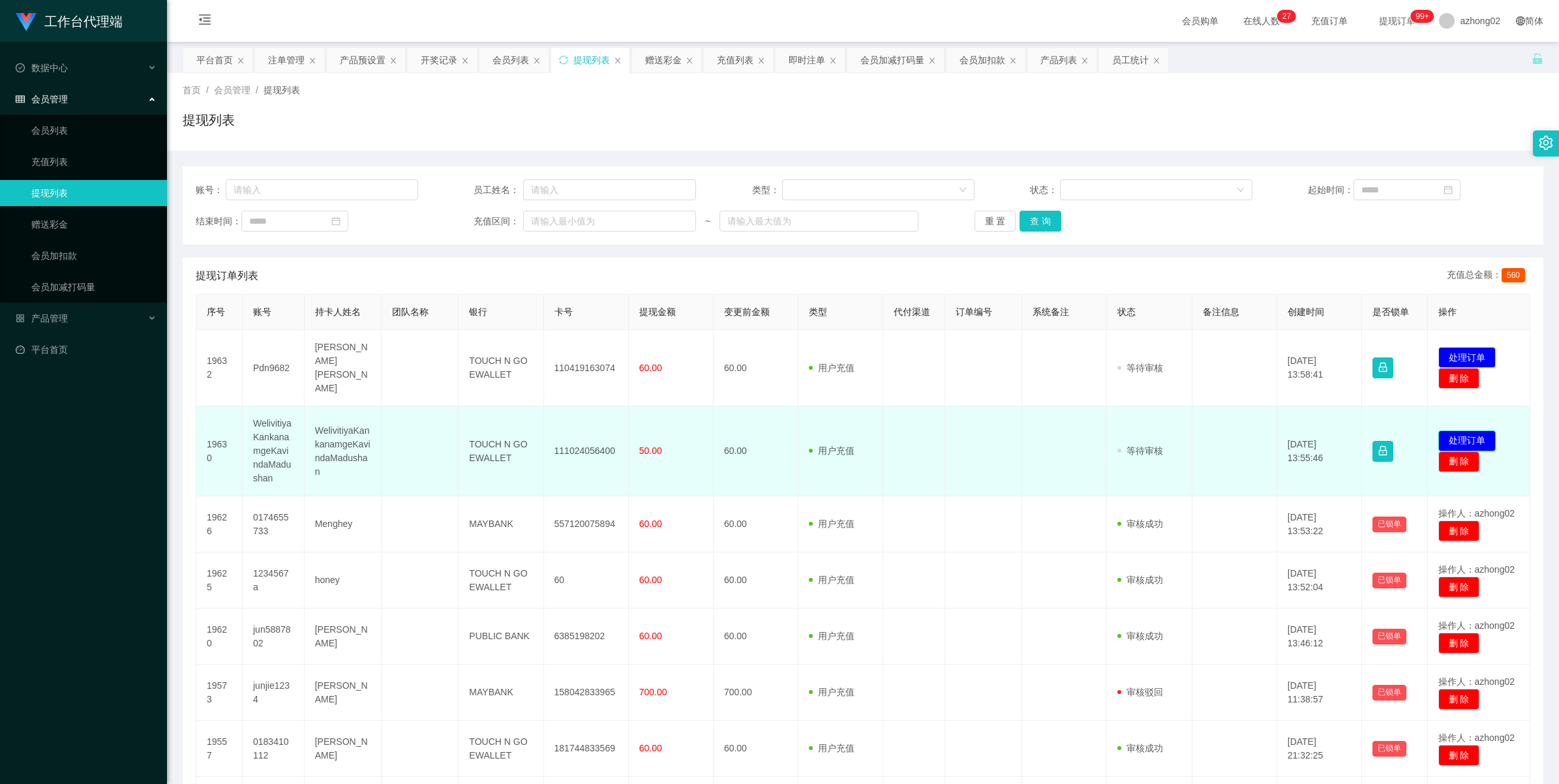
click at [1453, 430] on button "处理订单" at bounding box center [1467, 441] width 57 height 21
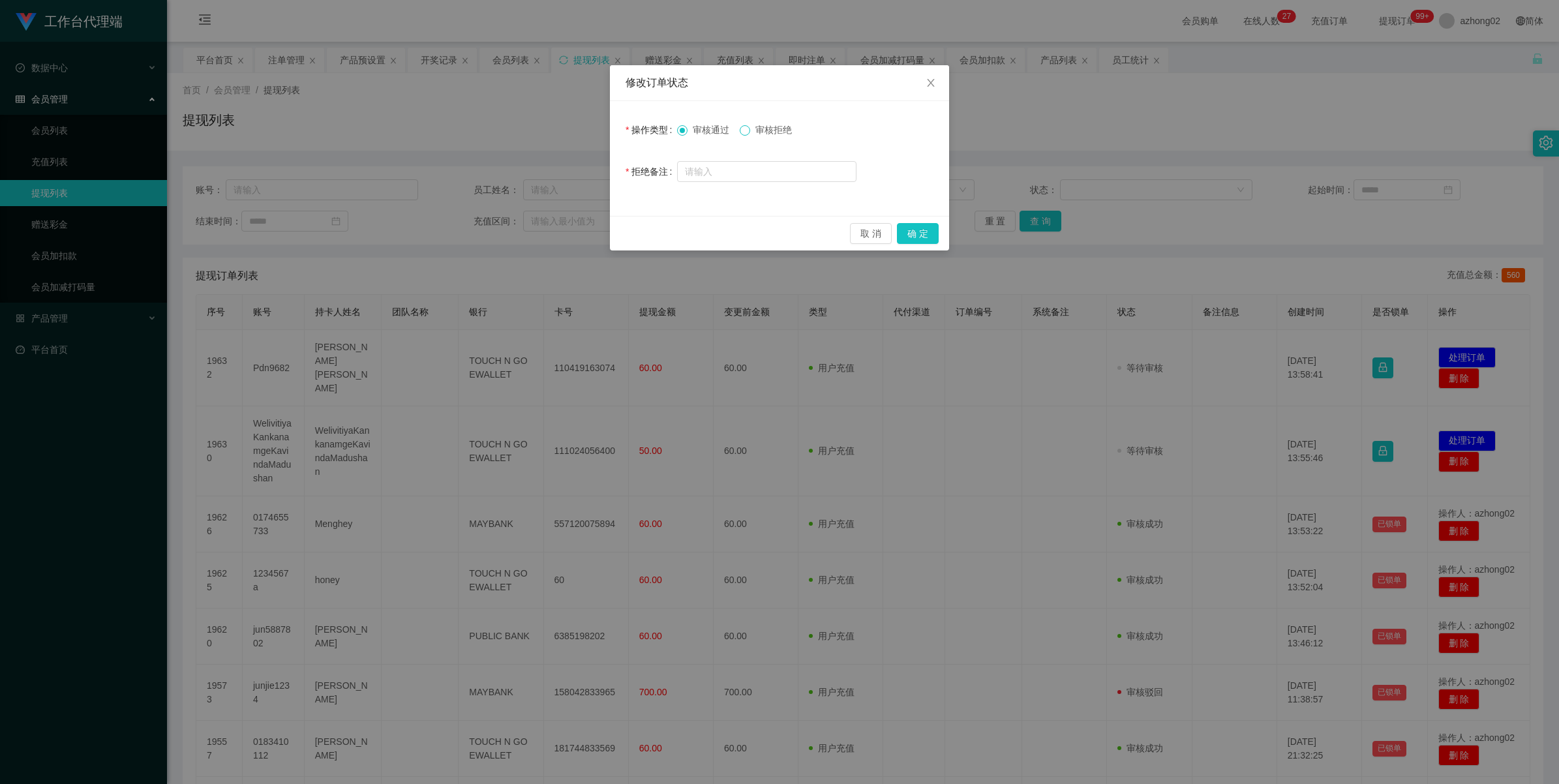
click at [750, 135] on span at bounding box center [744, 130] width 10 height 10
click at [926, 231] on button "确 定" at bounding box center [917, 233] width 41 height 21
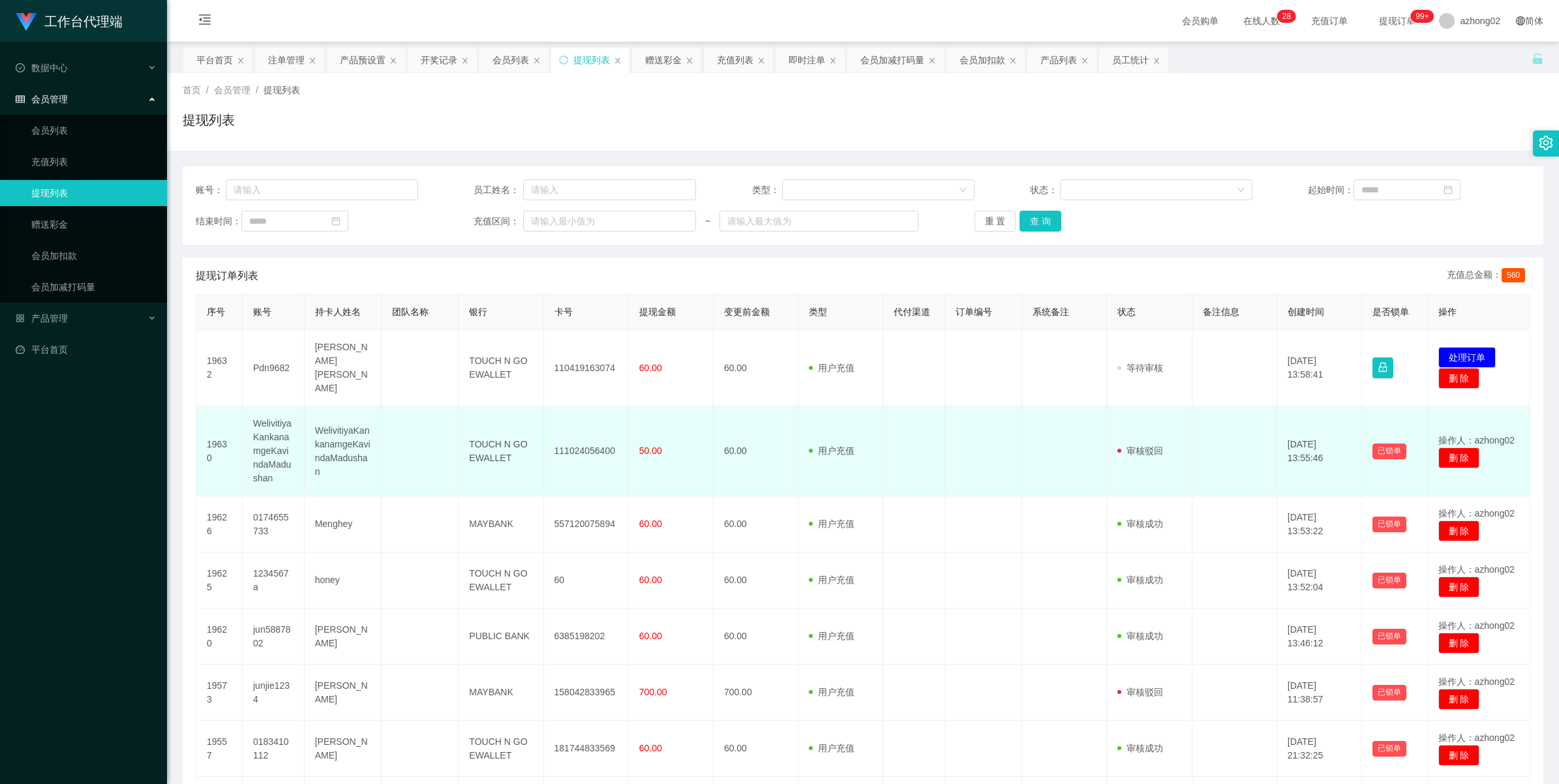
click at [344, 424] on td "WelivitiyaKankanamgeKavindaMadushan" at bounding box center [343, 451] width 77 height 90
click at [282, 420] on td "WelivitiyaKankanamgeKavindaMadushan" at bounding box center [273, 451] width 62 height 90
click at [320, 419] on td "WelivitiyaKankanamgeKavindaMadushan" at bounding box center [343, 451] width 77 height 90
copy td "WelivitiyaKankanamgeKavindaMadushan"
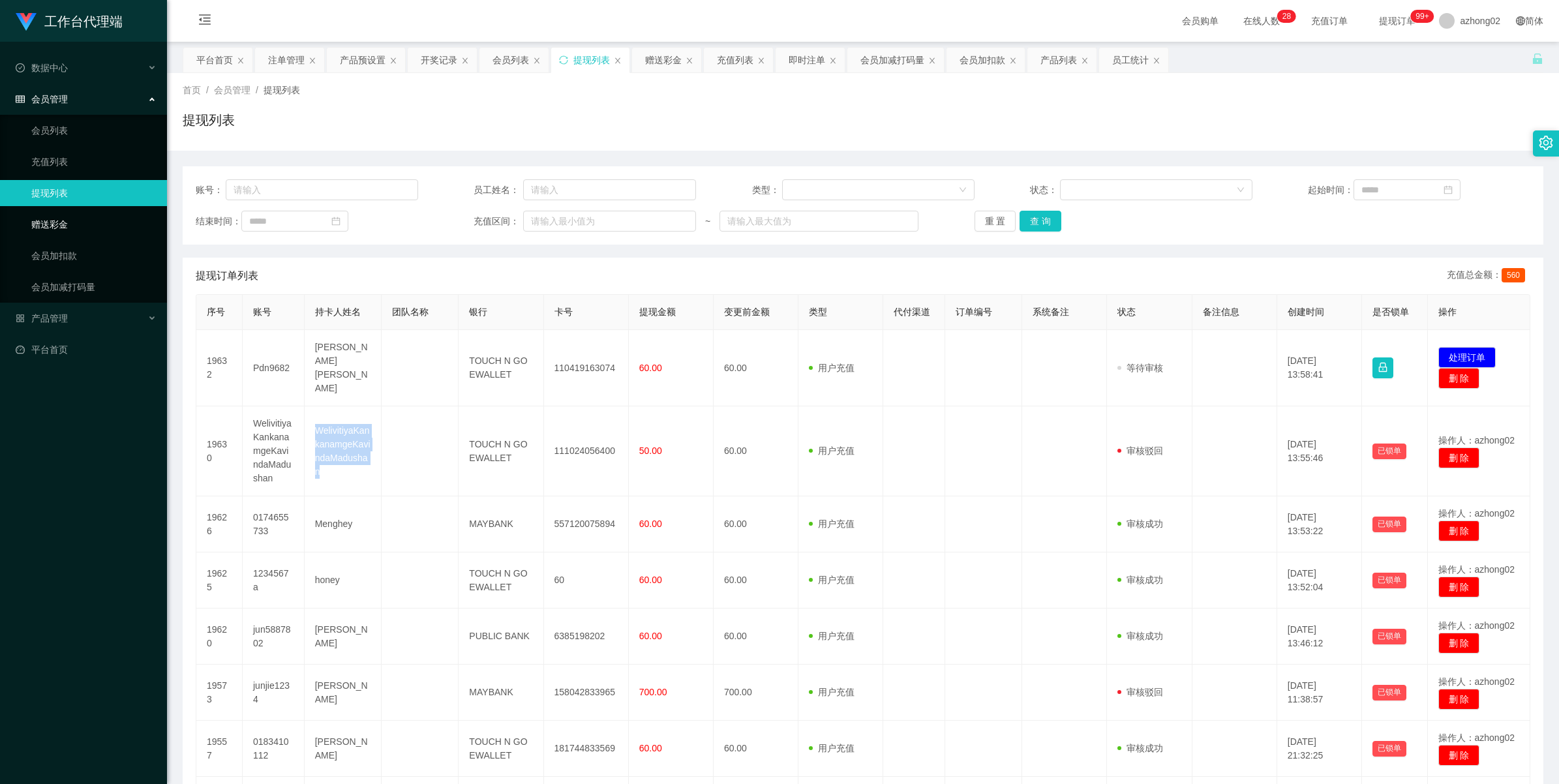
click at [60, 230] on link "赠送彩金" at bounding box center [94, 224] width 125 height 26
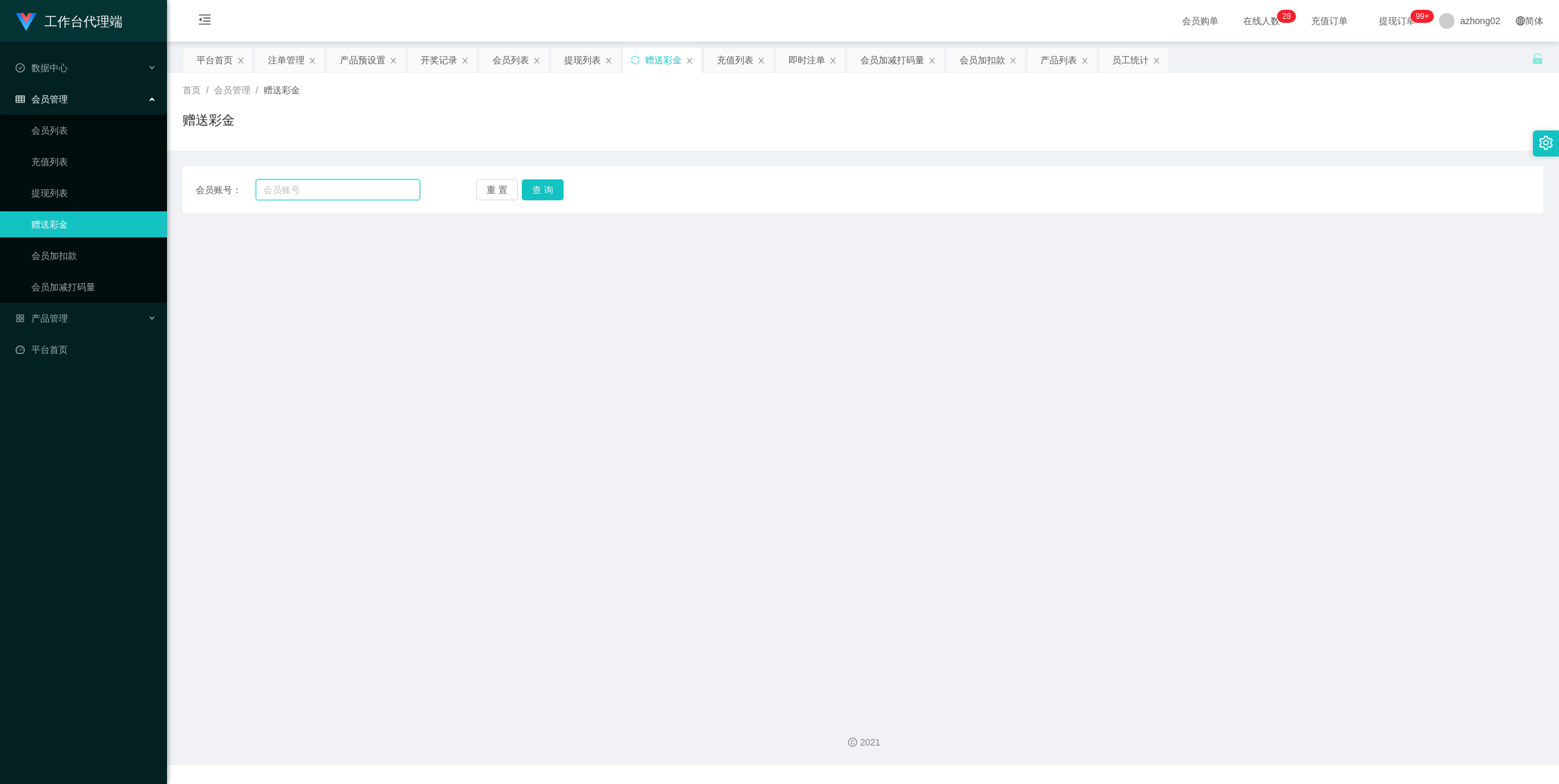
drag, startPoint x: 331, startPoint y: 187, endPoint x: 341, endPoint y: 187, distance: 10.0
click at [331, 187] on input "text" at bounding box center [338, 189] width 165 height 21
paste input "WelivitiyaKankanamgeKavindaMadushan"
type input "WelivitiyaKankanamgeKavindaMadushan"
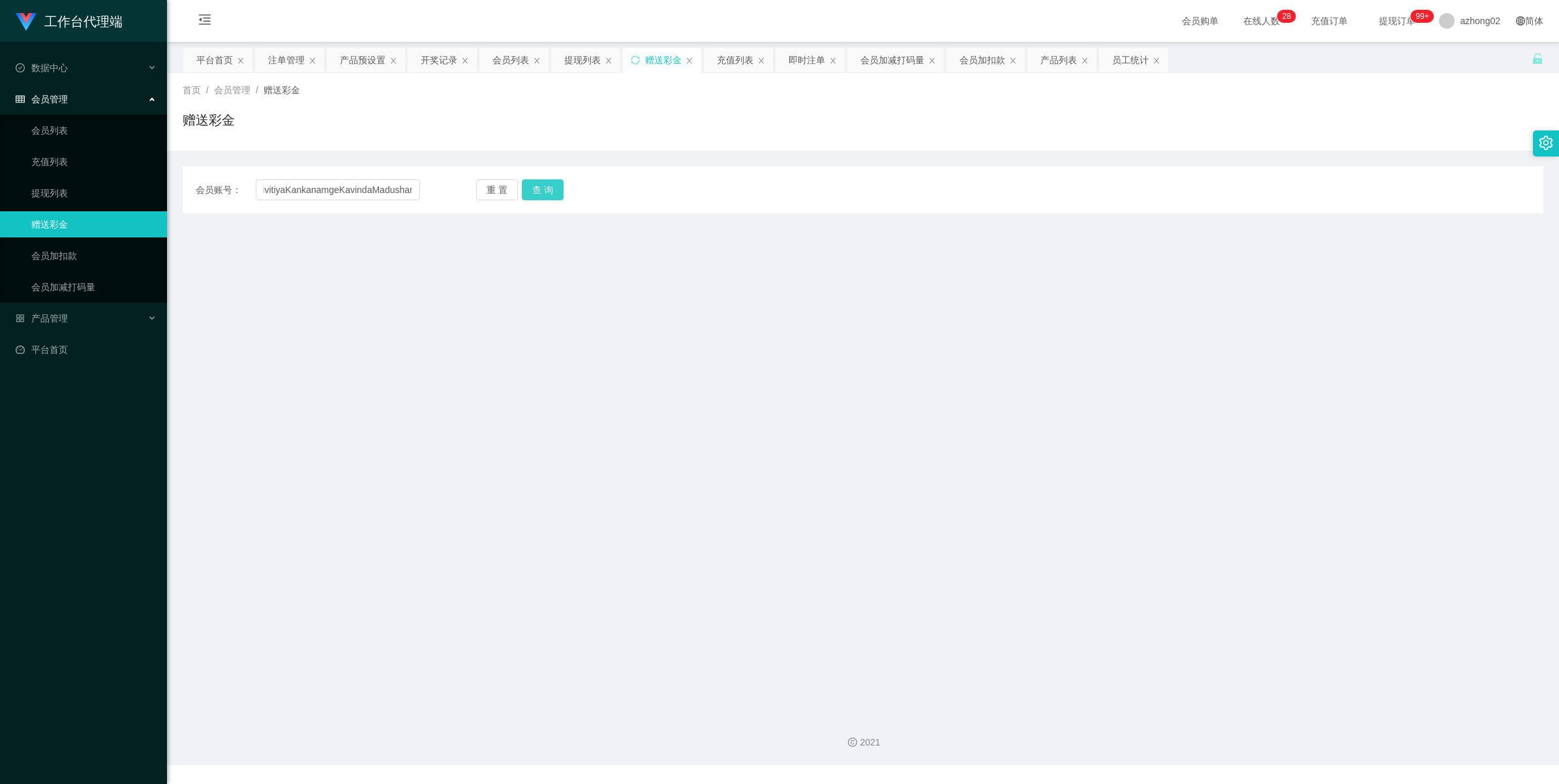
click at [535, 187] on button "查 询" at bounding box center [542, 189] width 41 height 21
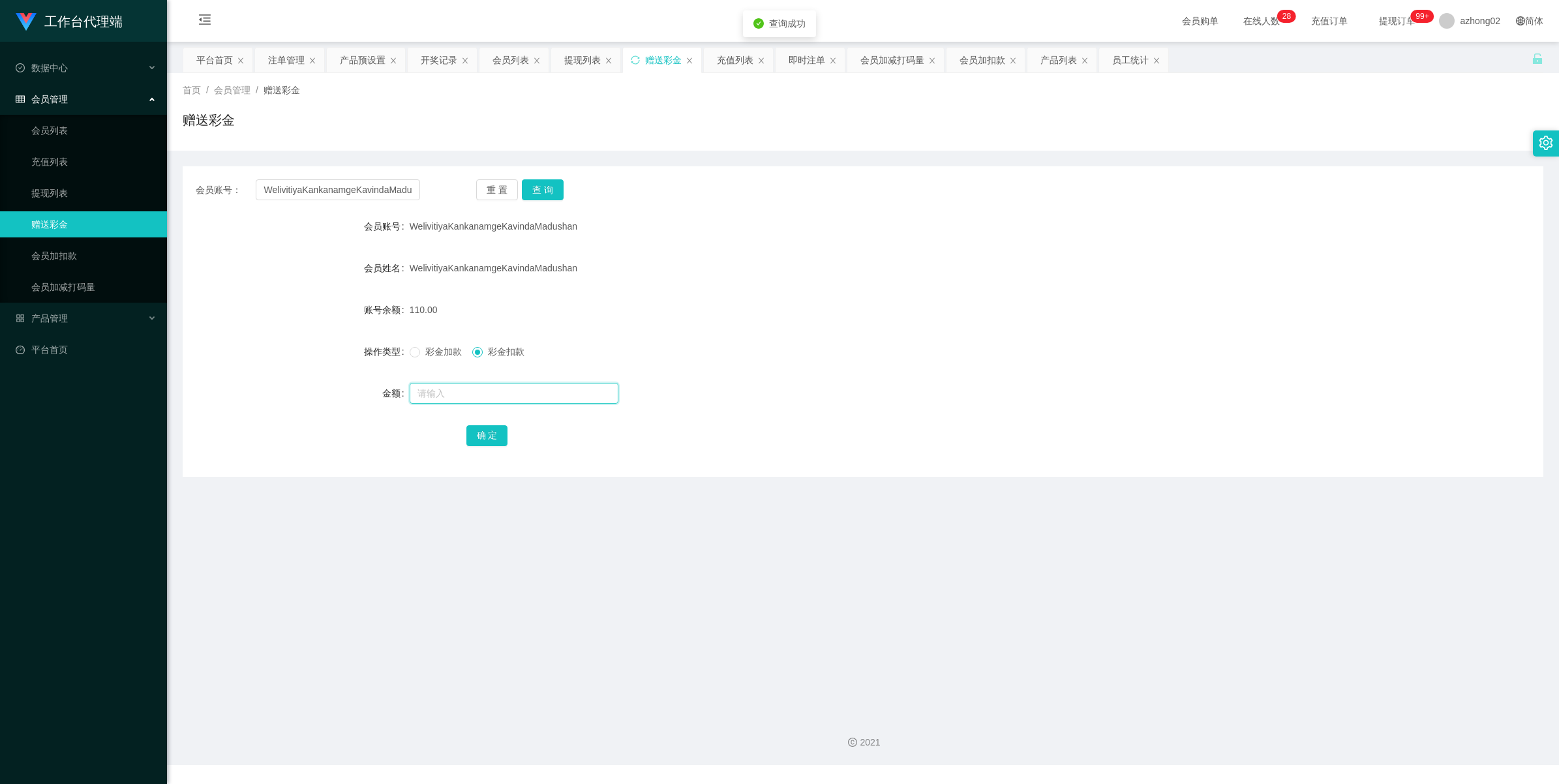
click at [468, 397] on input "text" at bounding box center [513, 393] width 208 height 21
type input "50"
click at [484, 424] on div "确 定" at bounding box center [863, 435] width 793 height 26
click at [480, 435] on button "确 定" at bounding box center [486, 435] width 41 height 21
click at [43, 346] on link "平台首页" at bounding box center [86, 349] width 141 height 26
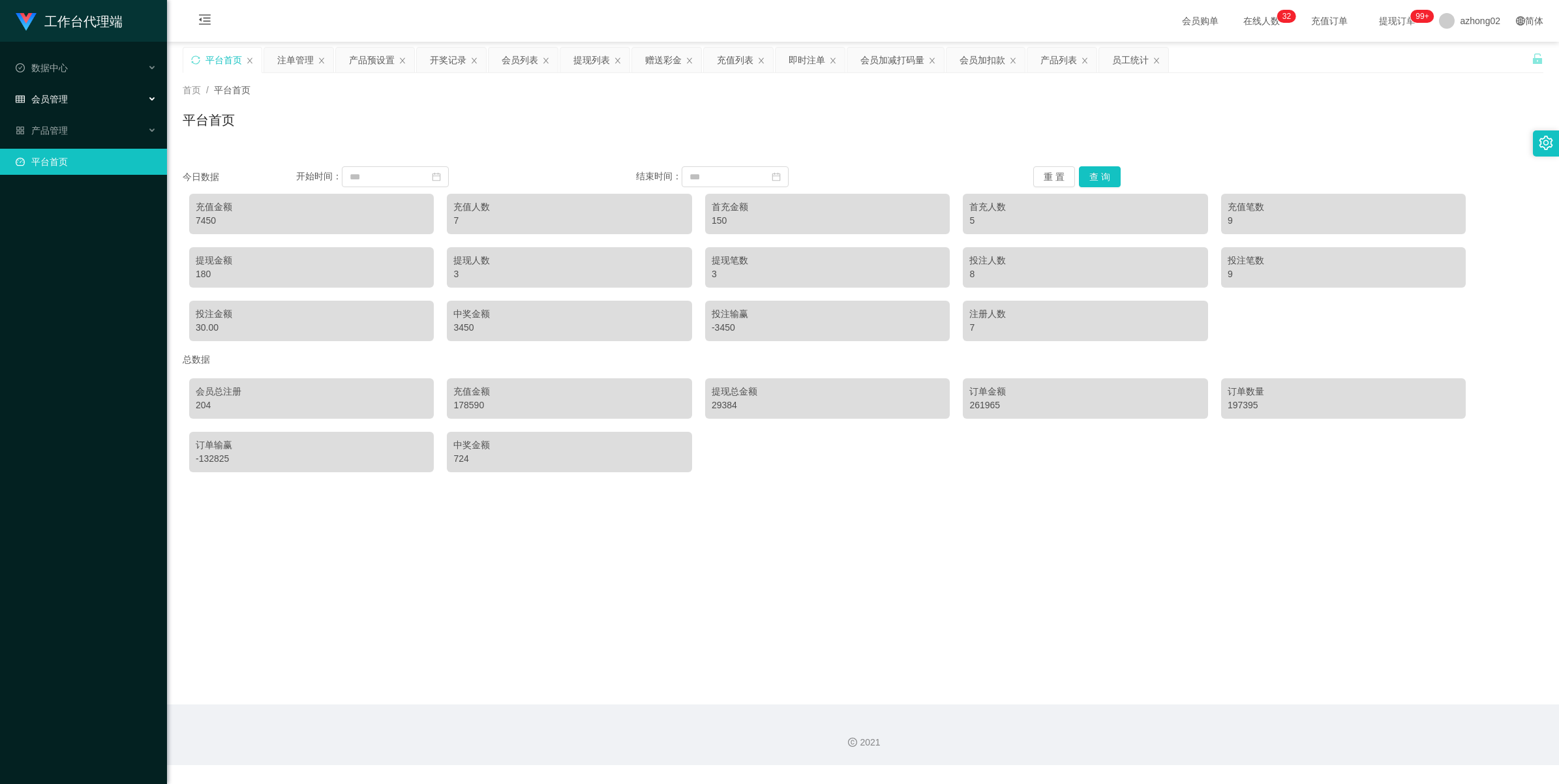
click at [50, 91] on div "会员管理" at bounding box center [84, 99] width 167 height 26
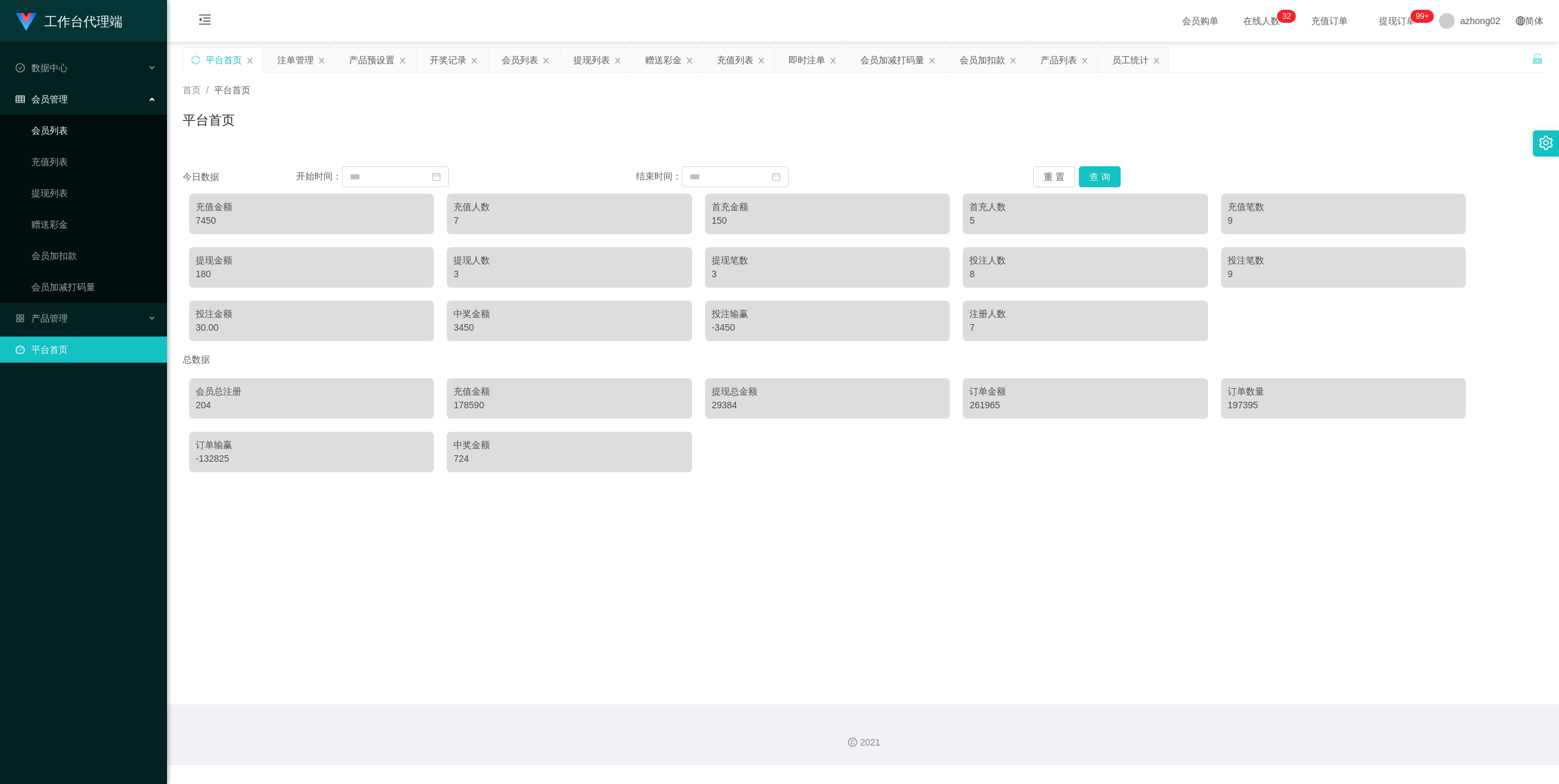
click at [65, 131] on link "会员列表" at bounding box center [94, 130] width 125 height 26
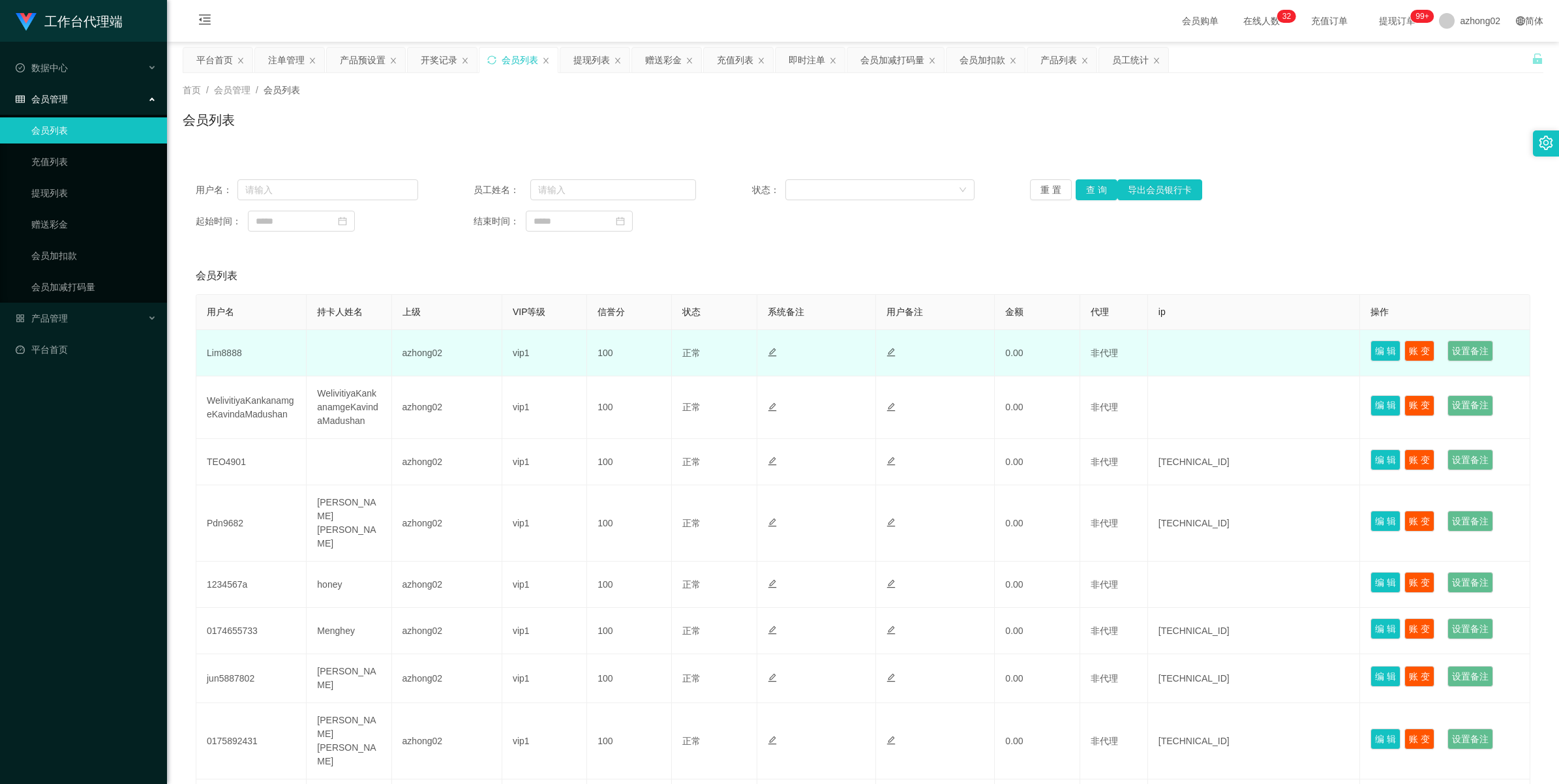
click at [232, 356] on td "Lim8888" at bounding box center [252, 353] width 111 height 46
click at [230, 355] on td "Lim8888" at bounding box center [252, 353] width 111 height 46
copy td "Lim8888"
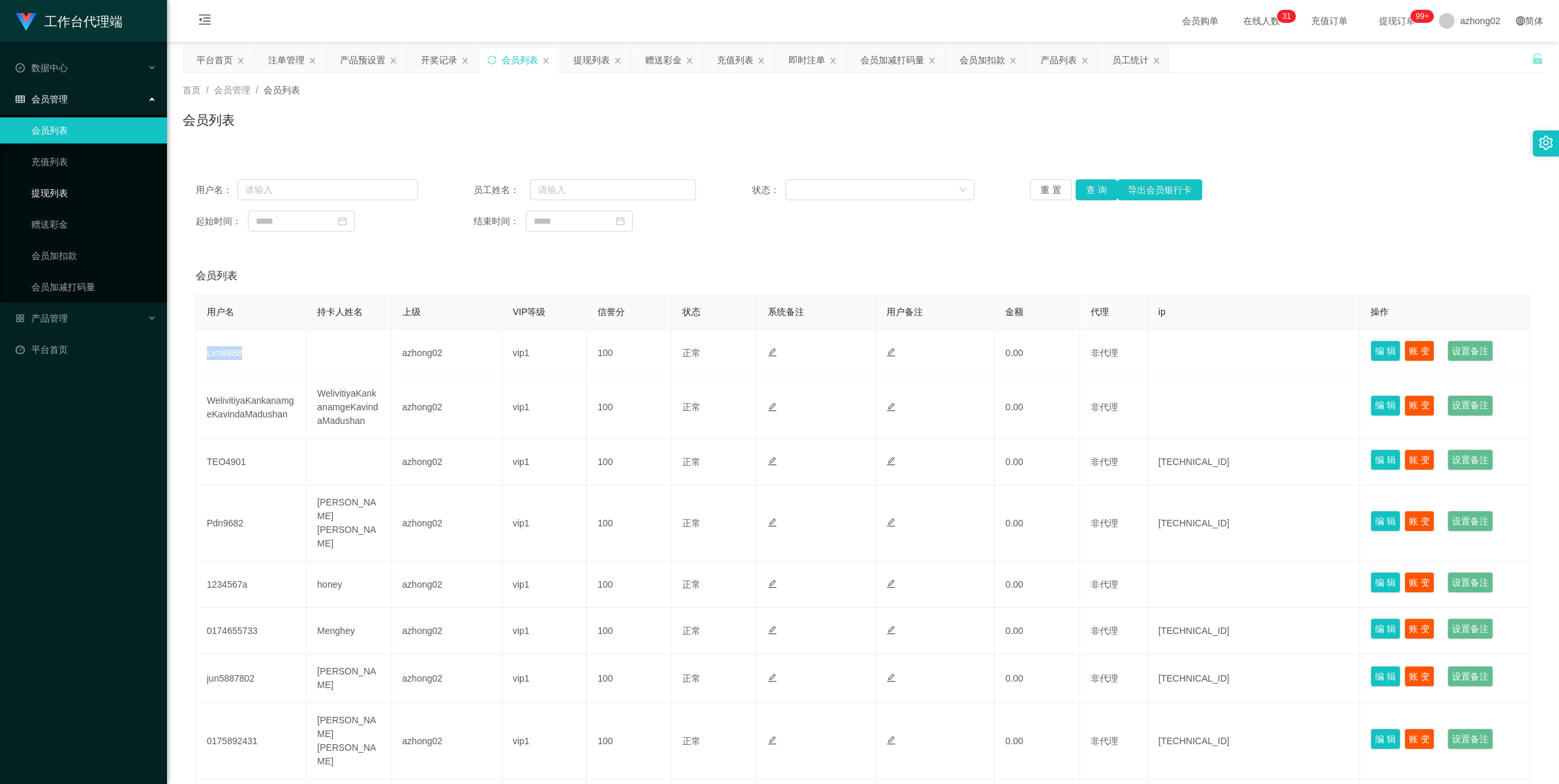
click at [31, 187] on link "提现列表" at bounding box center [94, 192] width 125 height 26
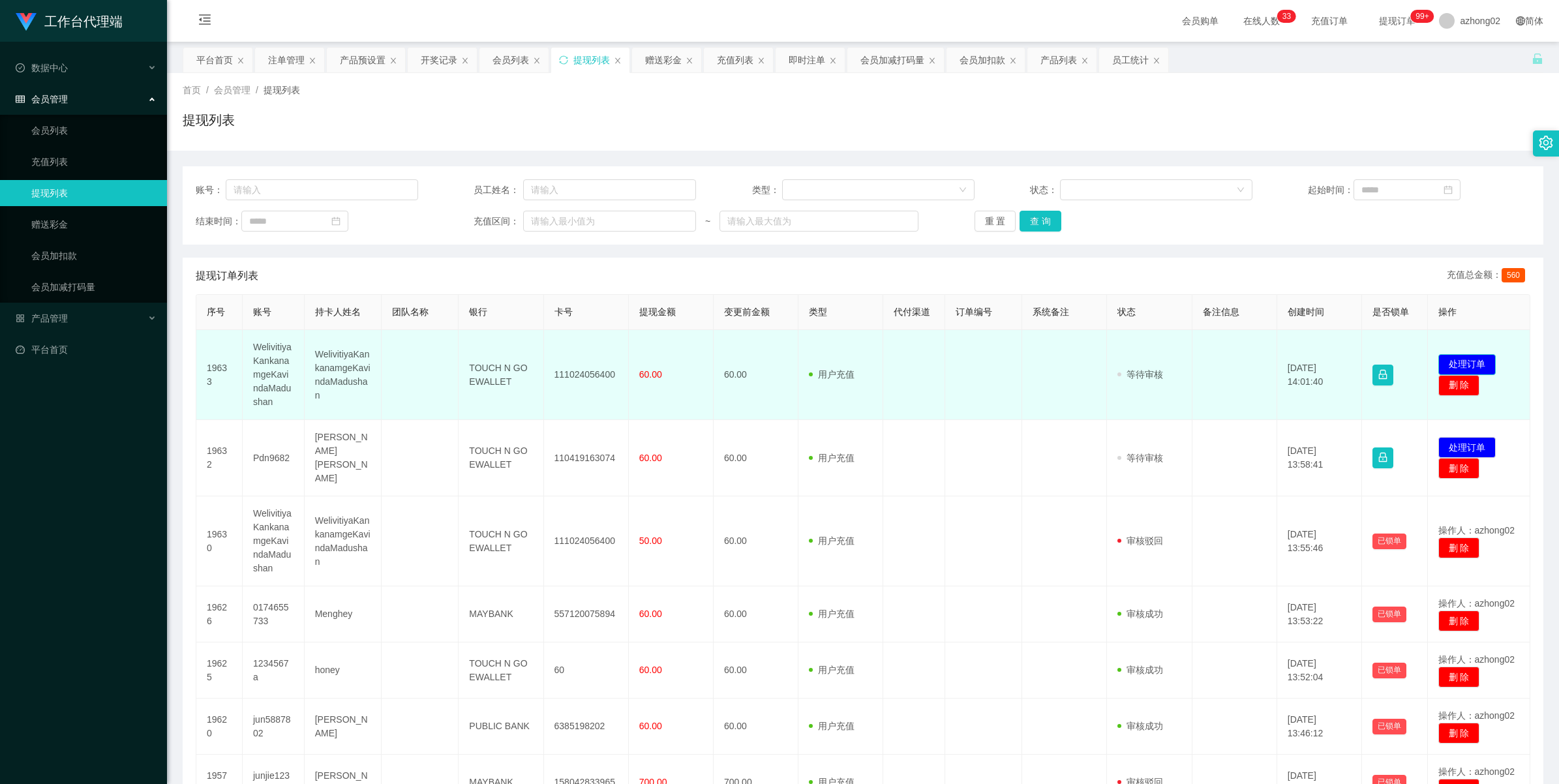
click at [1473, 357] on button "处理订单" at bounding box center [1467, 365] width 57 height 21
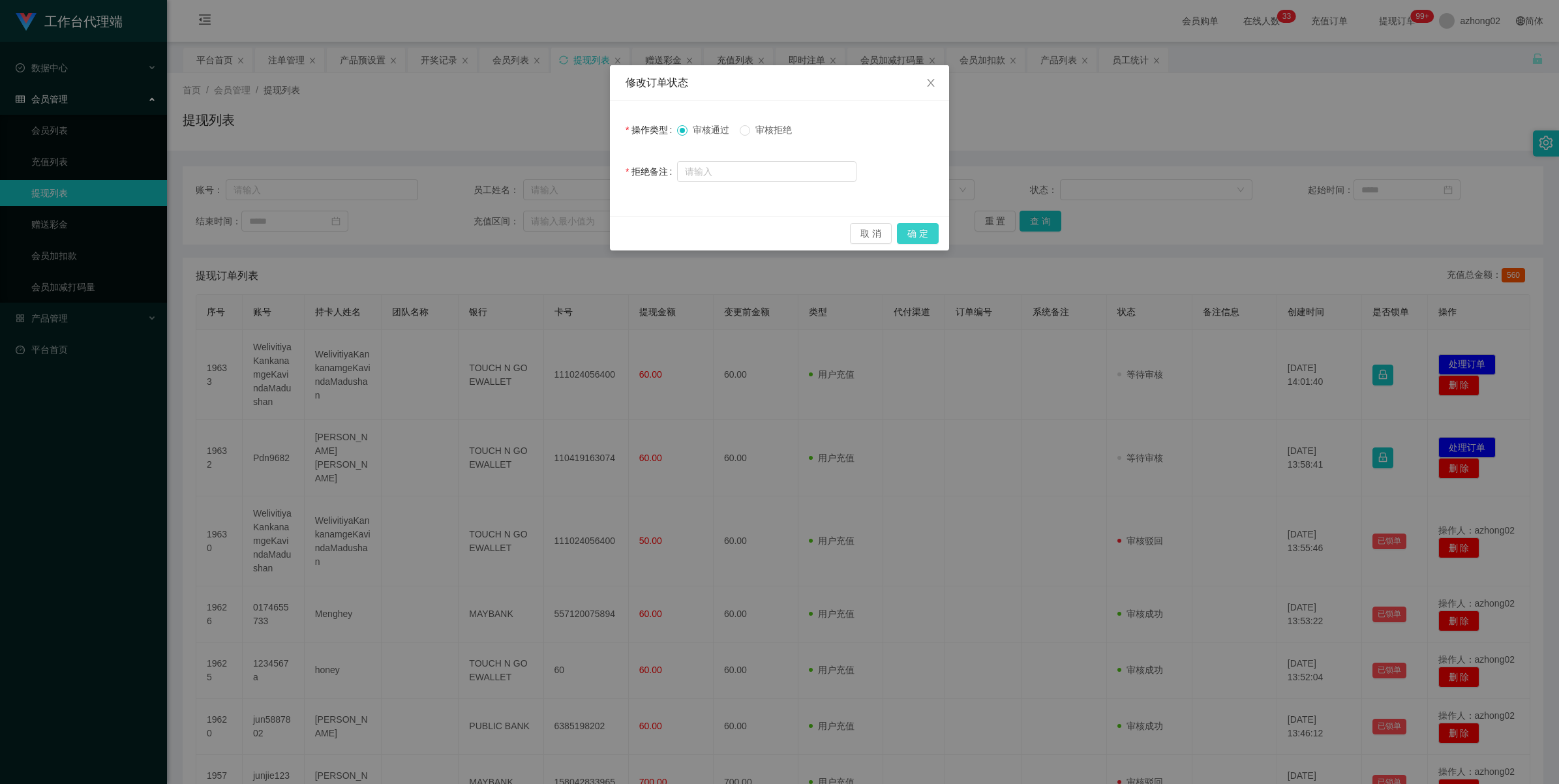
click at [911, 230] on button "确 定" at bounding box center [917, 233] width 41 height 21
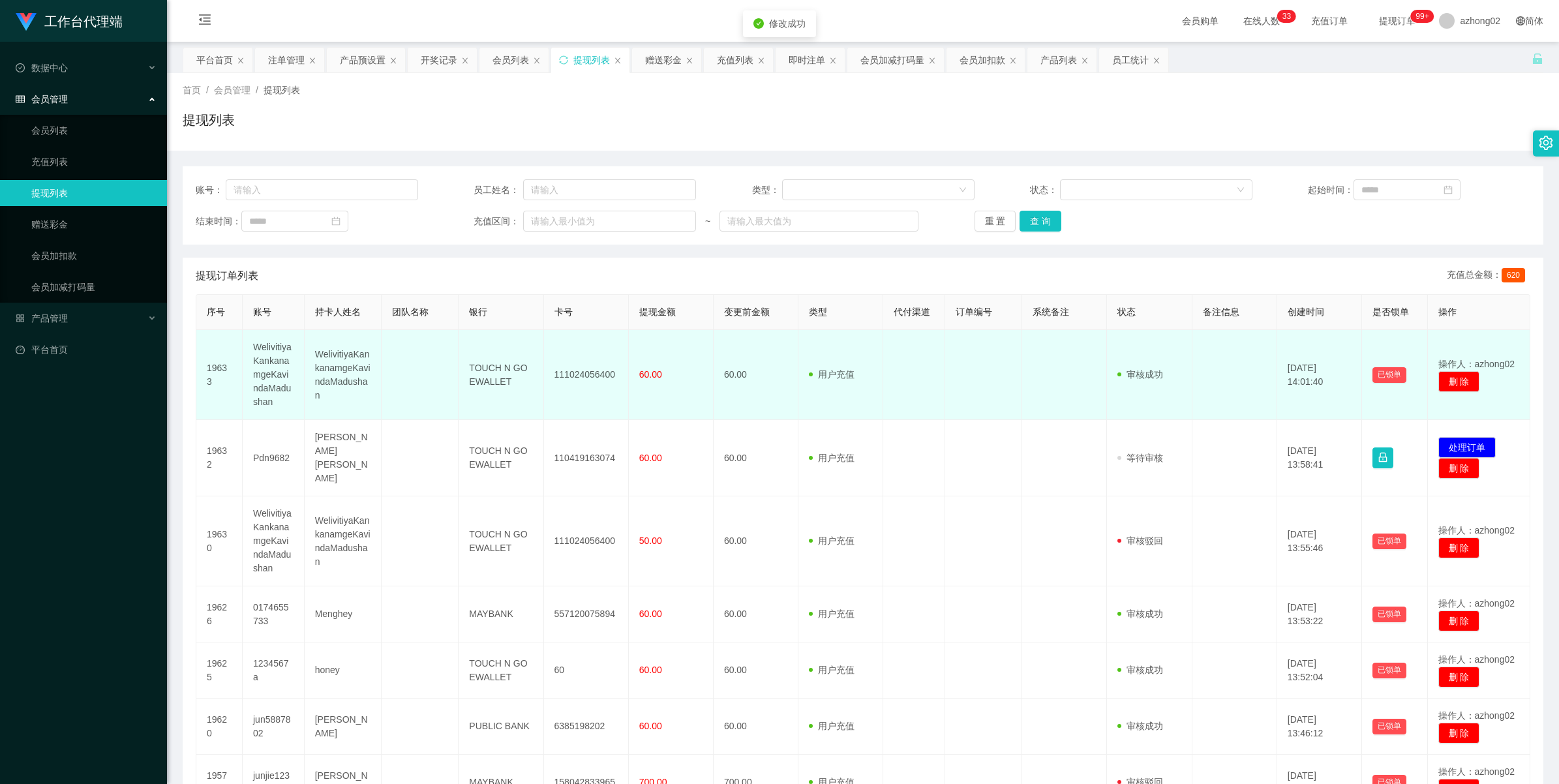
click at [576, 371] on td "111024056400" at bounding box center [586, 375] width 84 height 90
copy td "111024056400"
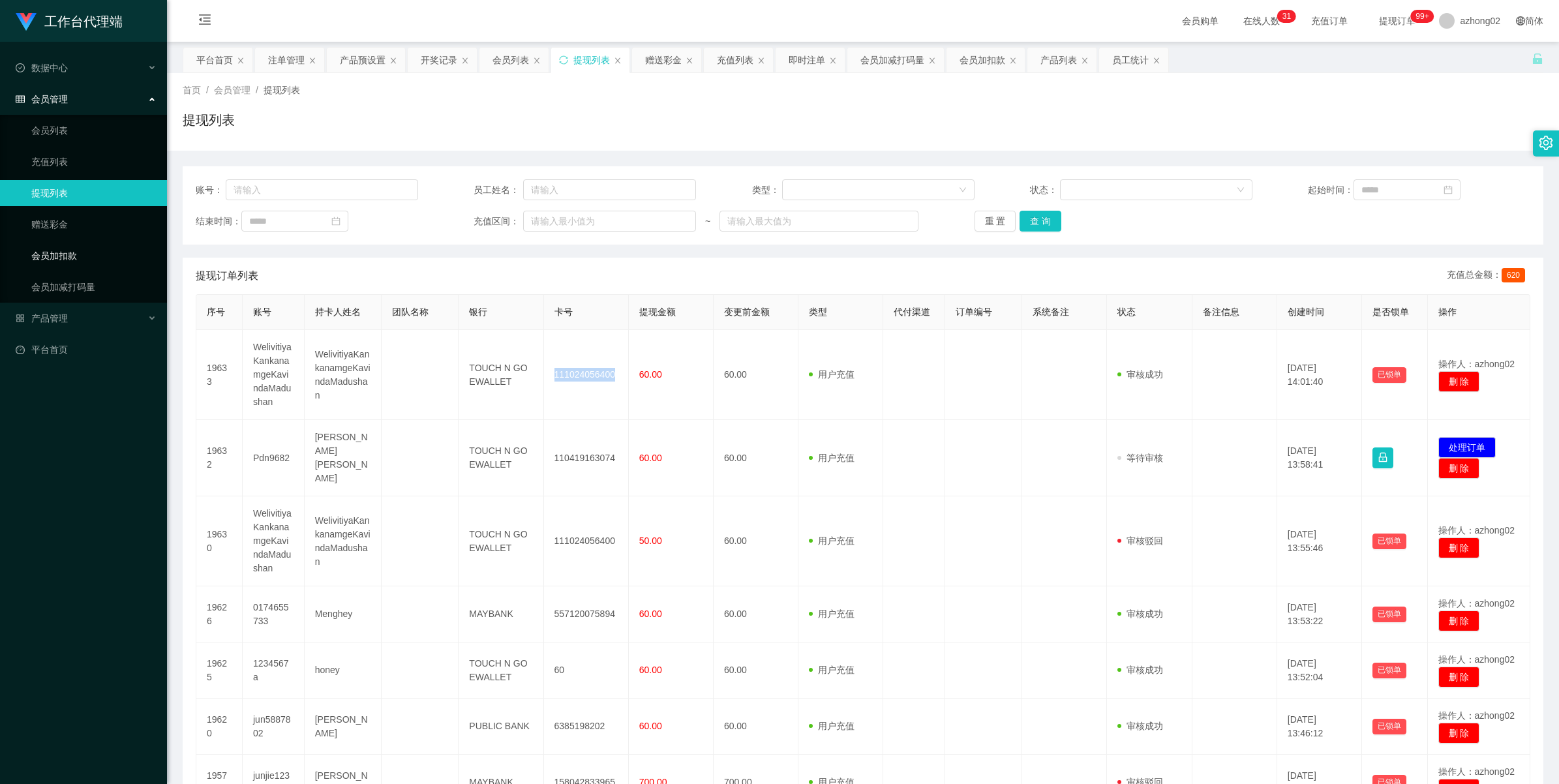
click at [68, 254] on link "会员加扣款" at bounding box center [94, 255] width 125 height 26
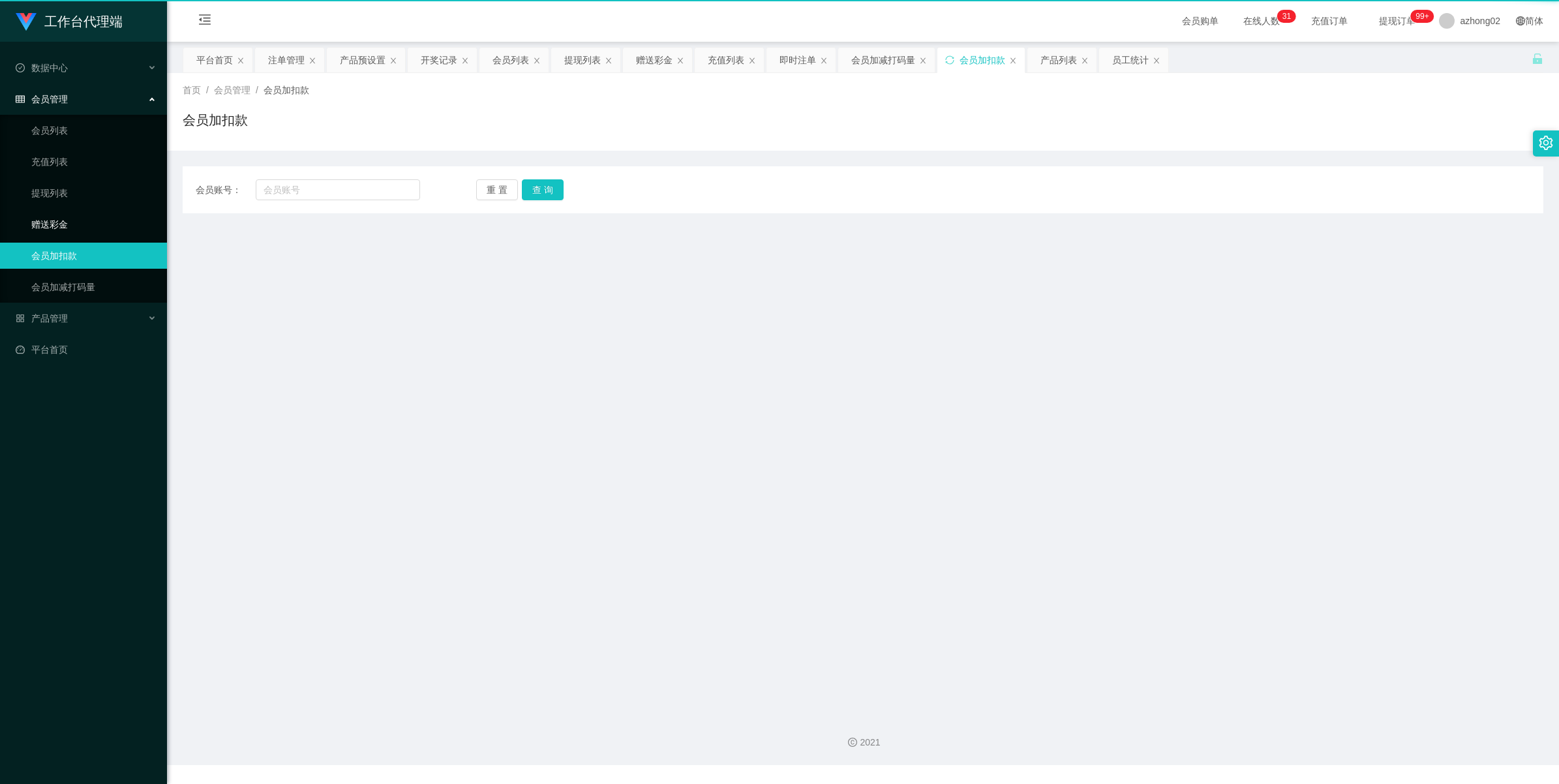
click at [65, 215] on link "赠送彩金" at bounding box center [94, 224] width 125 height 26
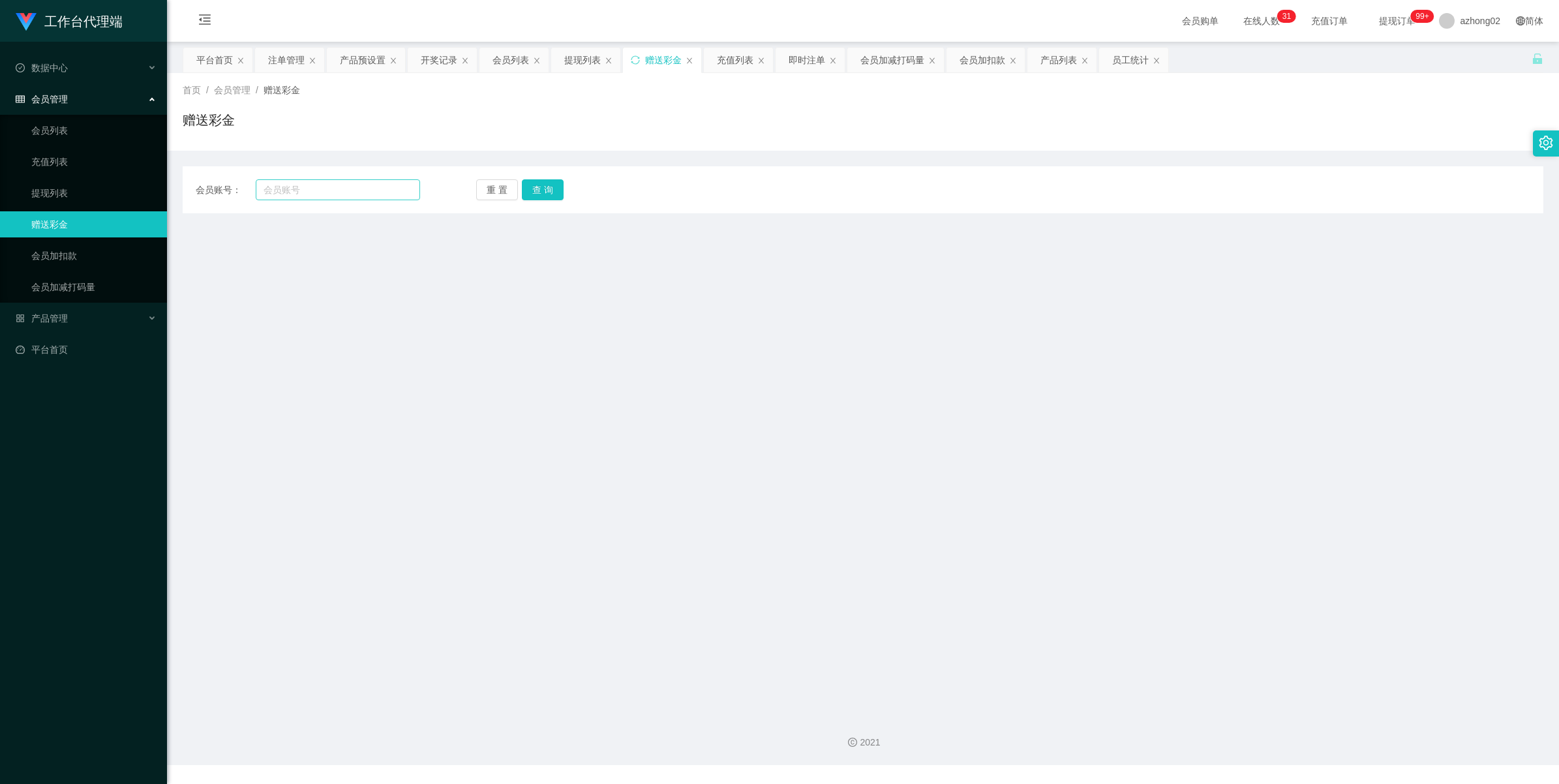
drag, startPoint x: 419, startPoint y: 184, endPoint x: 399, endPoint y: 188, distance: 20.4
click at [414, 185] on div "会员账号： 重 置 查 询" at bounding box center [863, 189] width 1361 height 21
click at [386, 190] on input "text" at bounding box center [338, 189] width 165 height 21
click at [376, 190] on input "text" at bounding box center [338, 189] width 165 height 21
click at [288, 191] on input "text" at bounding box center [338, 189] width 165 height 21
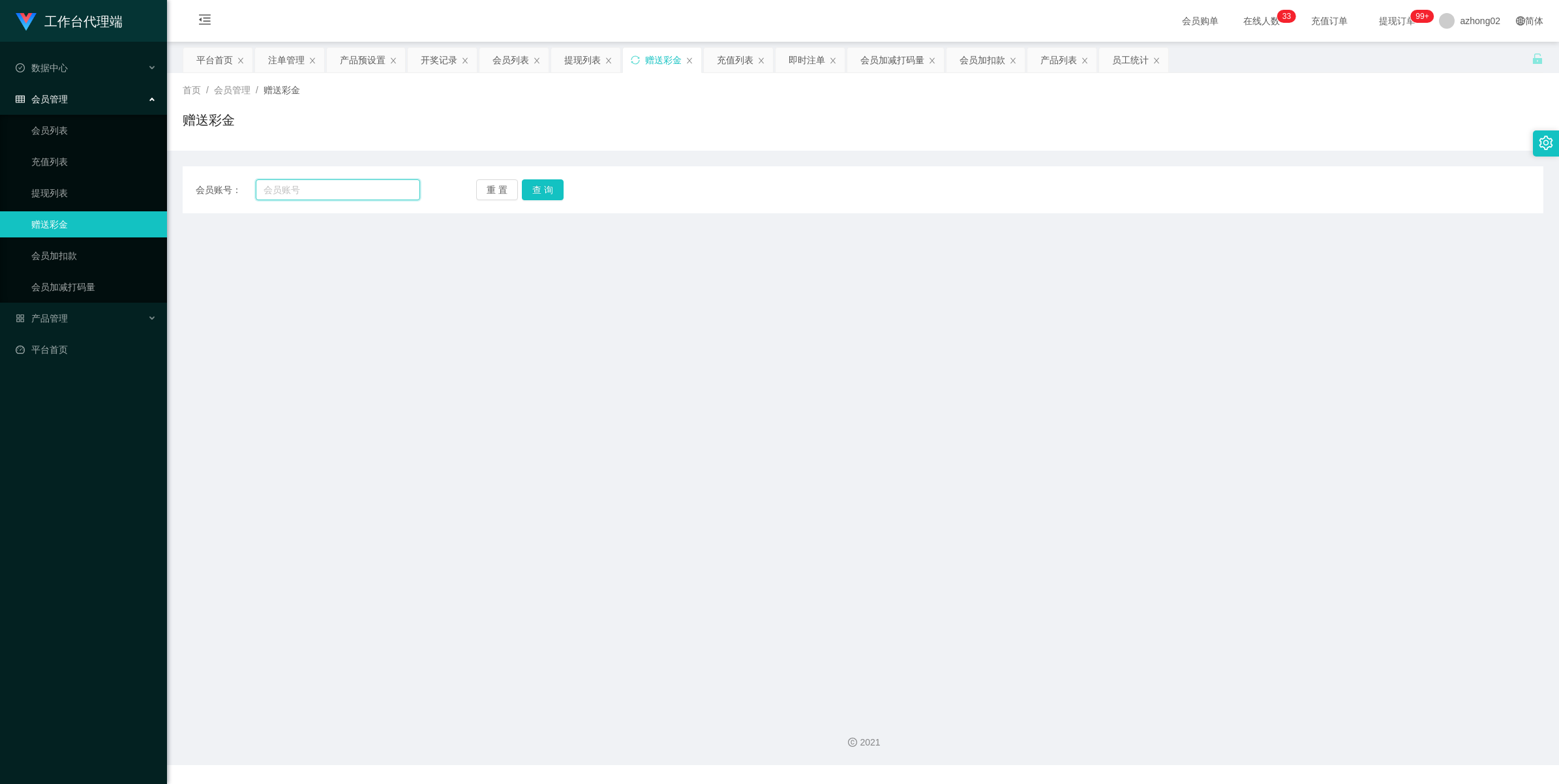
paste input "TEO4901"
type input "TEO4901"
click at [533, 186] on button "查 询" at bounding box center [542, 189] width 41 height 21
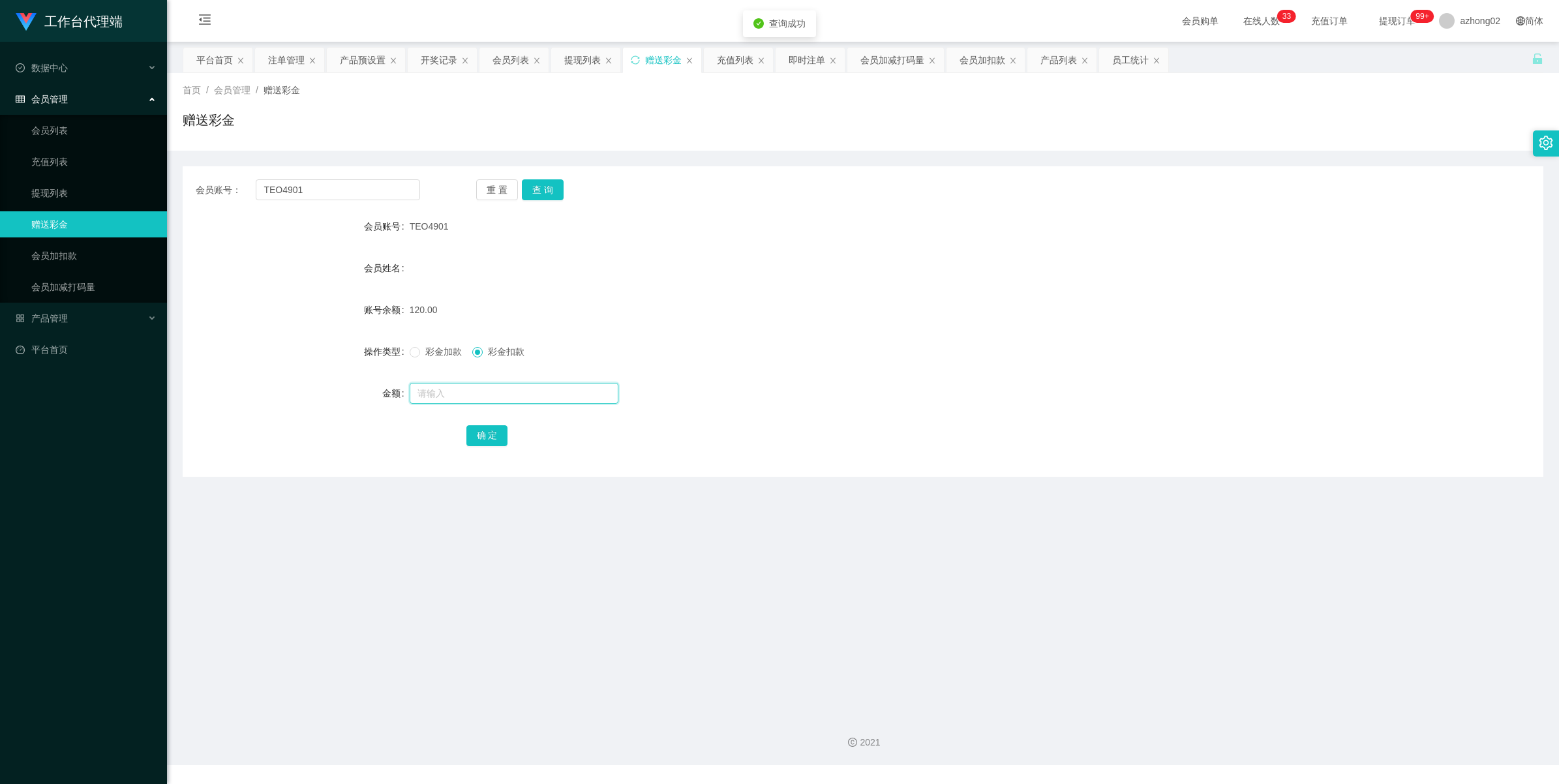
click at [460, 392] on input "text" at bounding box center [513, 393] width 208 height 21
type input "60"
drag, startPoint x: 480, startPoint y: 443, endPoint x: 484, endPoint y: 437, distance: 7.2
click at [480, 443] on button "确 定" at bounding box center [486, 435] width 41 height 21
drag, startPoint x: 72, startPoint y: 193, endPoint x: 73, endPoint y: 182, distance: 11.0
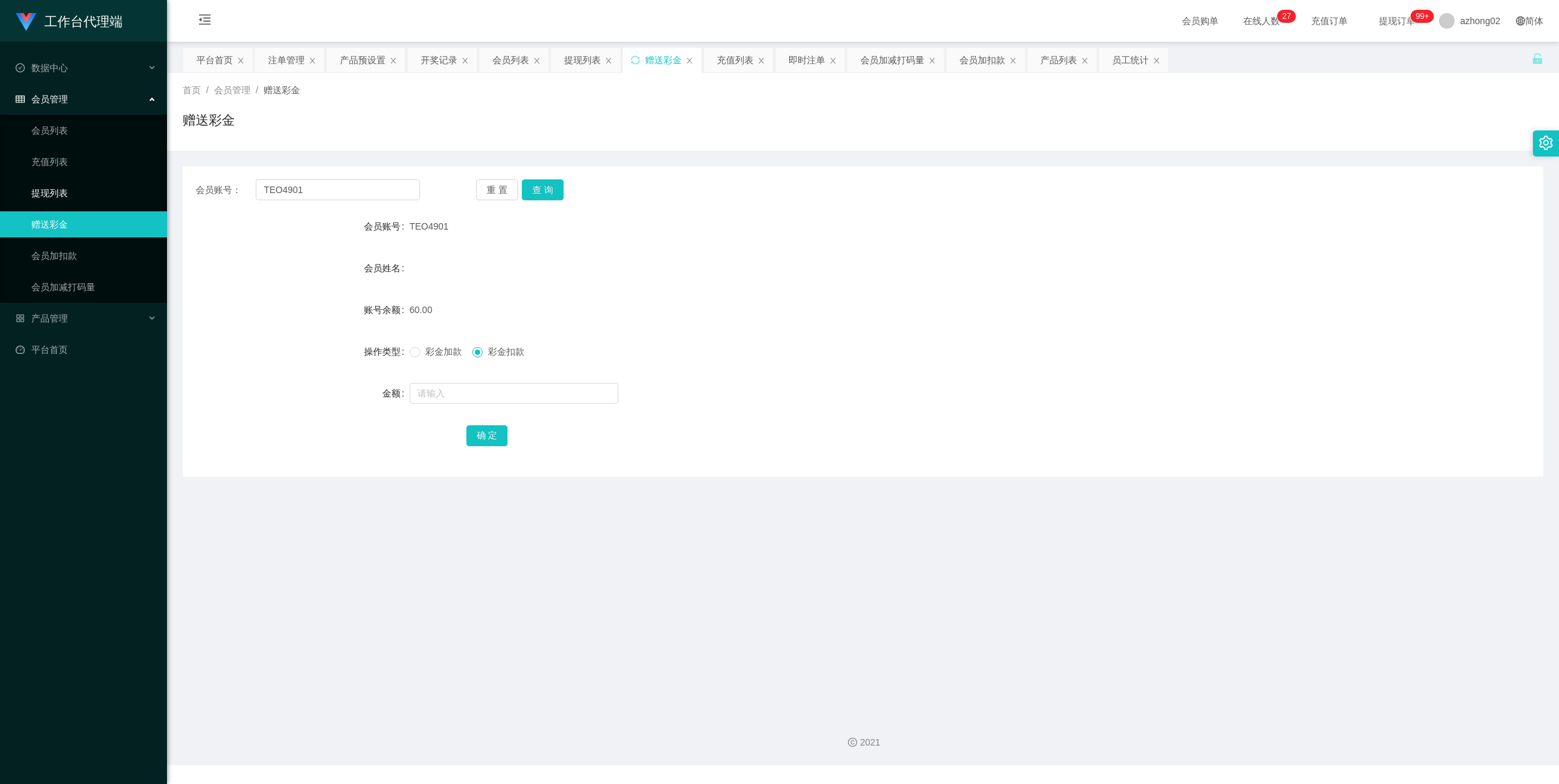
click at [72, 193] on link "提现列表" at bounding box center [94, 192] width 125 height 26
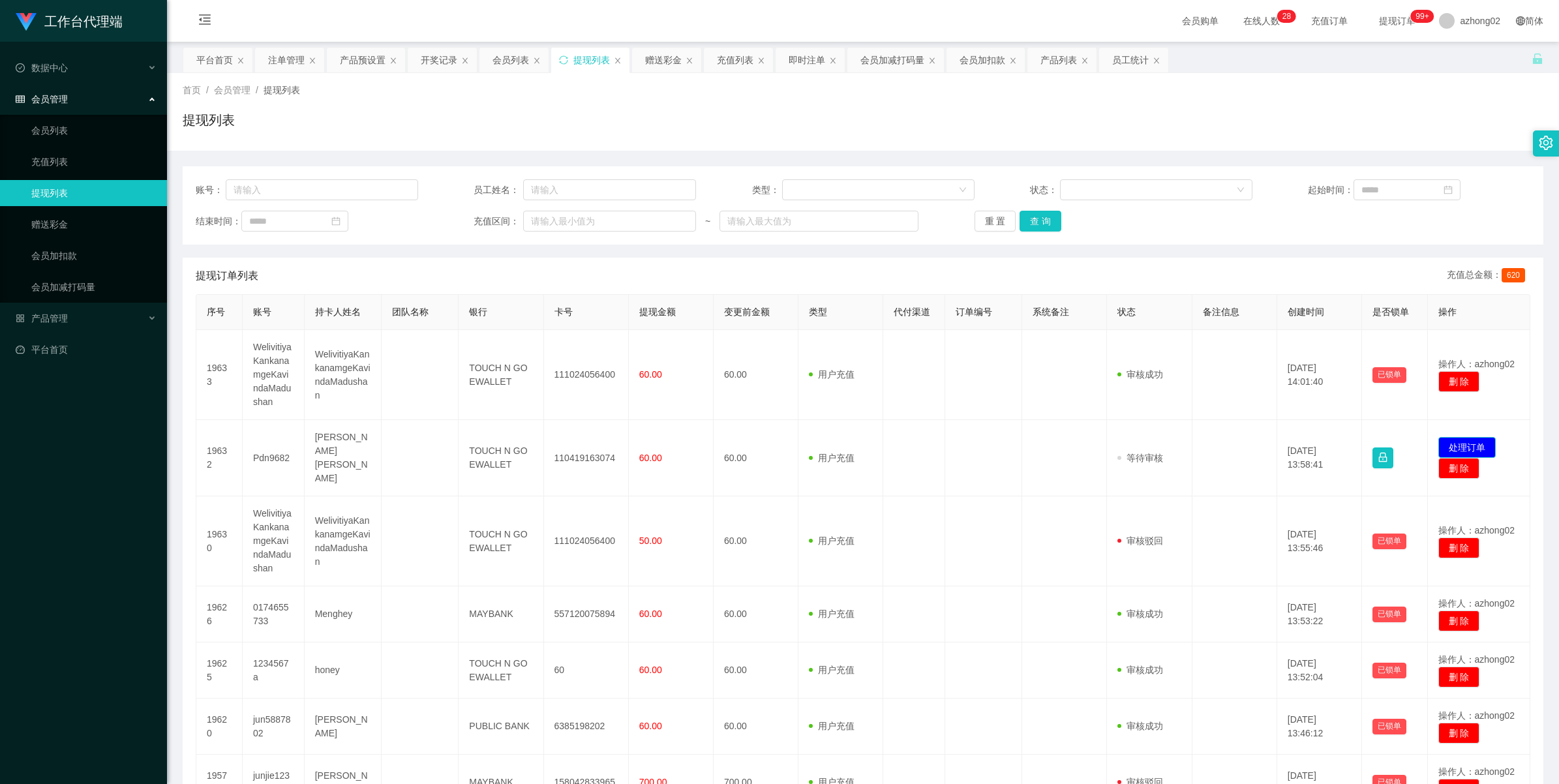
drag, startPoint x: 0, startPoint y: 0, endPoint x: 1467, endPoint y: 443, distance: 1532.4
click at [1467, 443] on button "处理订单" at bounding box center [1467, 447] width 57 height 21
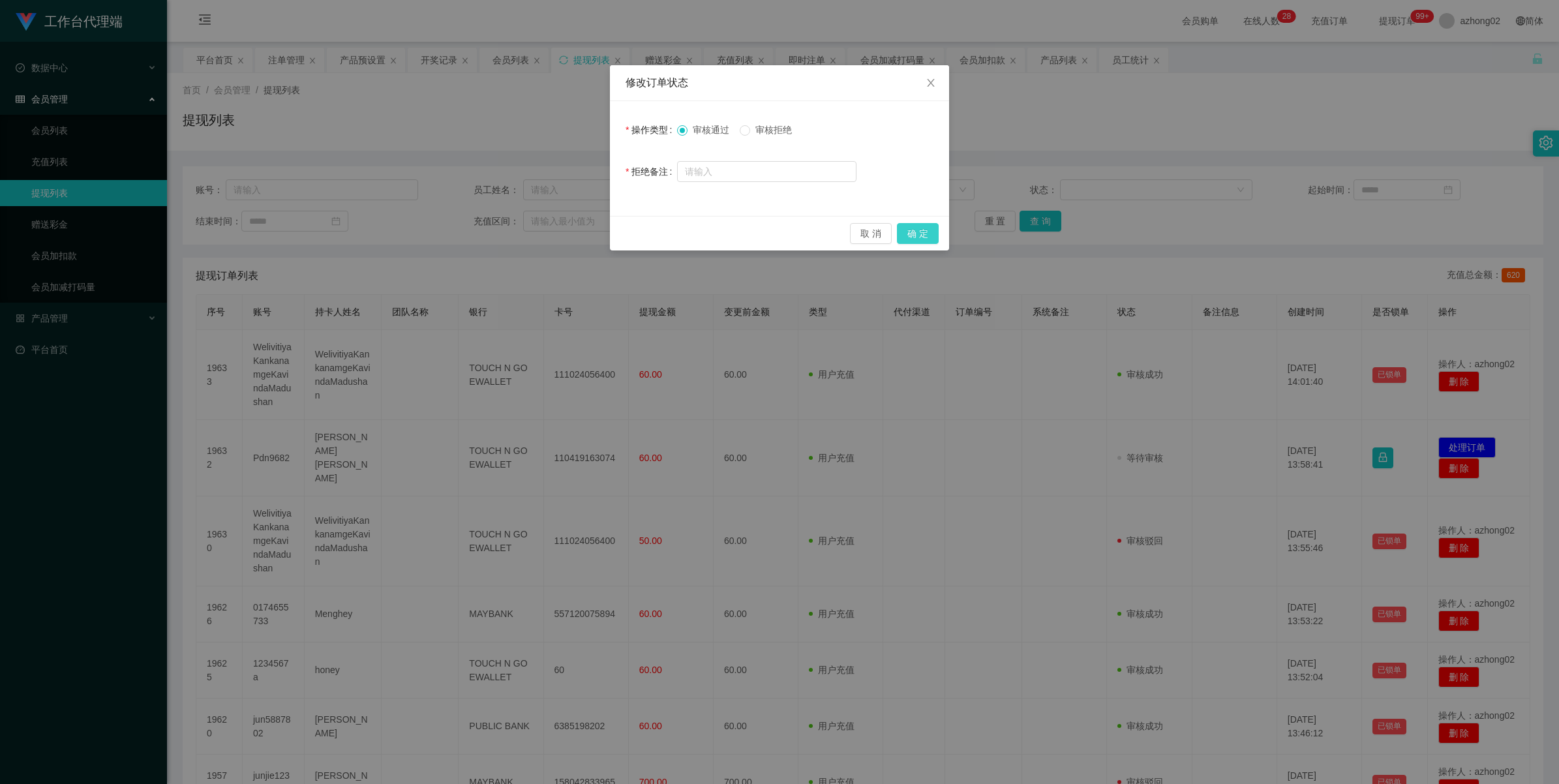
drag, startPoint x: 913, startPoint y: 231, endPoint x: 817, endPoint y: 359, distance: 160.0
click at [913, 231] on button "确 定" at bounding box center [917, 233] width 41 height 21
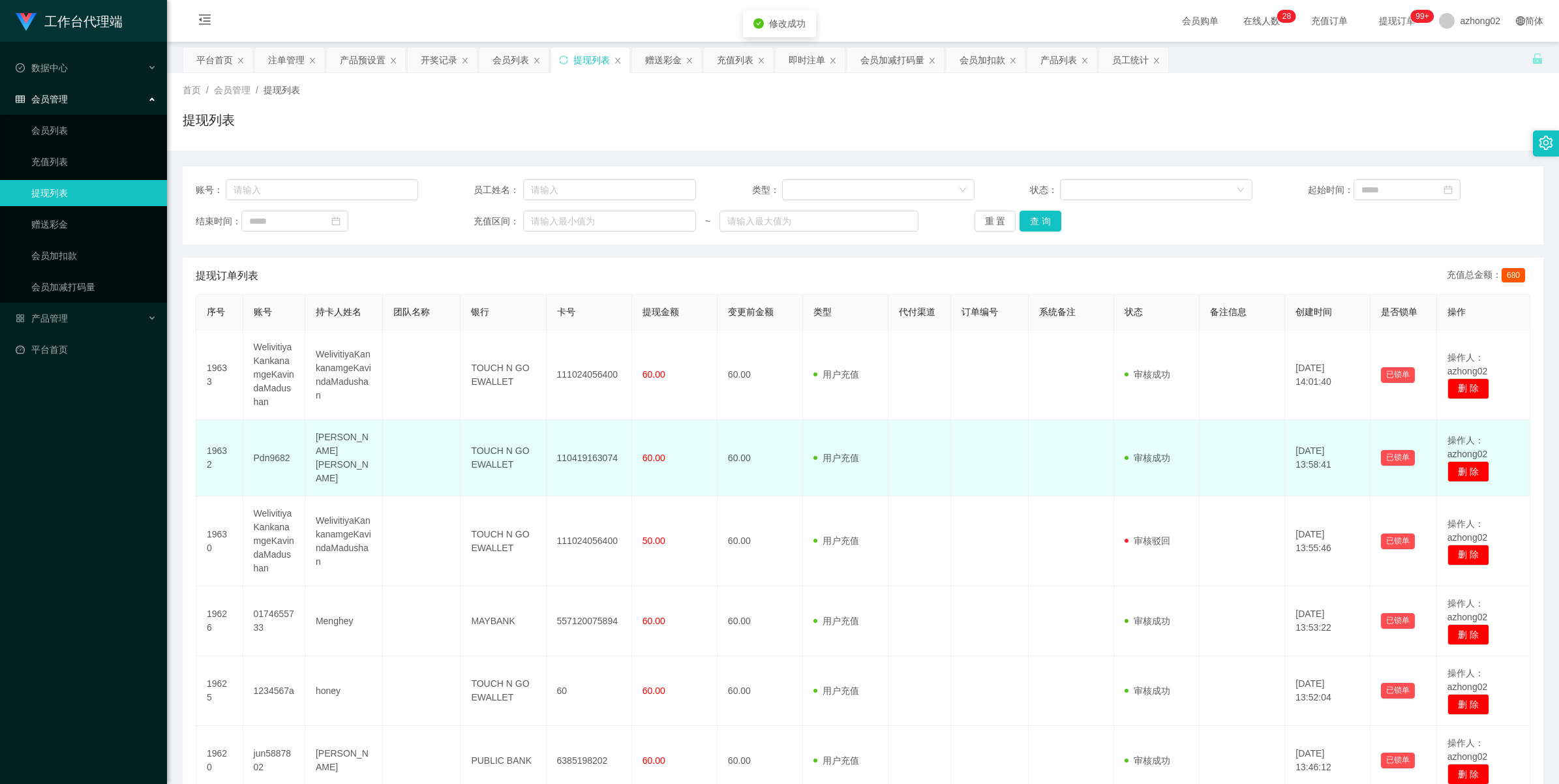
click at [572, 457] on td "110419163074" at bounding box center [588, 458] width 85 height 76
copy td "110419163074"
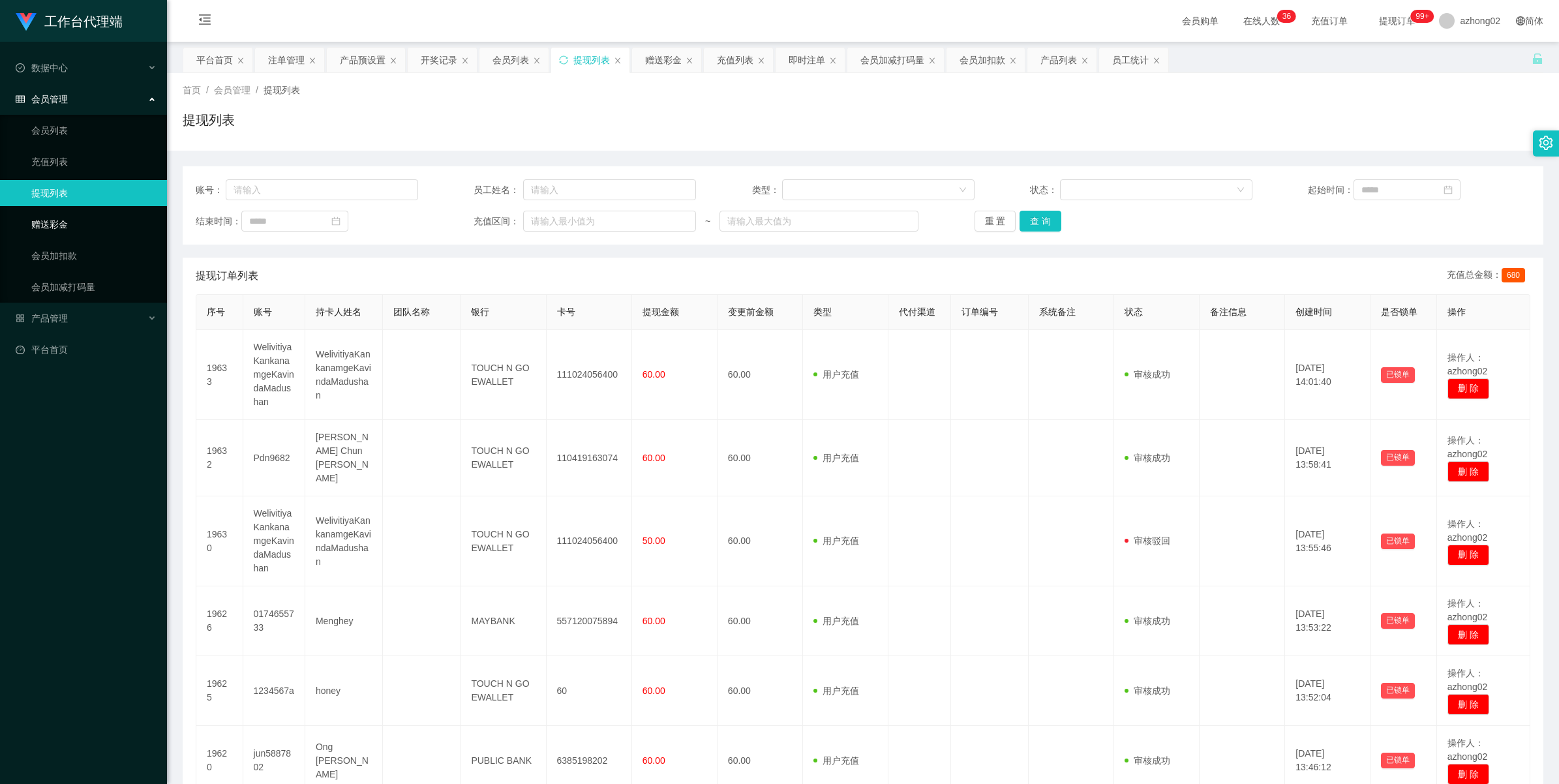
click at [87, 224] on link "赠送彩金" at bounding box center [94, 224] width 125 height 26
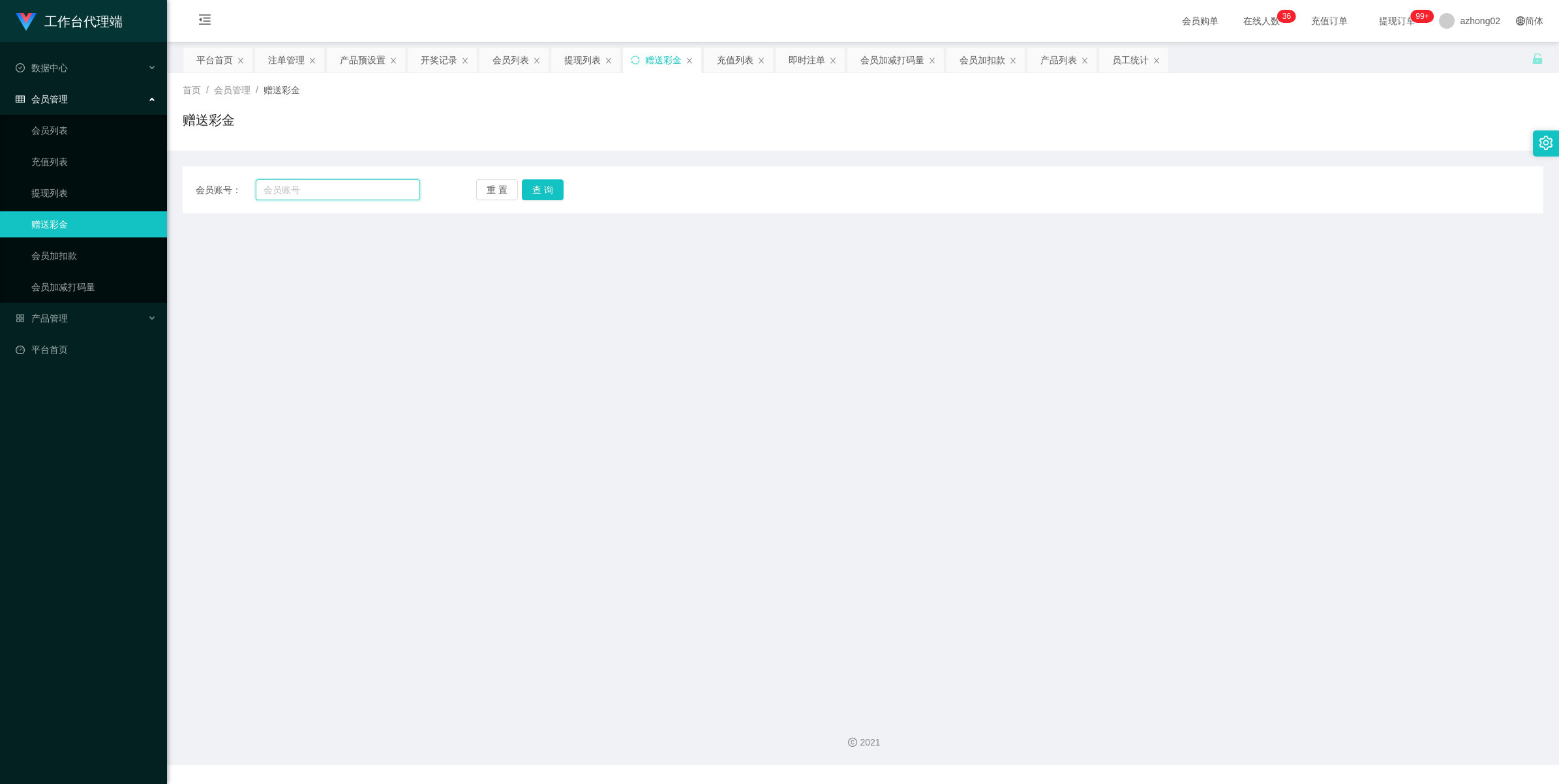
click at [337, 190] on input "text" at bounding box center [338, 189] width 165 height 21
paste input "TEO4901"
type input "TEO4901"
drag, startPoint x: 544, startPoint y: 190, endPoint x: 576, endPoint y: 181, distance: 33.2
click at [545, 190] on button "查 询" at bounding box center [542, 189] width 41 height 21
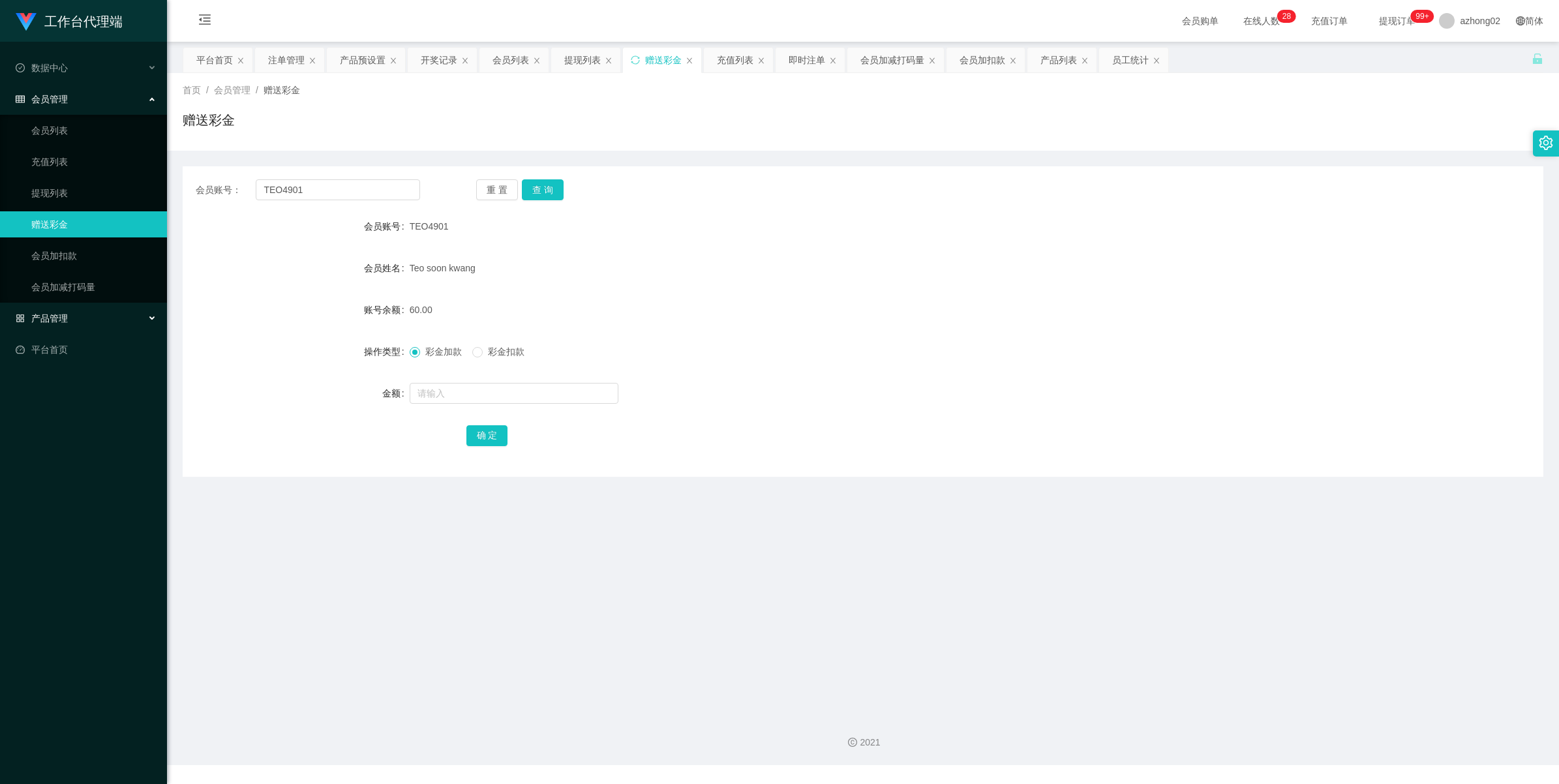
click at [47, 322] on span "产品管理" at bounding box center [42, 318] width 52 height 10
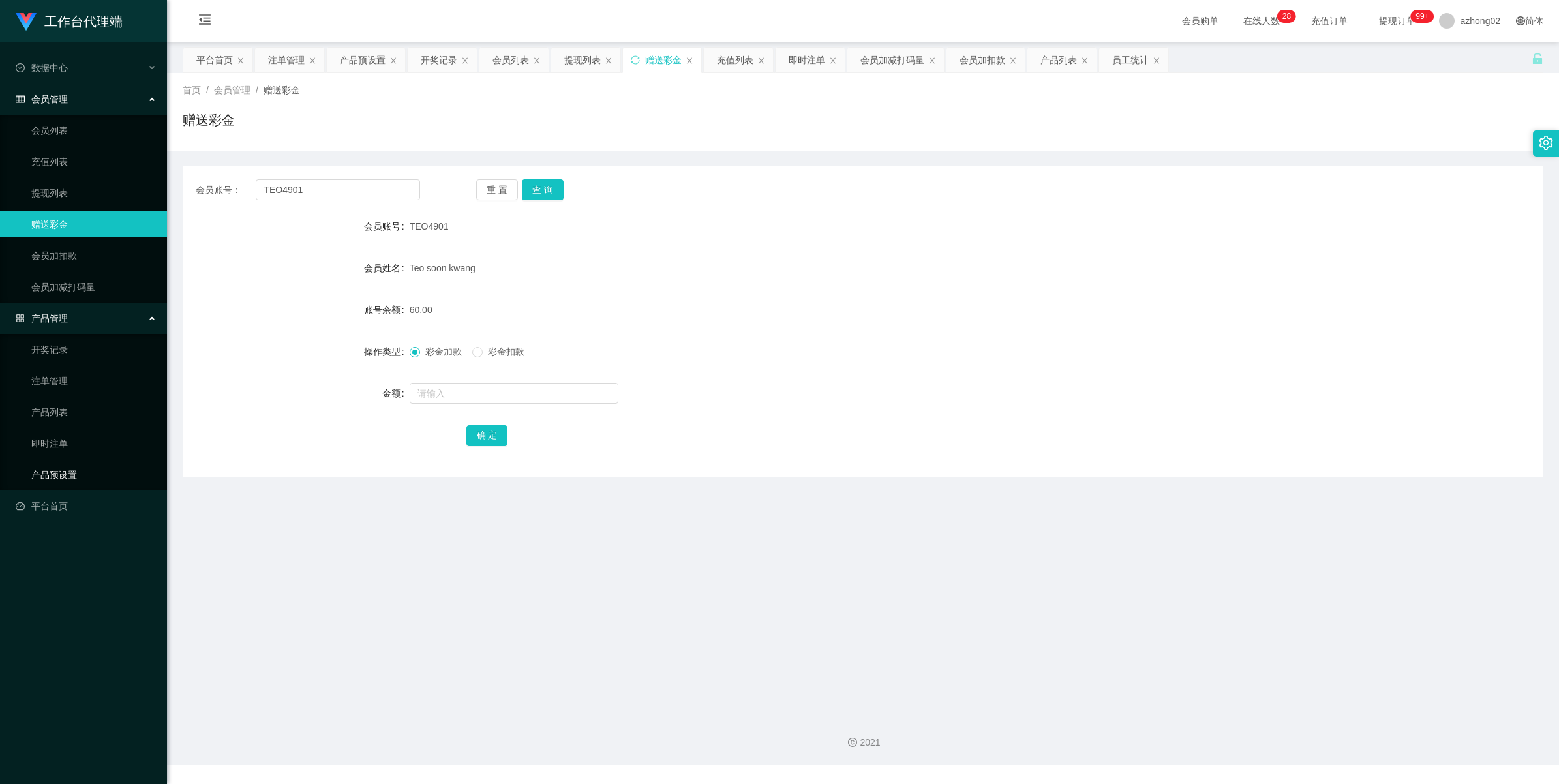
click at [51, 472] on link "产品预设置" at bounding box center [94, 474] width 125 height 26
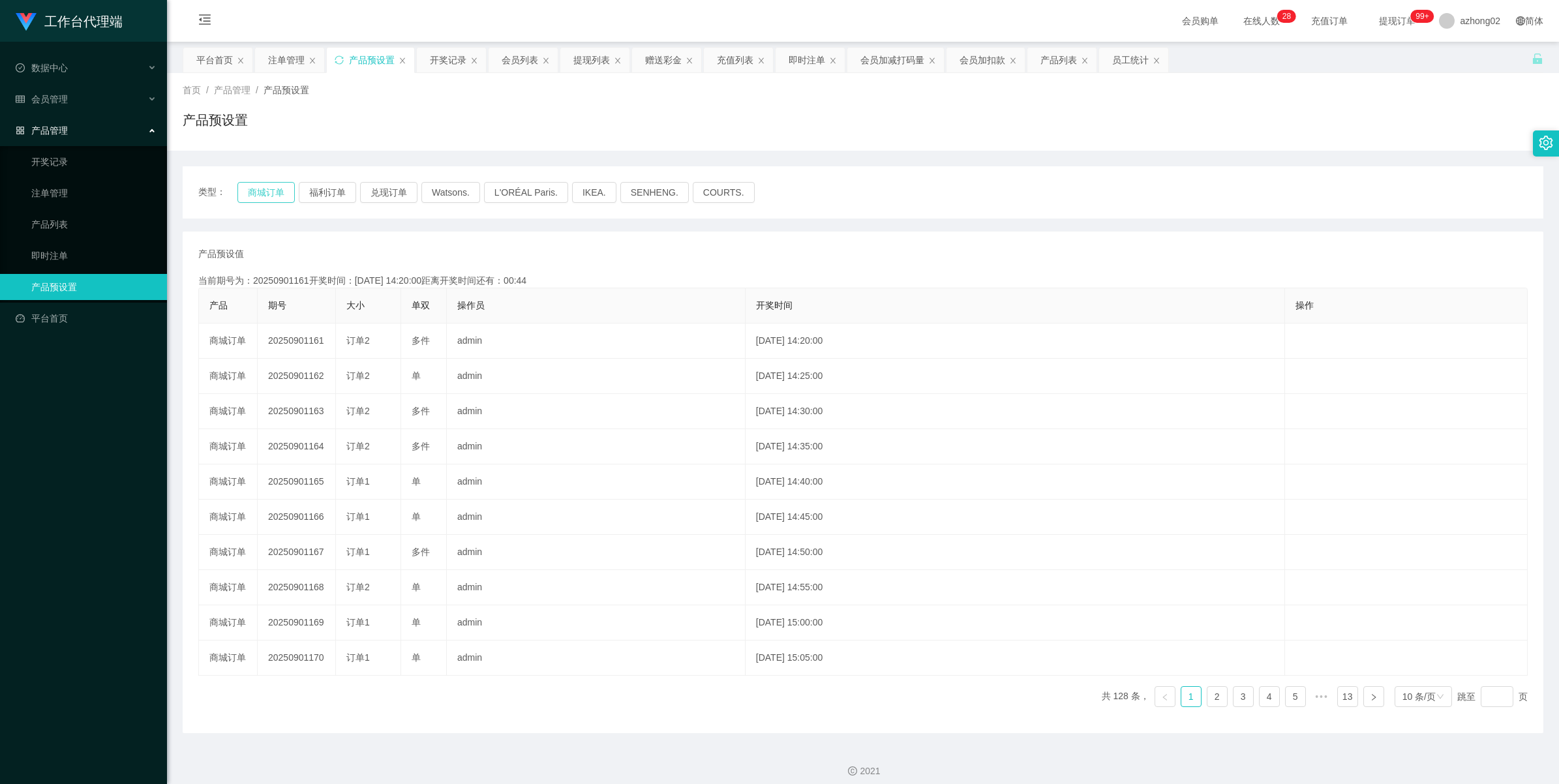
drag, startPoint x: 274, startPoint y: 197, endPoint x: 274, endPoint y: 213, distance: 16.0
click at [273, 197] on button "商城订单" at bounding box center [266, 192] width 57 height 21
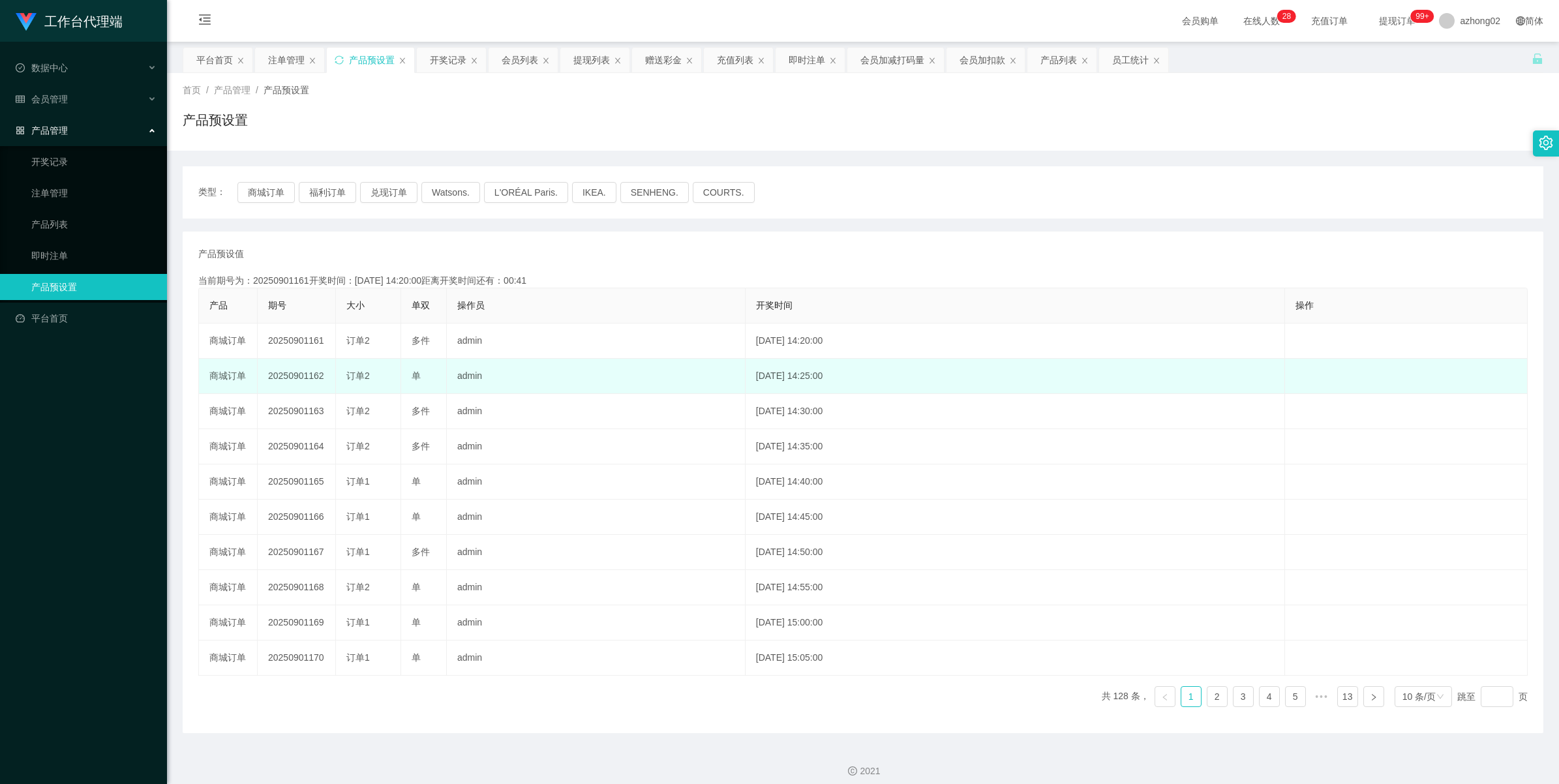
click at [303, 370] on td "20250901162" at bounding box center [296, 376] width 78 height 35
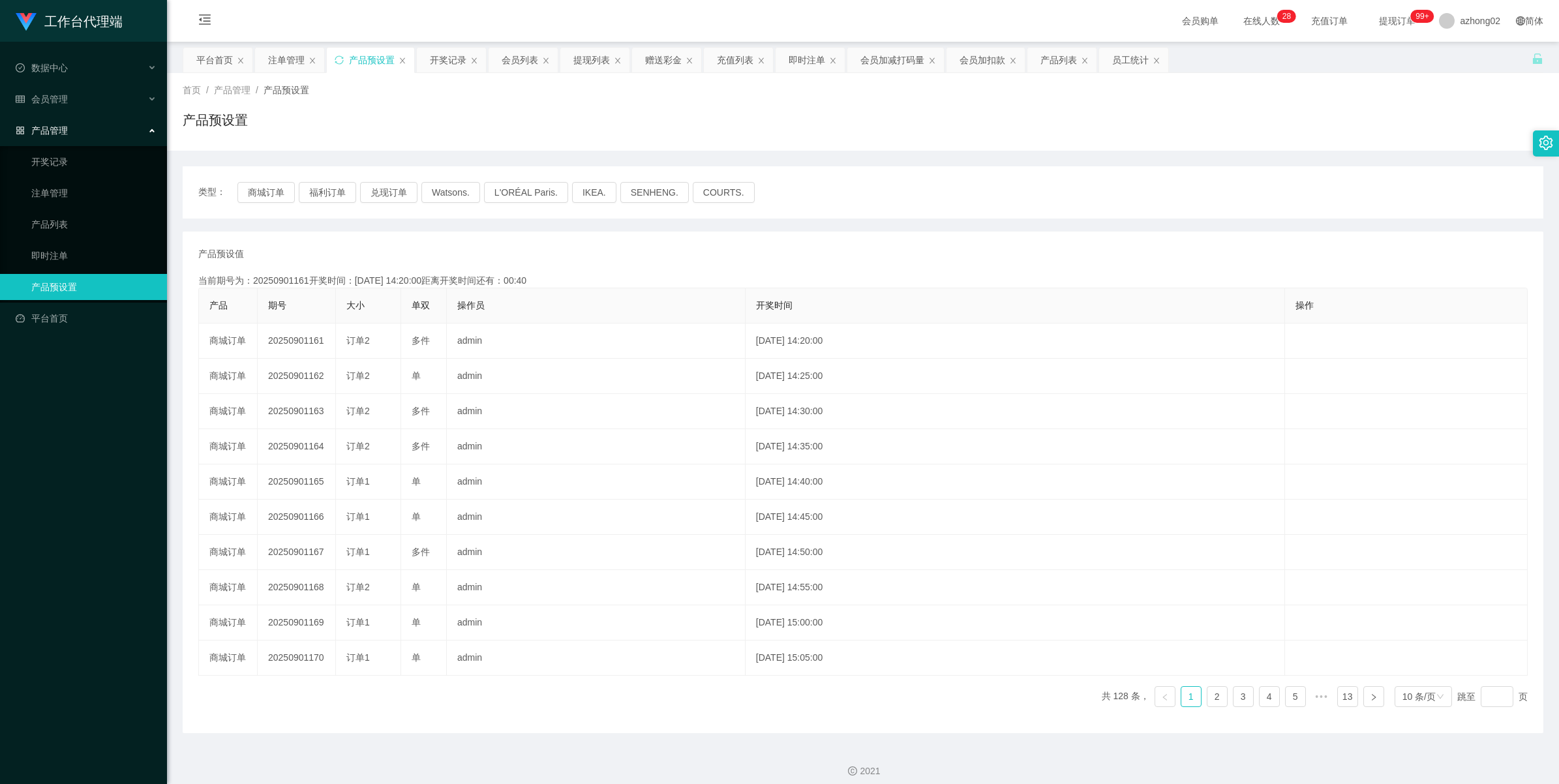
copy td "20250901162"
click at [38, 103] on span "会员管理" at bounding box center [42, 99] width 52 height 10
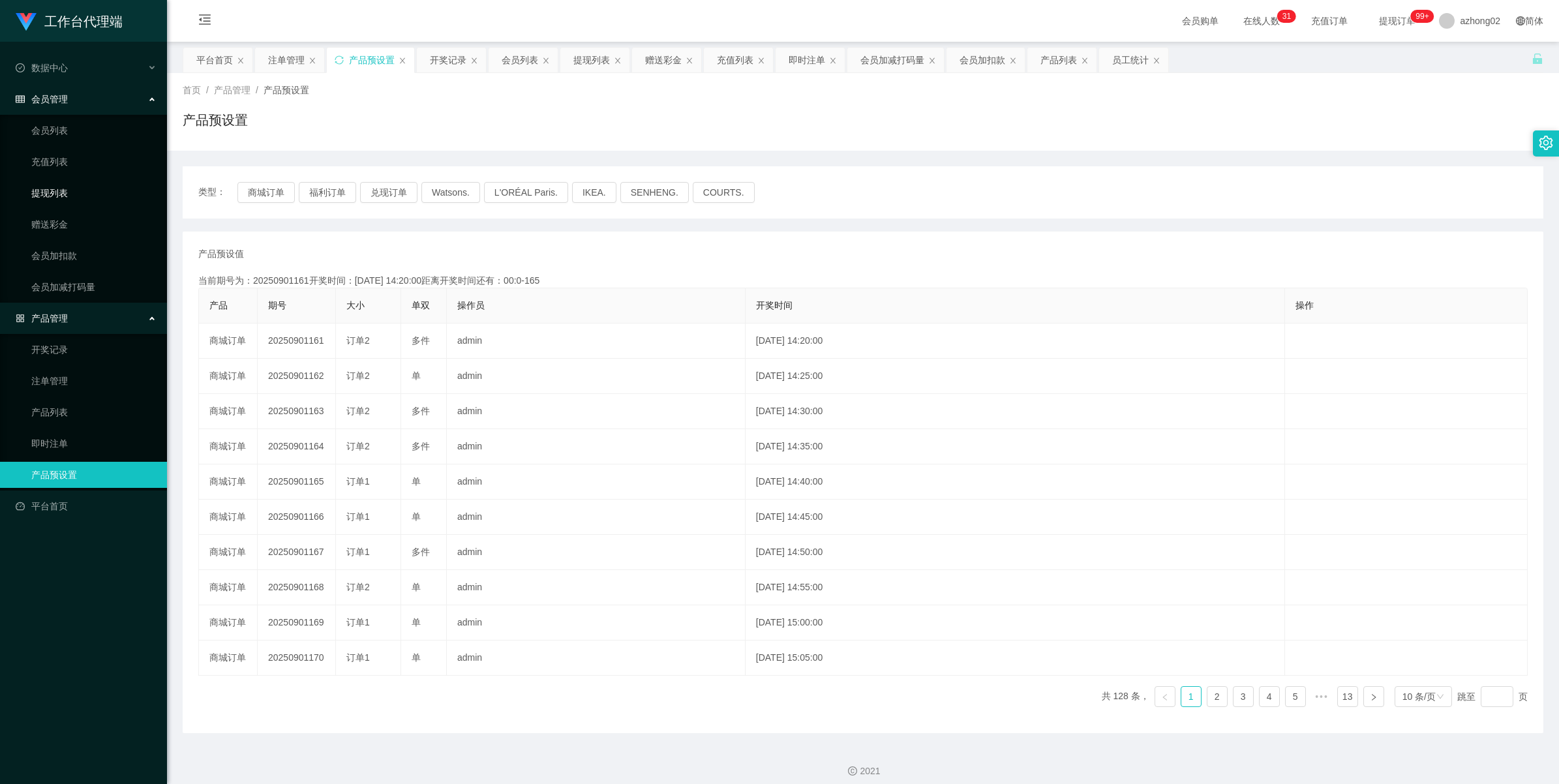
drag, startPoint x: 57, startPoint y: 193, endPoint x: 96, endPoint y: 205, distance: 40.8
click at [57, 192] on link "提现列表" at bounding box center [94, 192] width 125 height 26
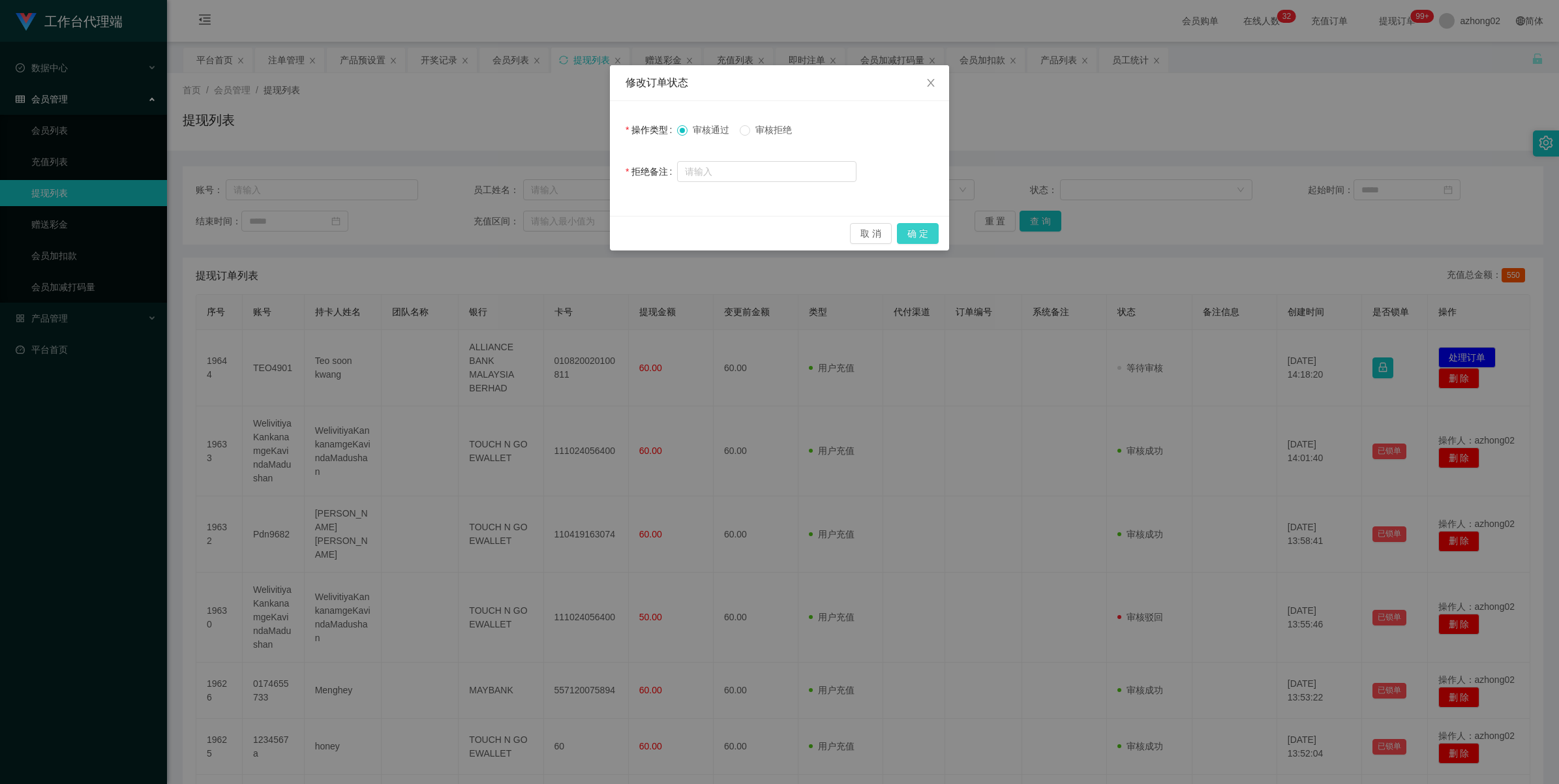
click at [917, 233] on button "确 定" at bounding box center [917, 233] width 41 height 21
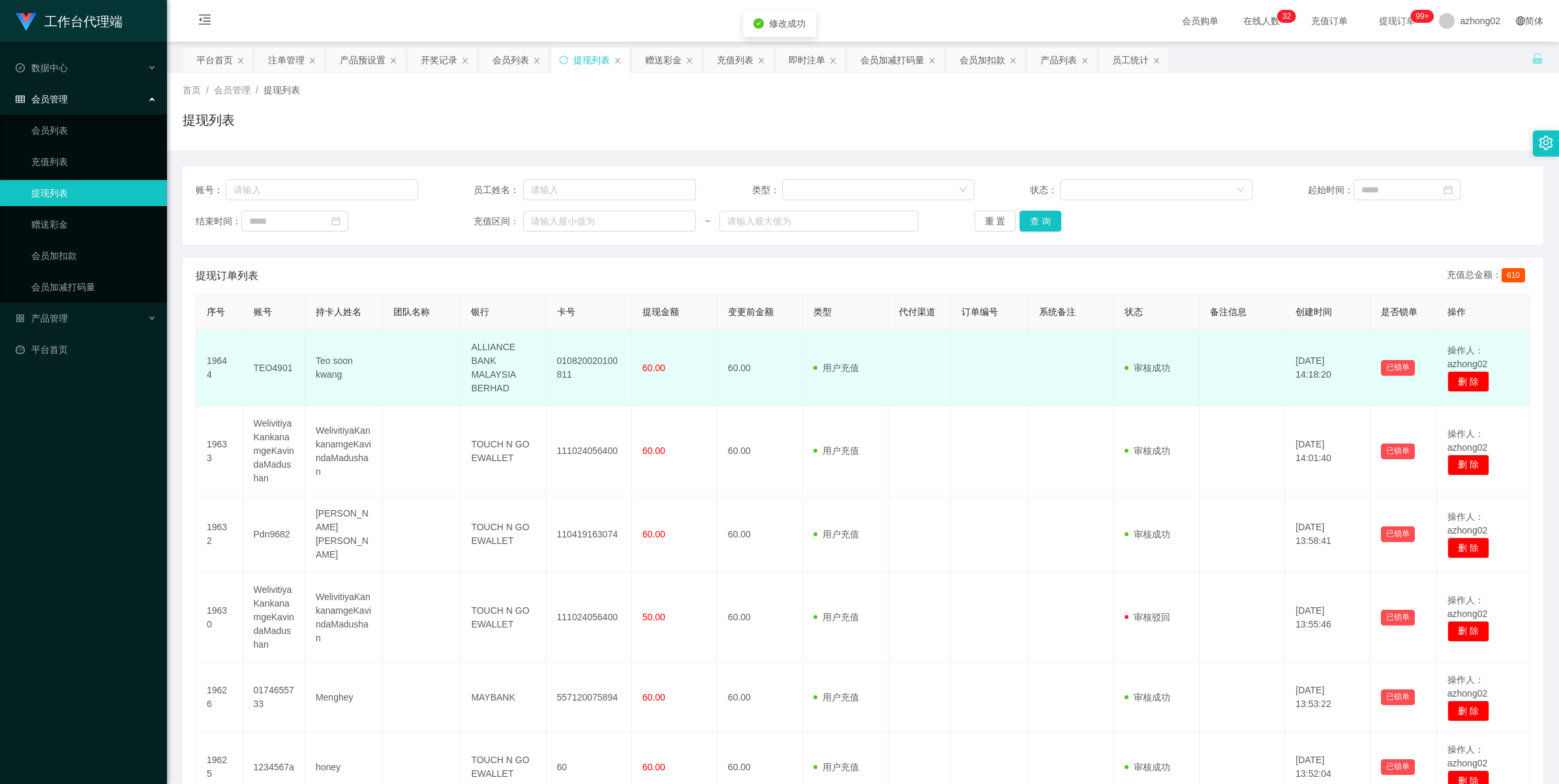
click at [584, 363] on td "010820020100811" at bounding box center [588, 368] width 85 height 76
copy td "010820020100811"
click at [219, 365] on td "19644" at bounding box center [220, 368] width 47 height 76
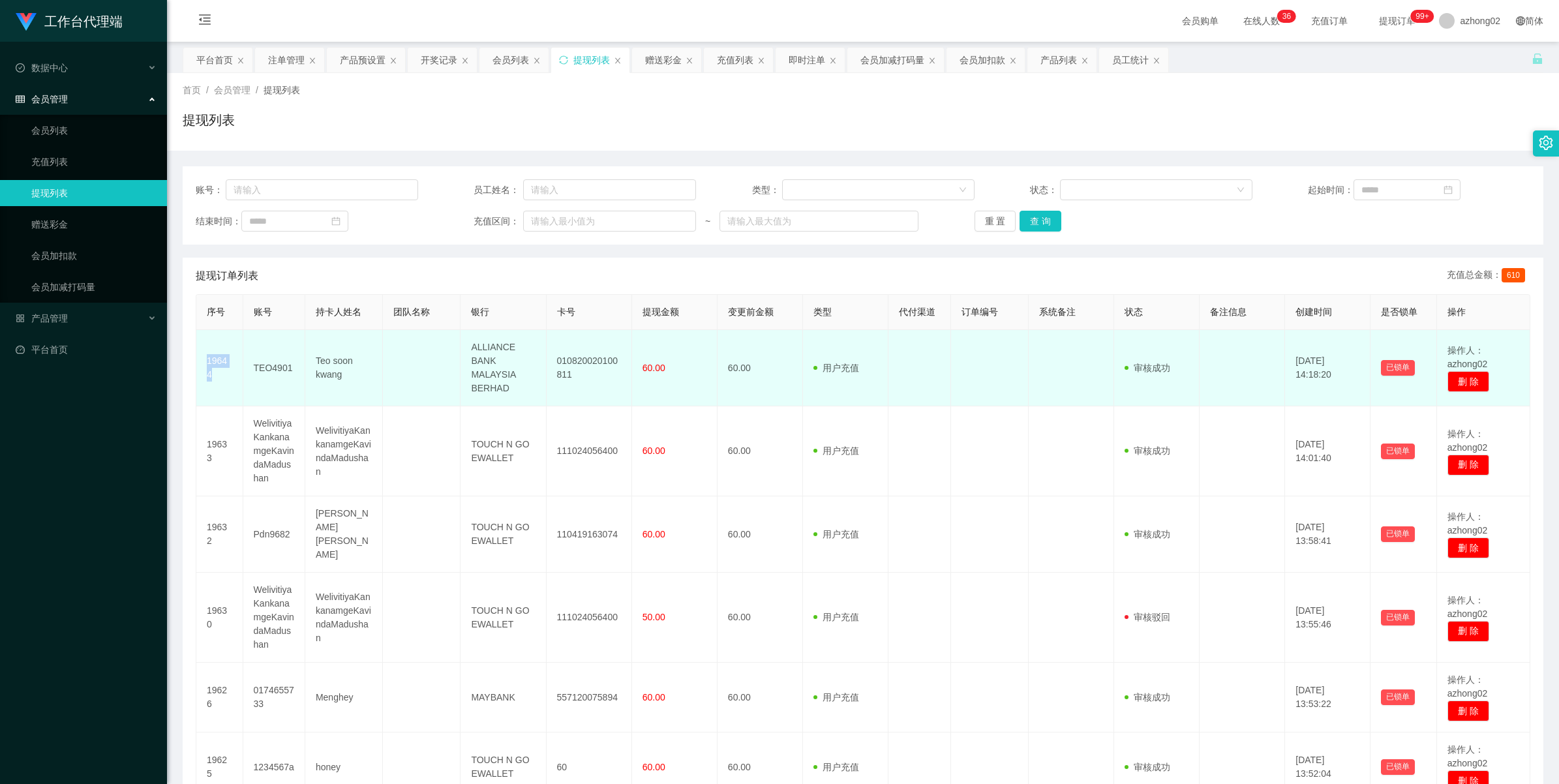
drag, startPoint x: 219, startPoint y: 365, endPoint x: 279, endPoint y: 365, distance: 60.0
click at [279, 365] on td "TEO4901" at bounding box center [273, 368] width 62 height 76
click at [279, 369] on td "TEO4901" at bounding box center [273, 368] width 62 height 76
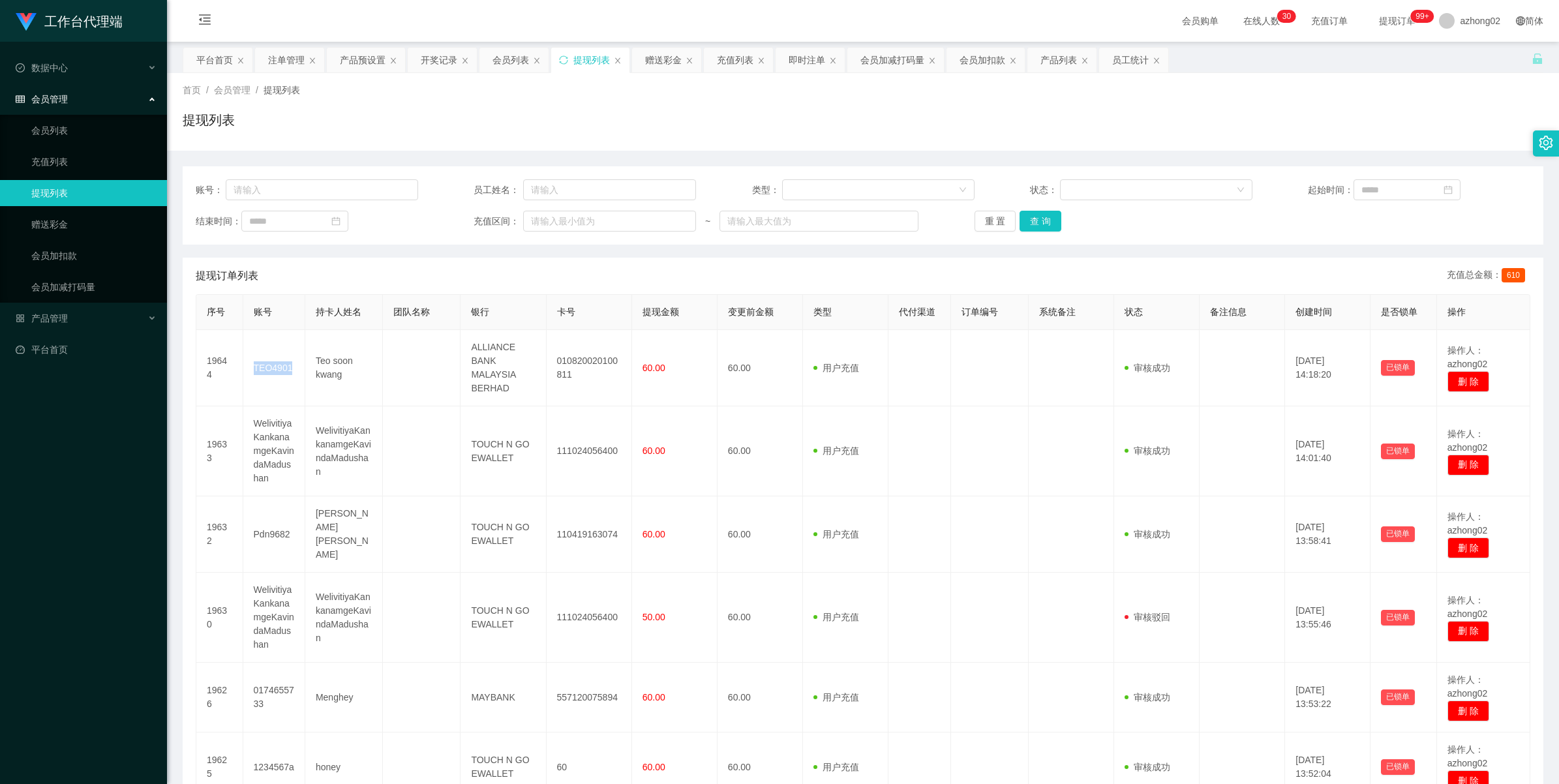
copy td "TEO4901"
click at [41, 215] on link "赠送彩金" at bounding box center [94, 224] width 125 height 26
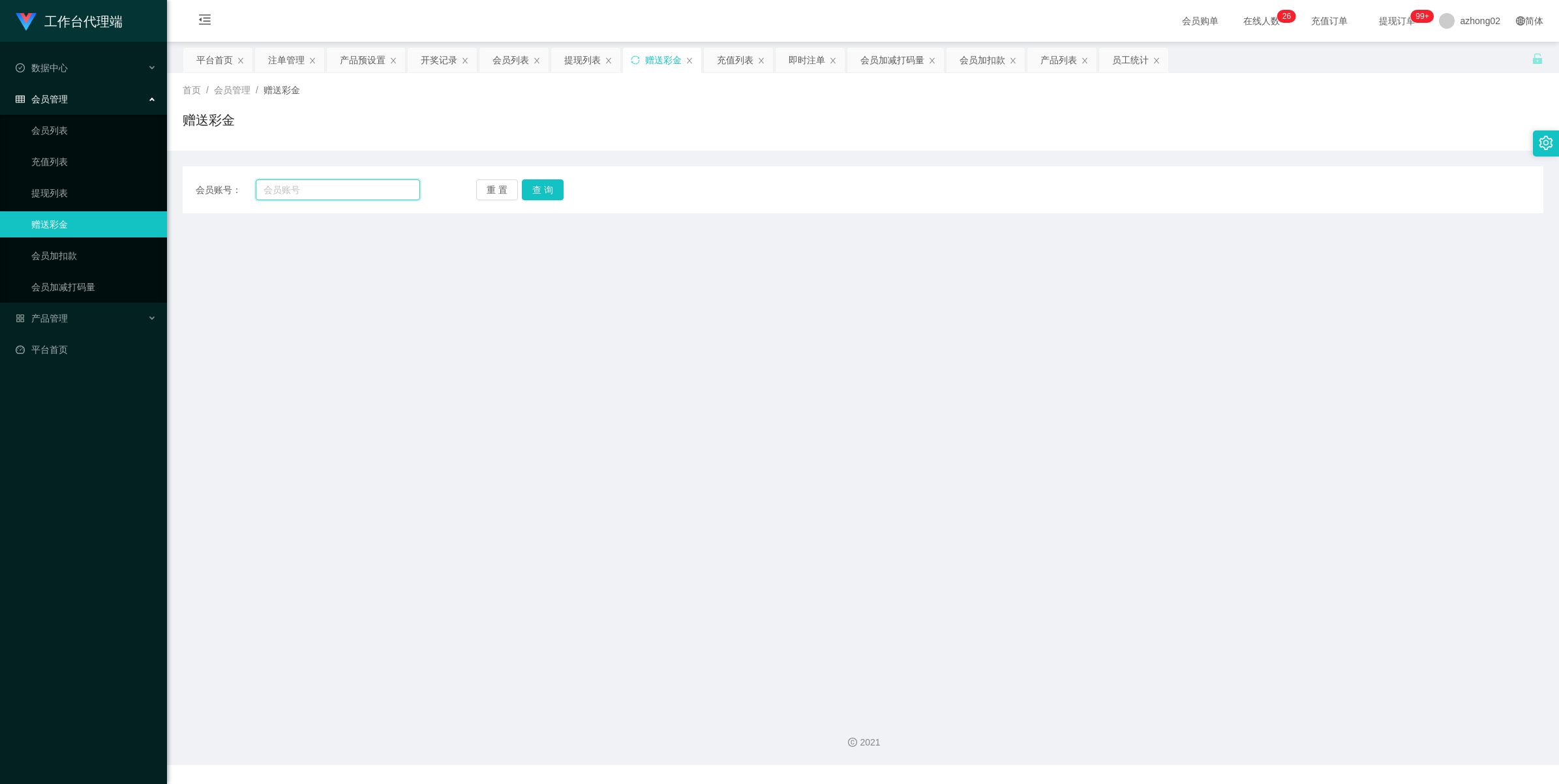
click at [297, 194] on input "text" at bounding box center [338, 189] width 165 height 21
paste input "Lim8888"
type input "Lim8888"
click at [544, 185] on button "查 询" at bounding box center [542, 189] width 41 height 21
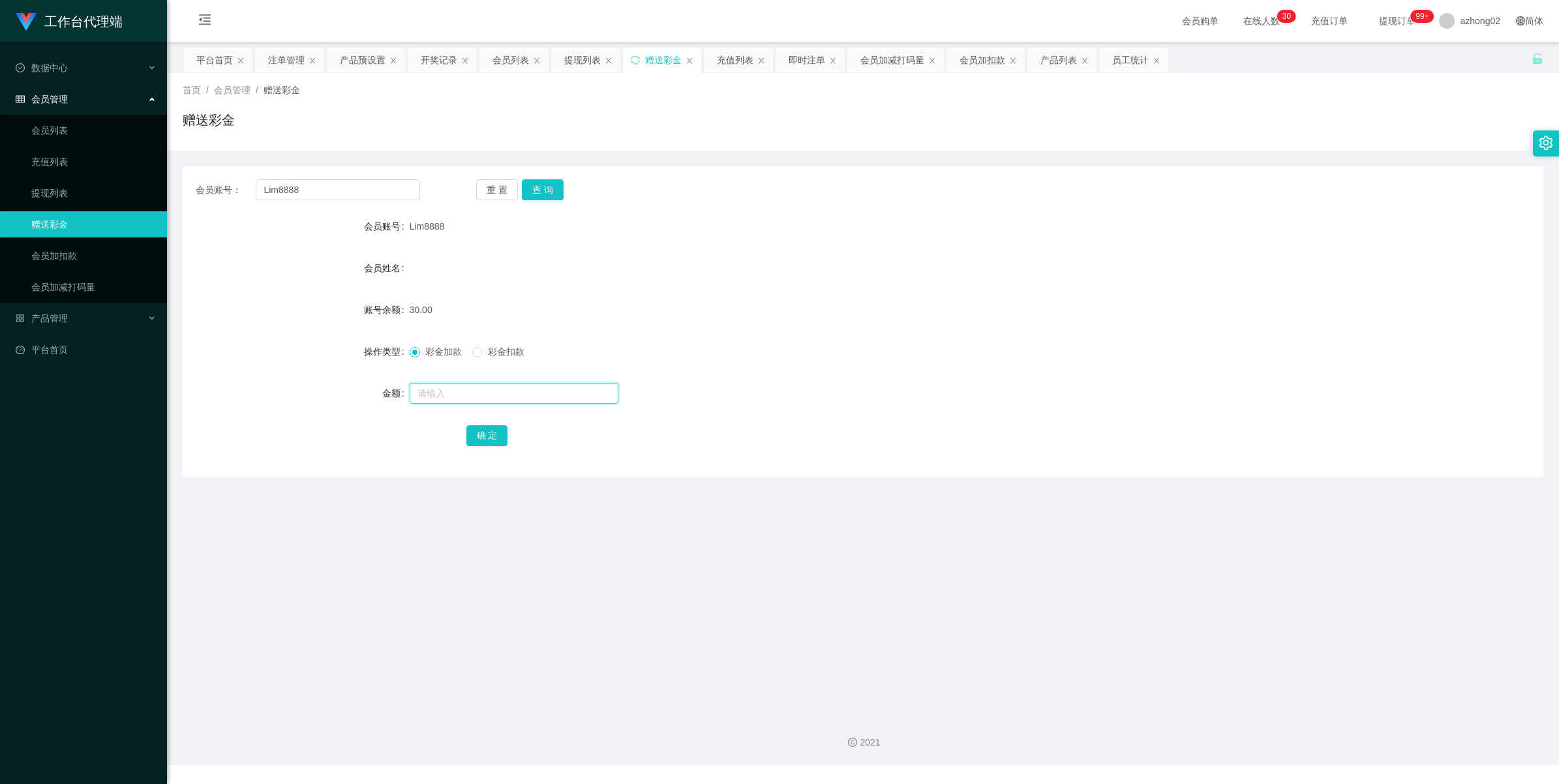
click at [465, 388] on input "text" at bounding box center [513, 393] width 208 height 21
type input "30"
click at [495, 428] on button "确 定" at bounding box center [486, 435] width 41 height 21
click at [57, 197] on link "提现列表" at bounding box center [94, 192] width 125 height 26
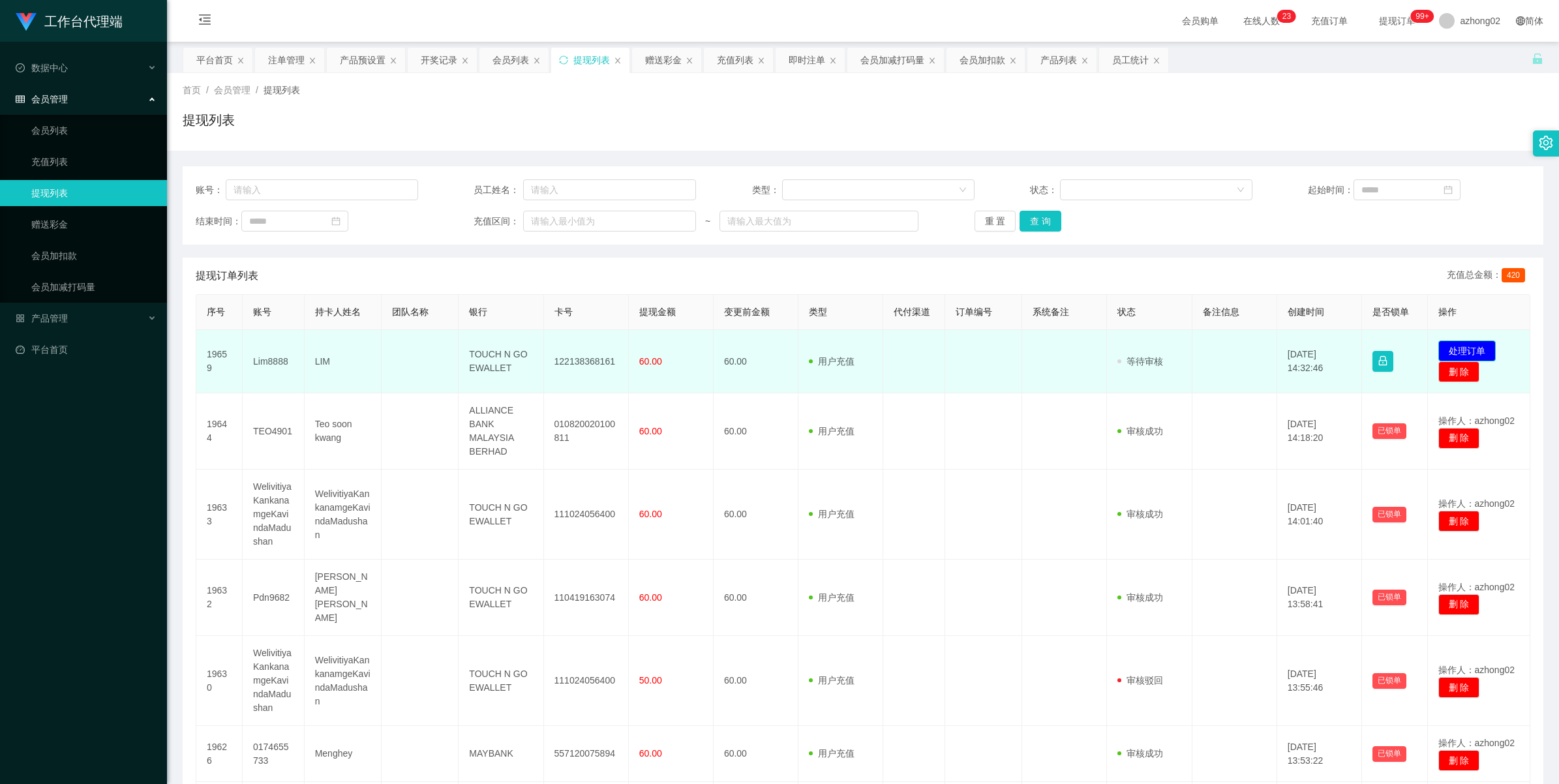
click at [1446, 343] on button "处理订单" at bounding box center [1467, 350] width 57 height 21
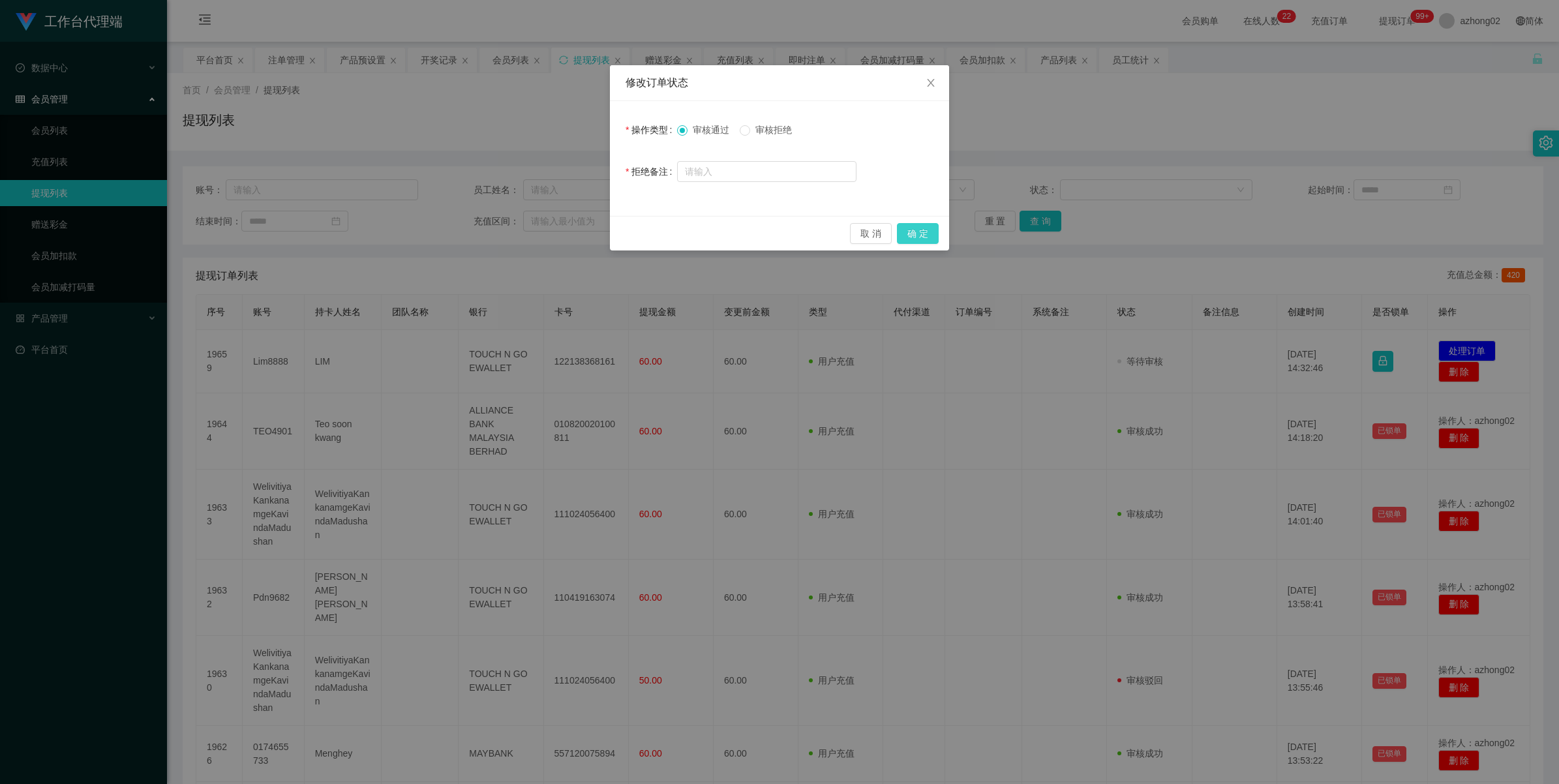
click at [911, 226] on button "确 定" at bounding box center [917, 233] width 41 height 21
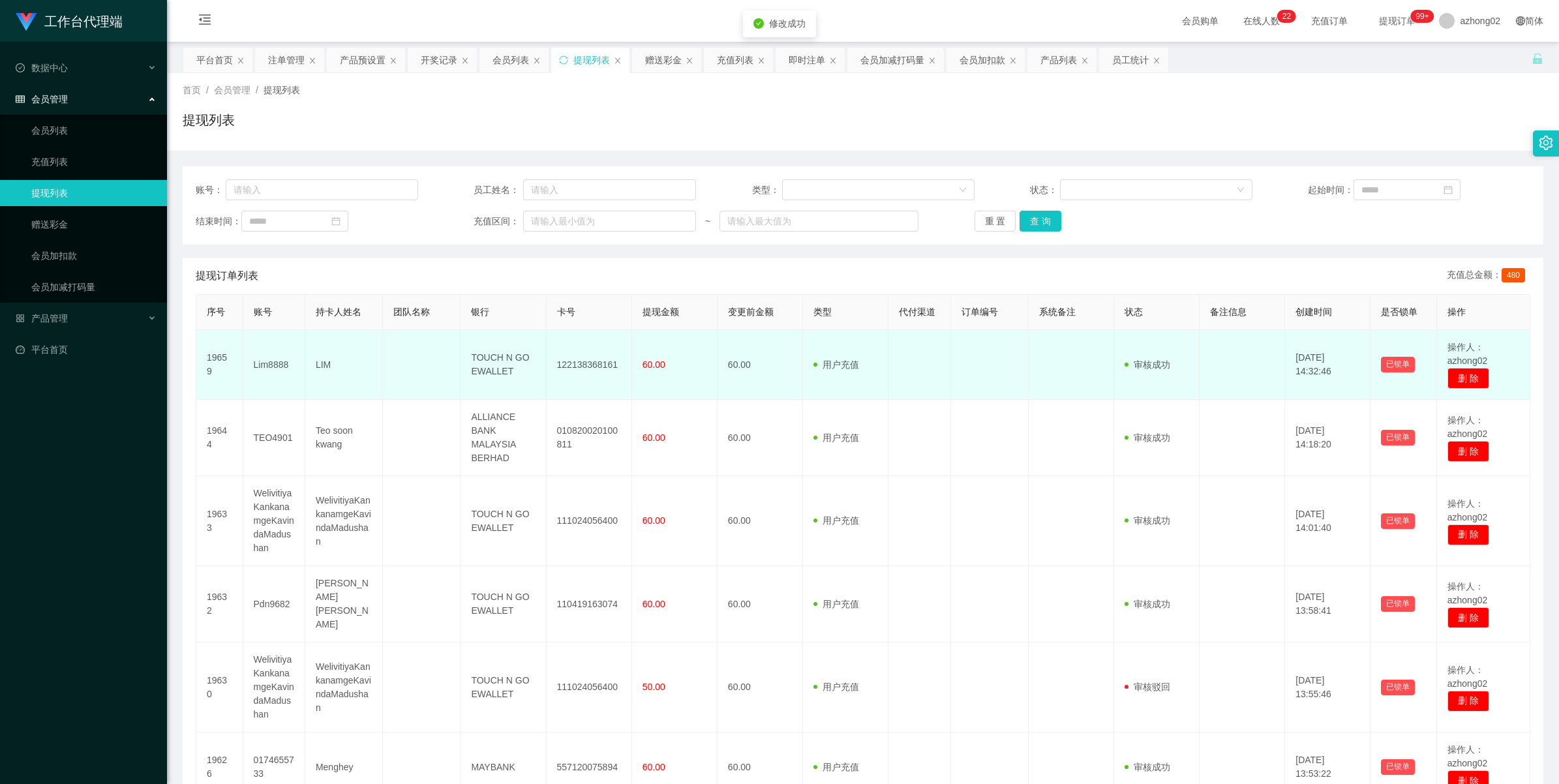
click at [585, 364] on td "122138368161" at bounding box center [588, 365] width 85 height 70
click at [586, 364] on td "122138368161" at bounding box center [588, 365] width 85 height 70
copy td "122138368161"
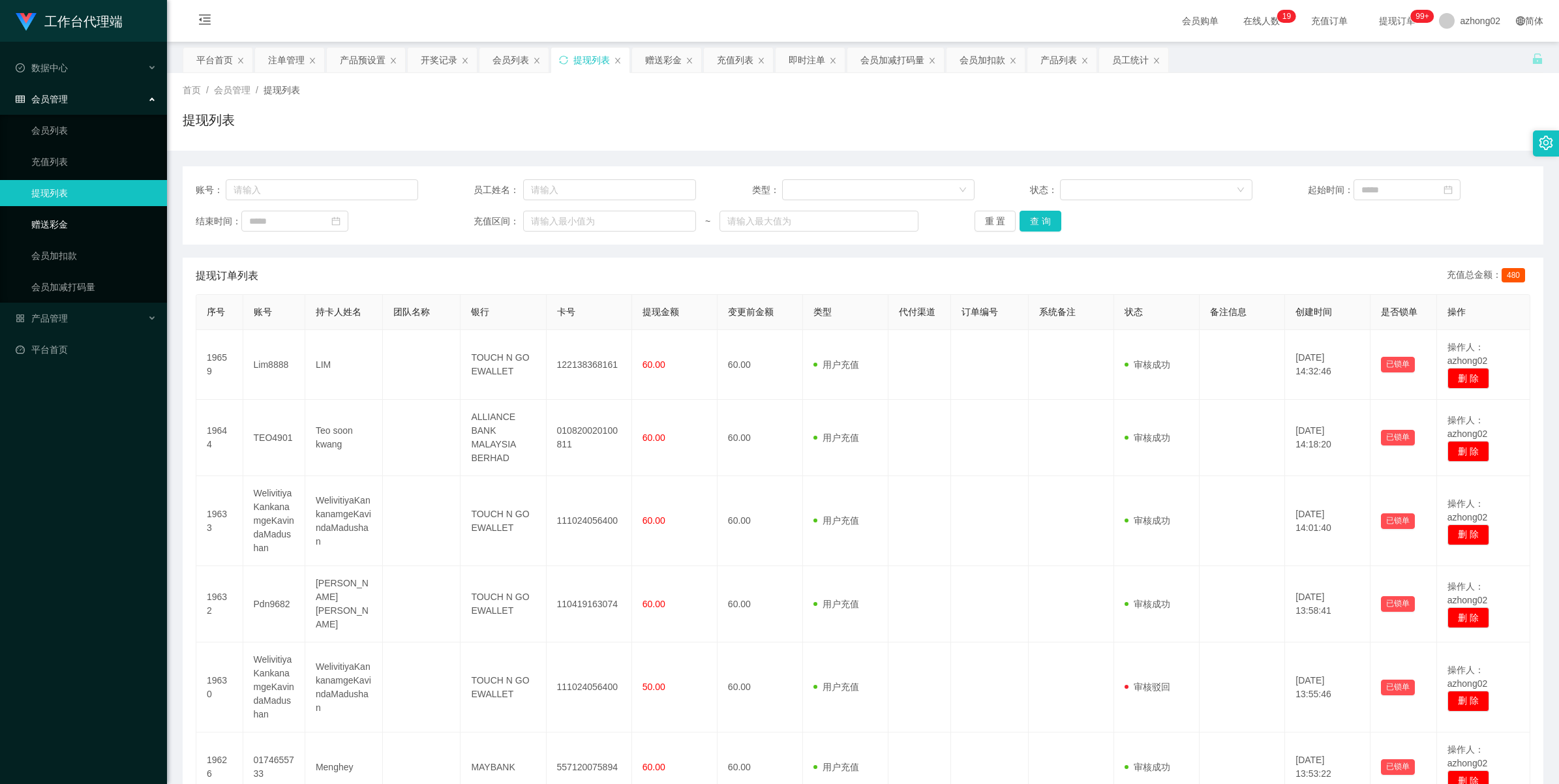
click at [61, 219] on link "赠送彩金" at bounding box center [94, 224] width 125 height 26
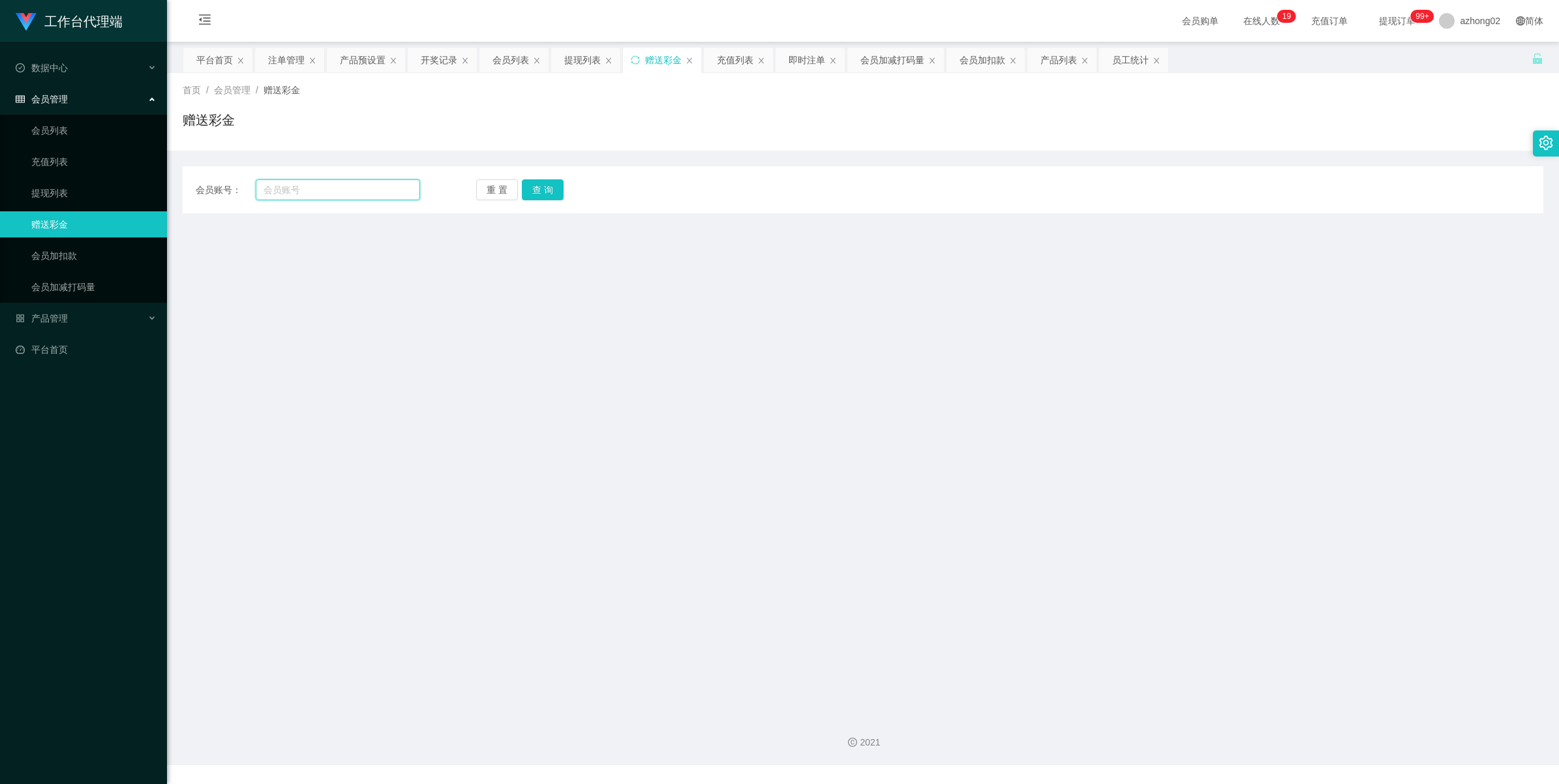
click at [371, 193] on input "text" at bounding box center [338, 189] width 165 height 21
paste input "Lim8888"
type input "Lim8888"
drag, startPoint x: 558, startPoint y: 181, endPoint x: 566, endPoint y: 179, distance: 8.2
click at [558, 181] on button "查 询" at bounding box center [542, 189] width 41 height 21
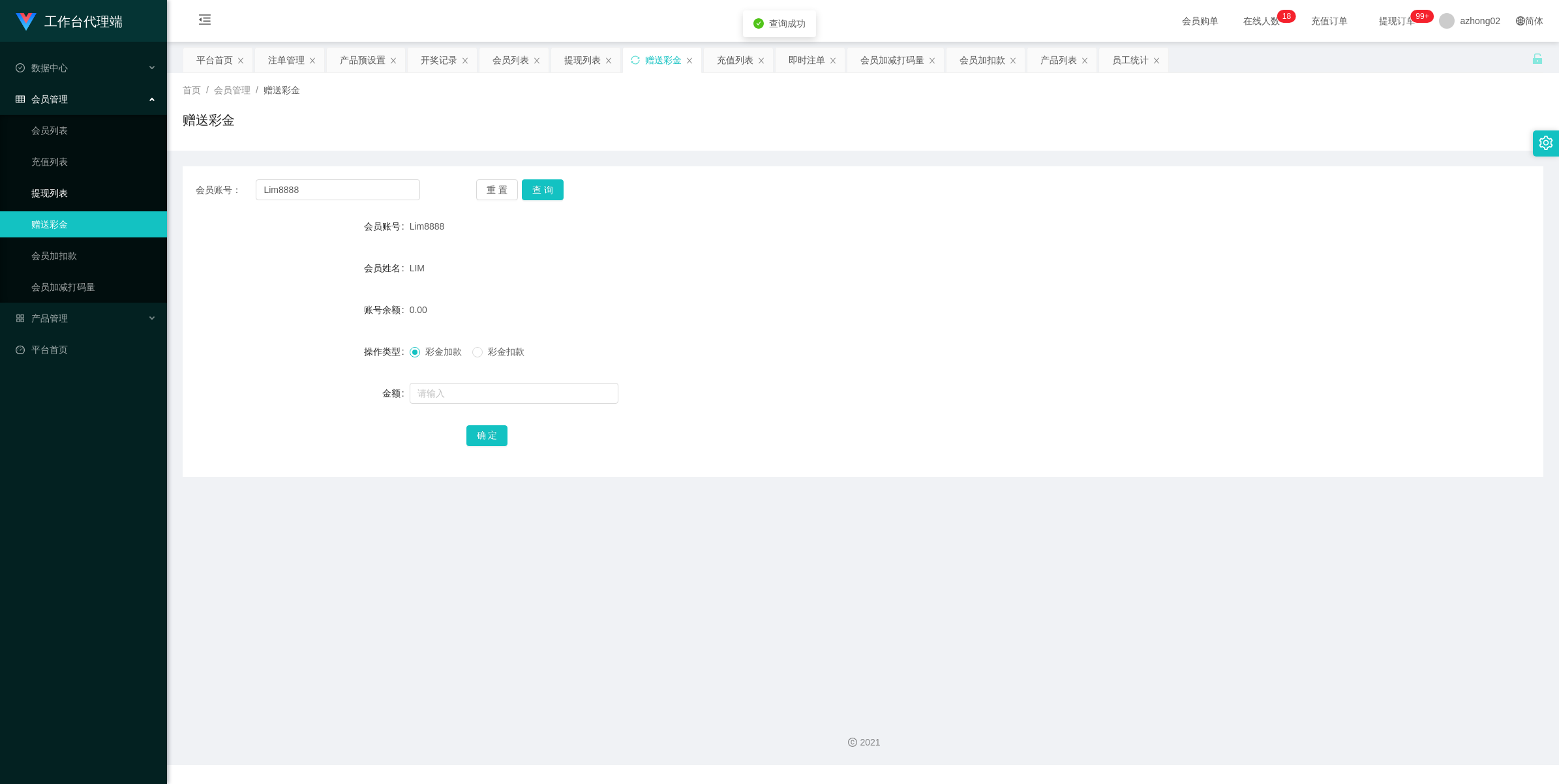
click at [34, 187] on link "提现列表" at bounding box center [94, 192] width 125 height 26
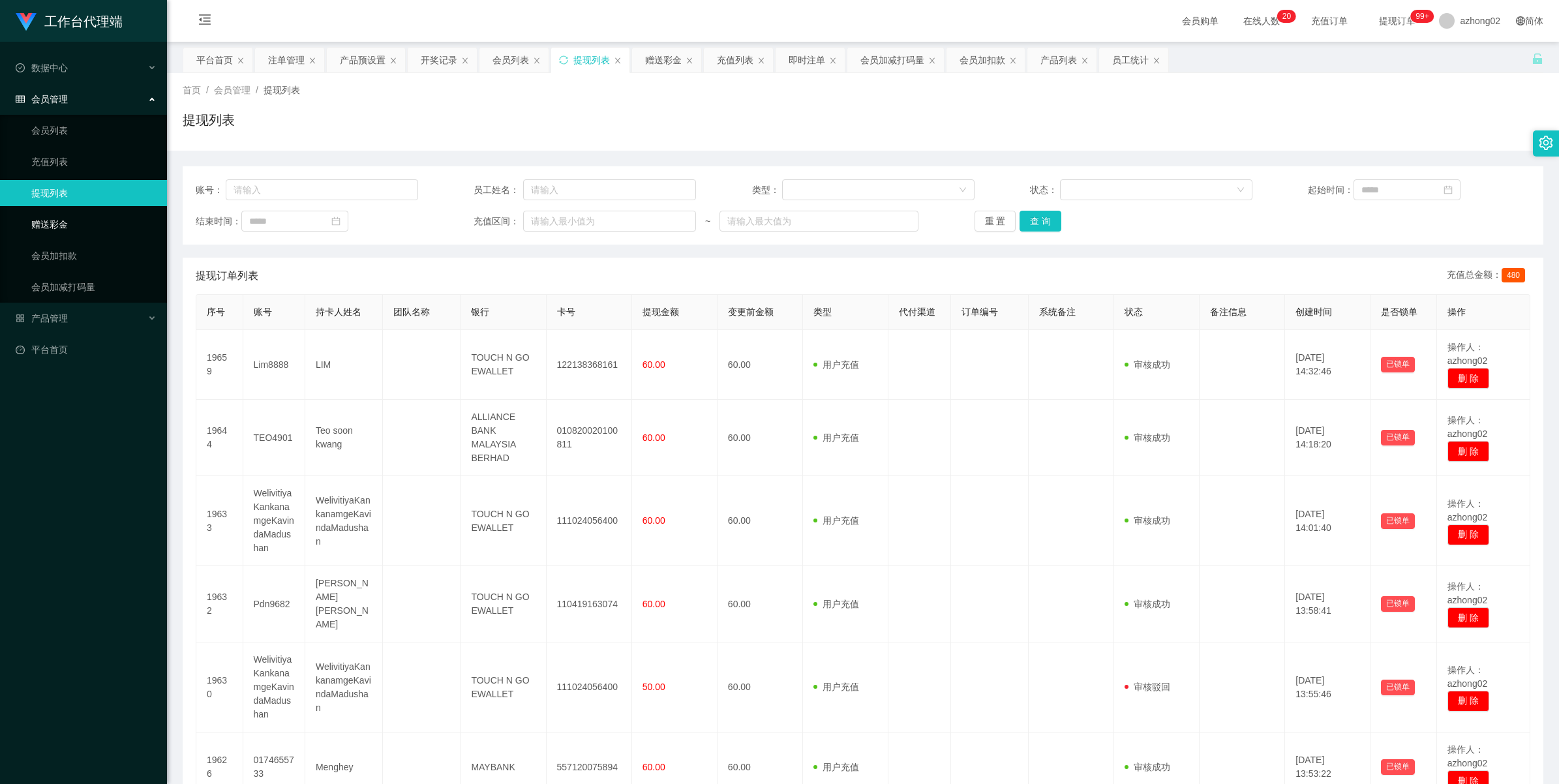
drag, startPoint x: 53, startPoint y: 223, endPoint x: 51, endPoint y: 210, distance: 13.2
click at [53, 223] on link "赠送彩金" at bounding box center [94, 224] width 125 height 26
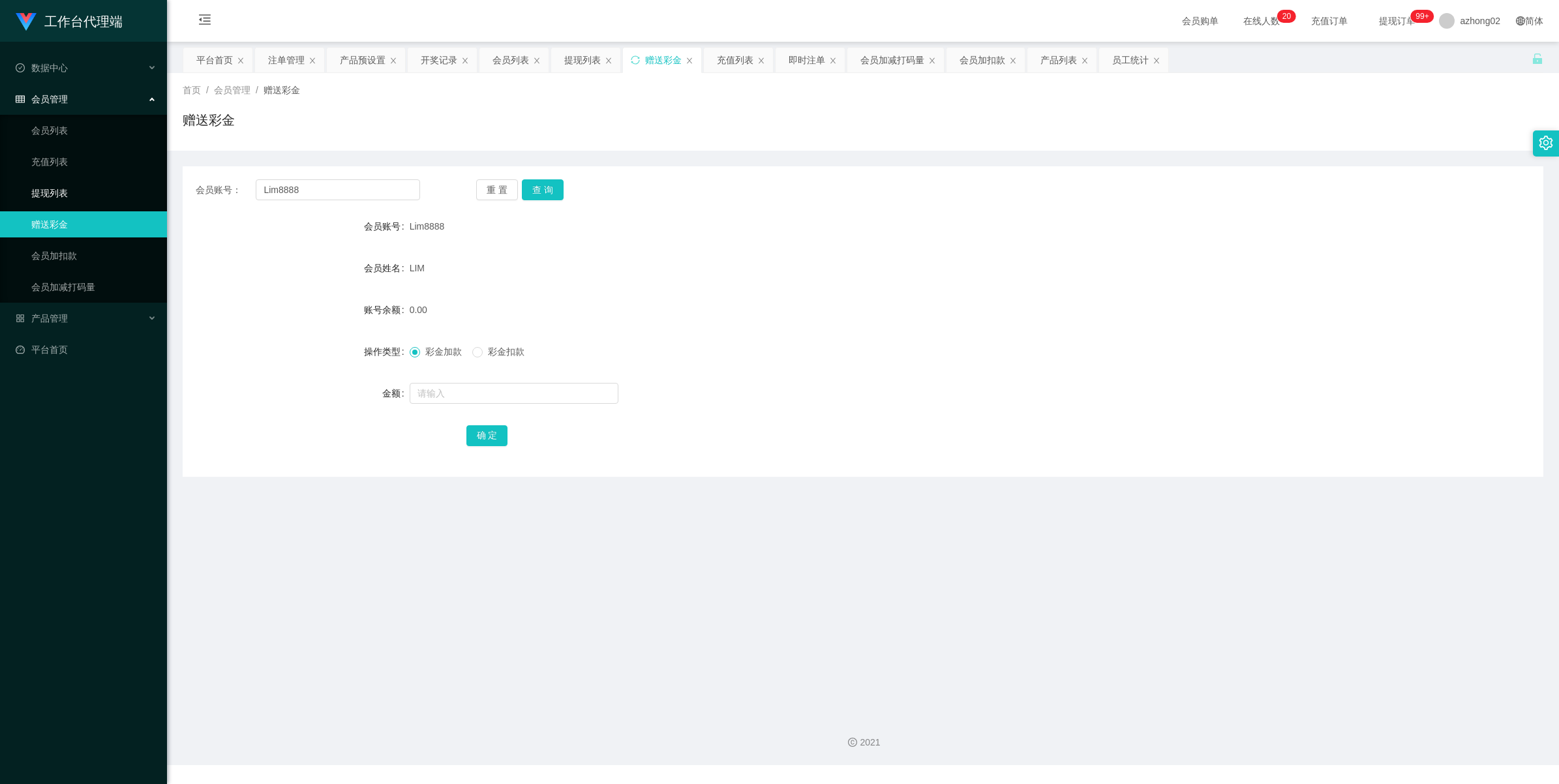
click at [50, 193] on link "提现列表" at bounding box center [94, 192] width 125 height 26
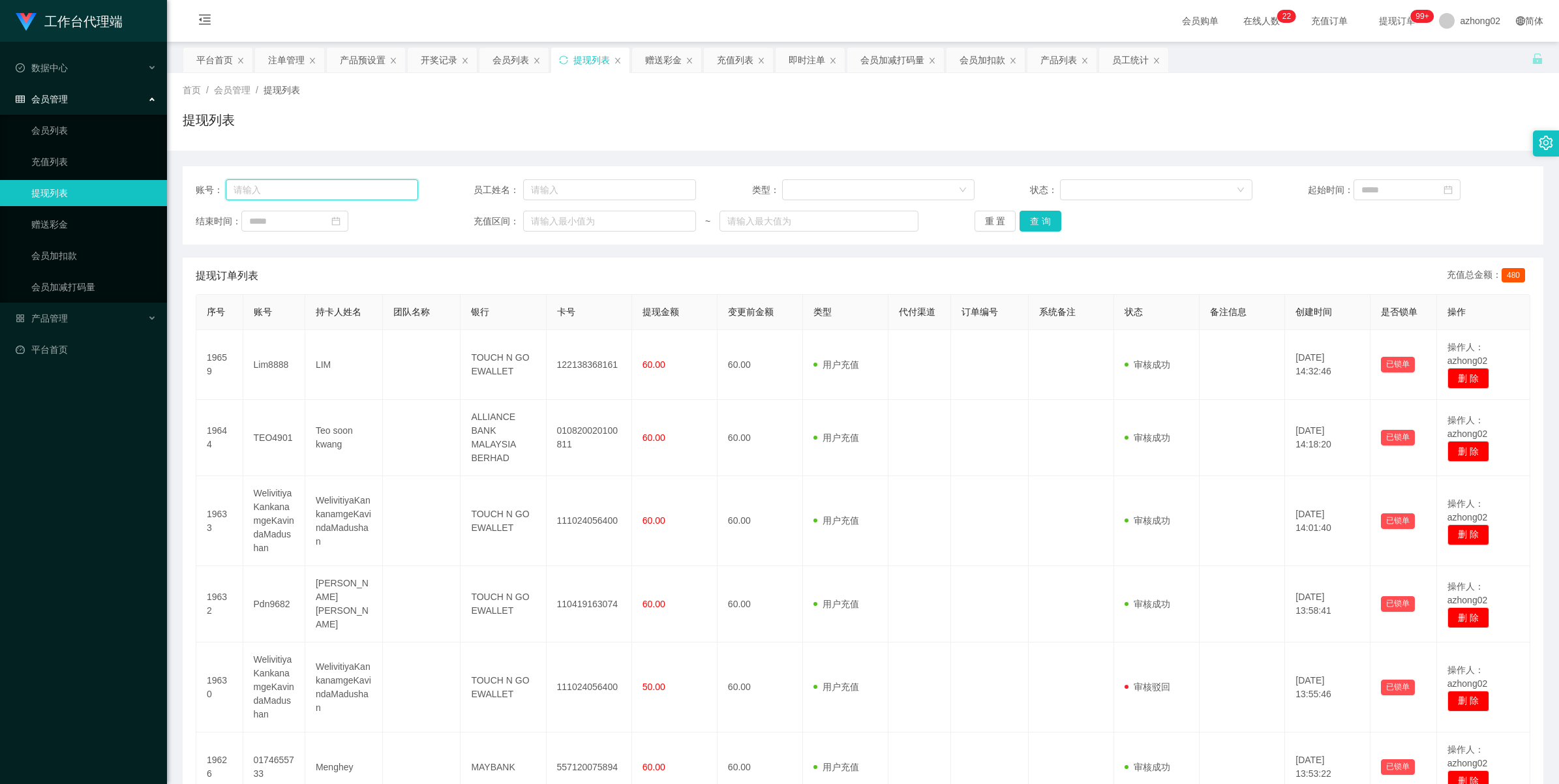
click at [311, 188] on input "text" at bounding box center [322, 189] width 192 height 21
click at [43, 213] on link "赠送彩金" at bounding box center [94, 224] width 125 height 26
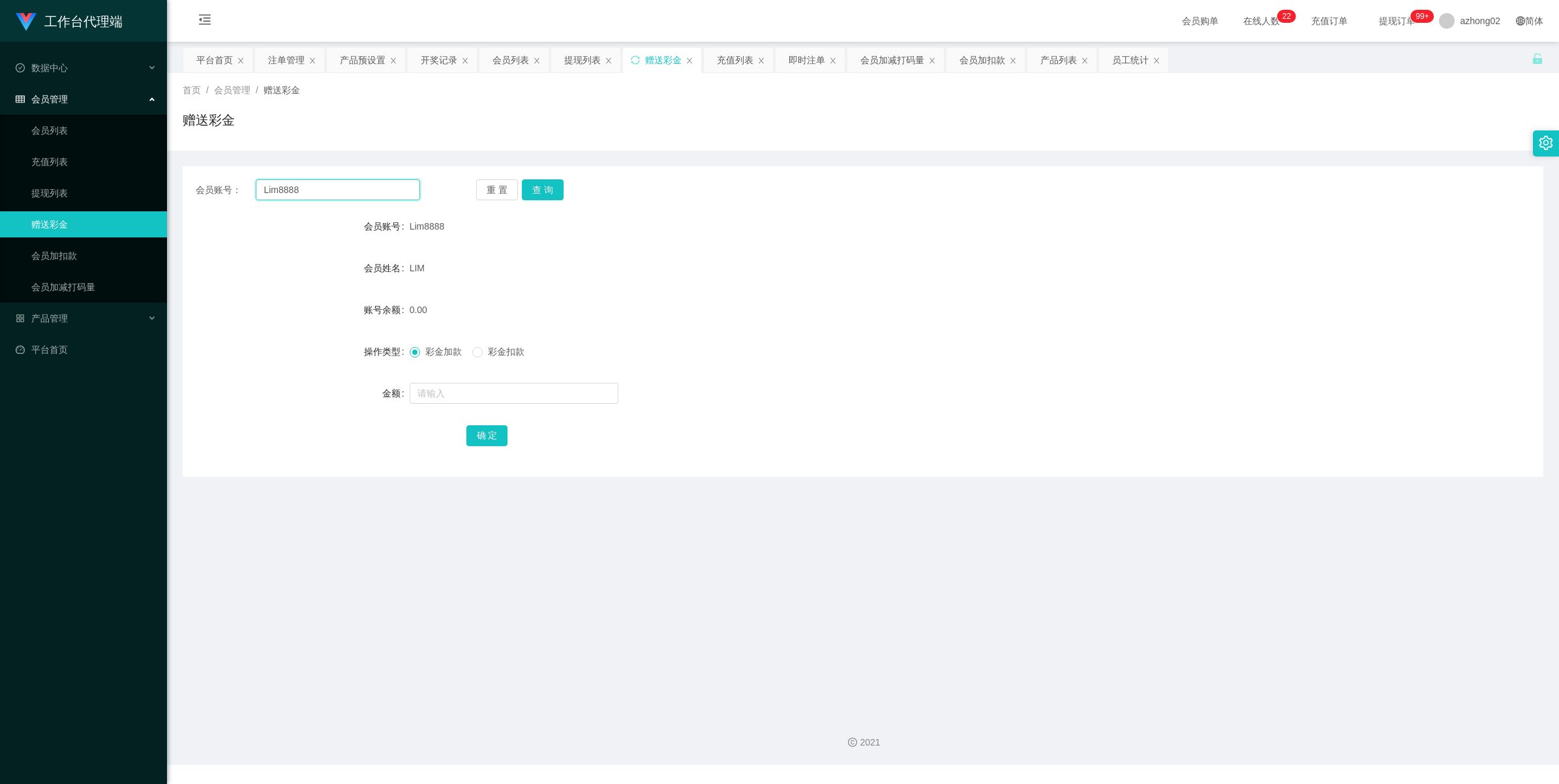
click at [340, 185] on input "Lim8888" at bounding box center [338, 189] width 165 height 21
paste input "0175892431"
type input "0175892431"
click at [551, 188] on button "查 询" at bounding box center [542, 189] width 41 height 21
